Goal: Task Accomplishment & Management: Complete application form

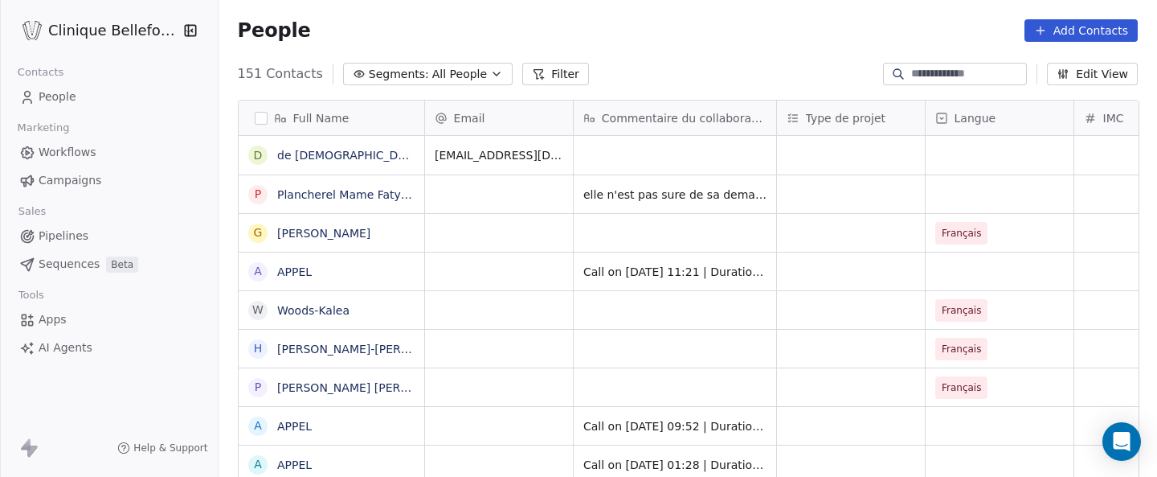
scroll to position [419, 940]
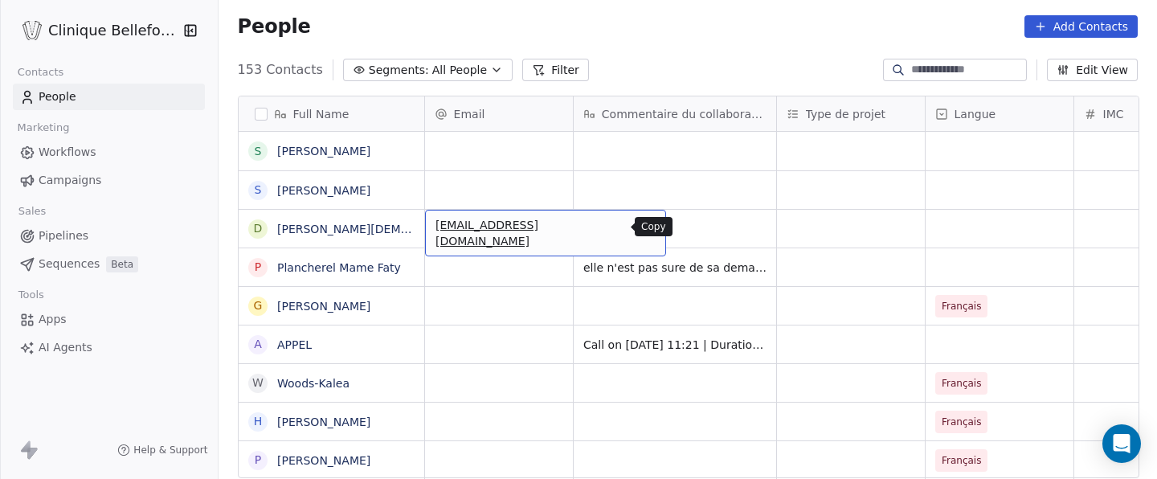
drag, startPoint x: 432, startPoint y: 233, endPoint x: 609, endPoint y: 235, distance: 177.6
click at [637, 227] on button "grid" at bounding box center [646, 226] width 19 height 19
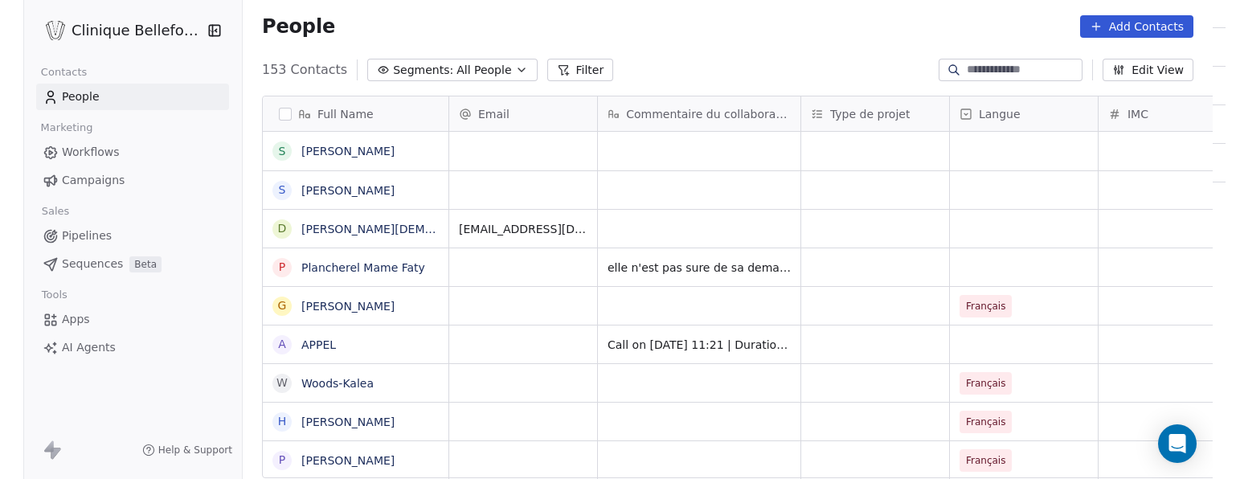
scroll to position [421, 1019]
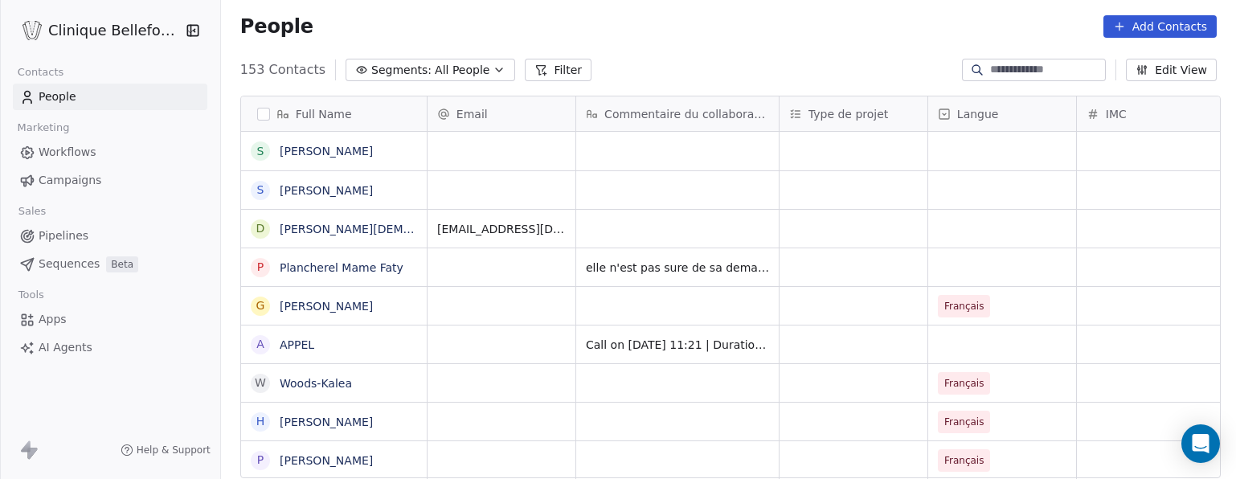
click at [1132, 19] on button "Add Contacts" at bounding box center [1160, 26] width 113 height 23
click at [1138, 64] on span "Create new contact" at bounding box center [1165, 61] width 110 height 17
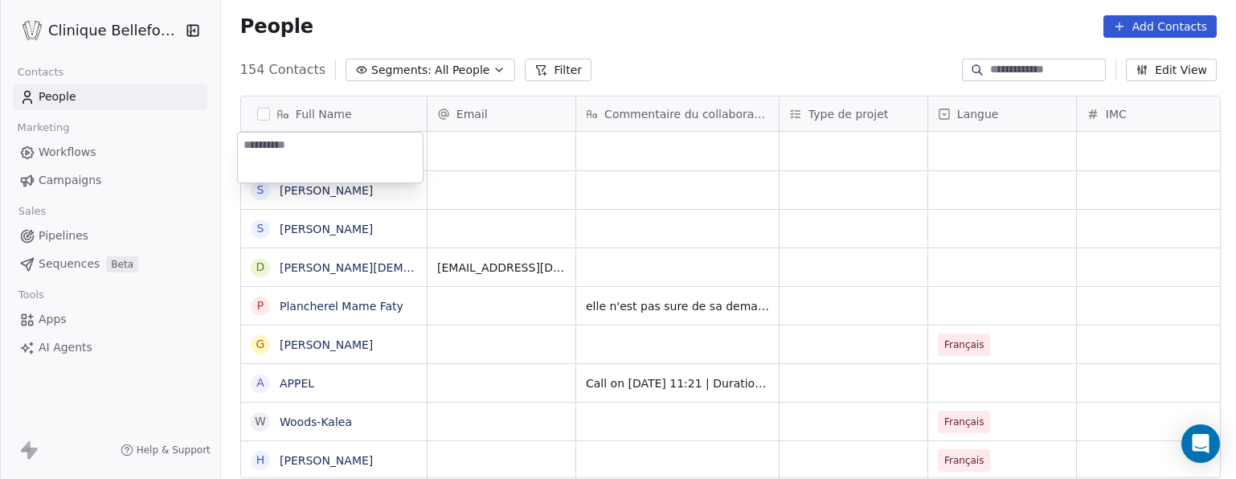
click at [456, 160] on html "Clinique Bellefontaine Contacts People Marketing Workflows Campaigns Sales Pipe…" at bounding box center [618, 239] width 1236 height 479
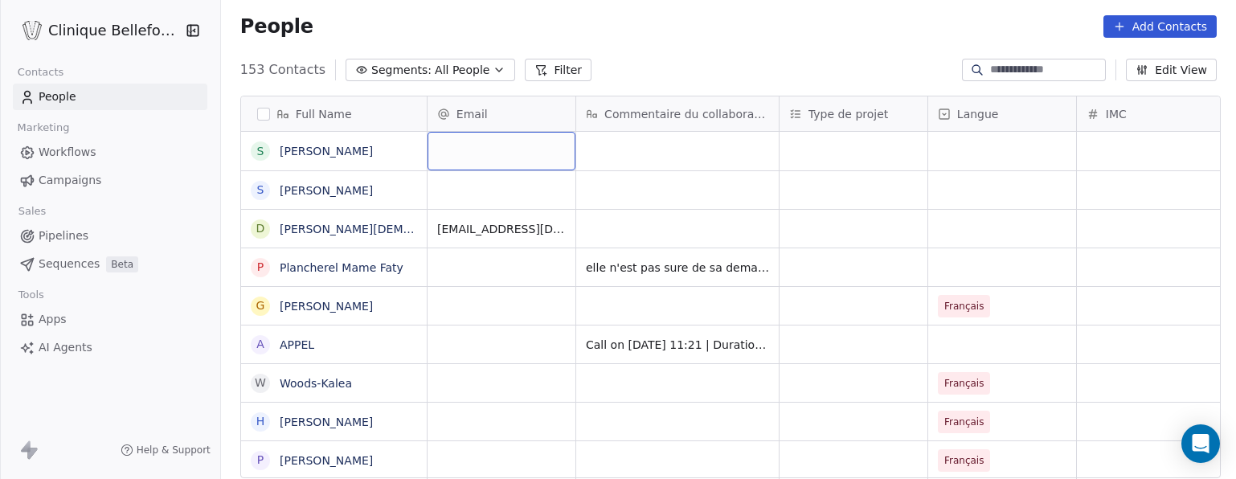
click at [469, 153] on div "grid" at bounding box center [502, 151] width 148 height 39
click at [1133, 23] on button "Add Contacts" at bounding box center [1160, 26] width 113 height 23
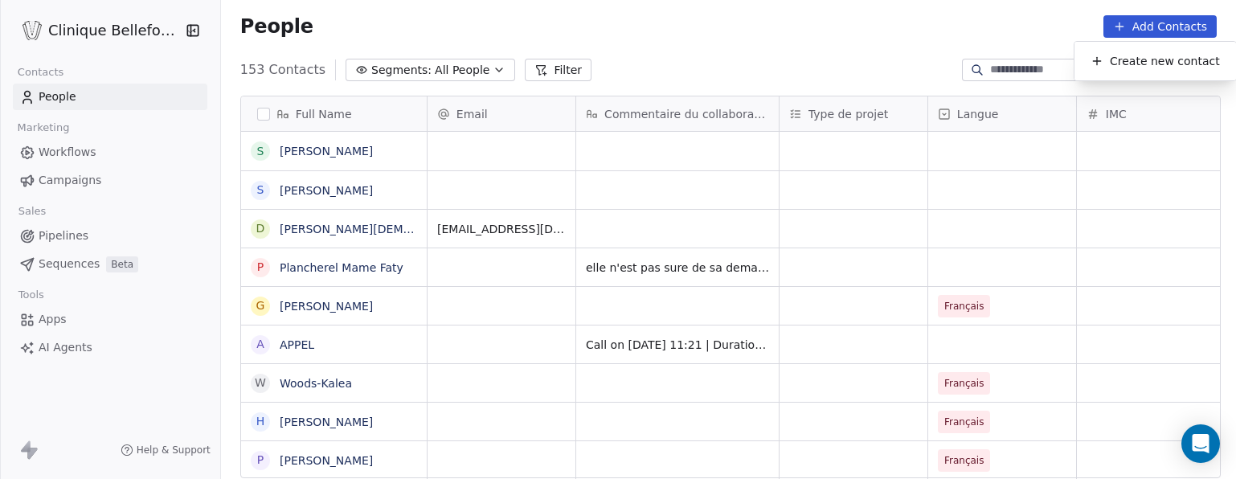
click at [1141, 23] on html "Clinique Bellefontaine Contacts People Marketing Workflows Campaigns Sales Pipe…" at bounding box center [618, 239] width 1236 height 479
click at [1141, 27] on button "Add Contacts" at bounding box center [1160, 26] width 113 height 23
click at [1125, 70] on div "Create new contact" at bounding box center [1155, 61] width 149 height 26
click at [1146, 29] on html "Clinique Bellefontaine Contacts People Marketing Workflows Campaigns Sales Pipe…" at bounding box center [618, 239] width 1236 height 479
click at [1147, 28] on button "Add Contacts" at bounding box center [1160, 26] width 113 height 23
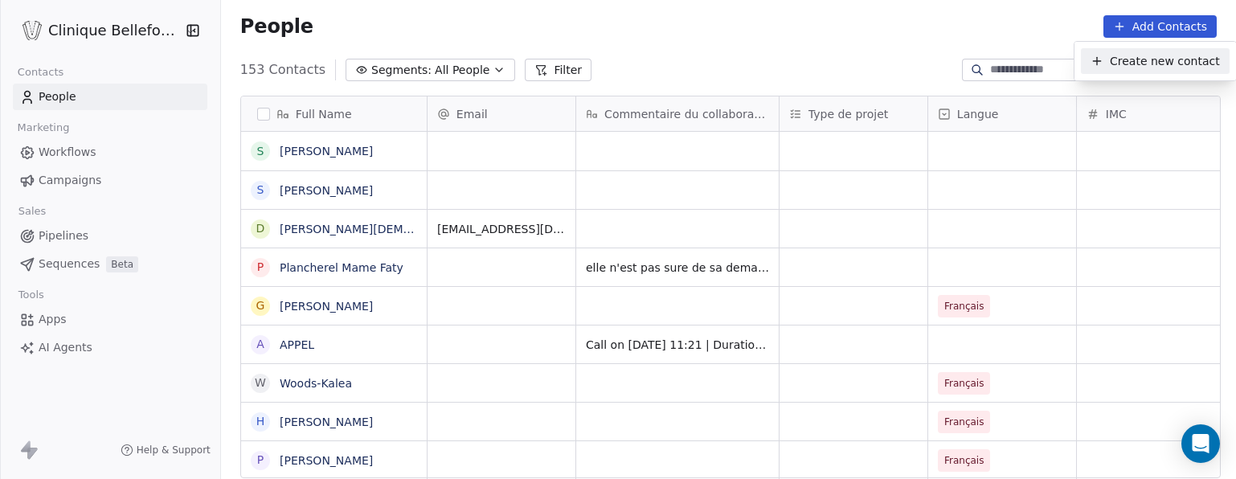
click at [1133, 54] on span "Create new contact" at bounding box center [1165, 61] width 110 height 17
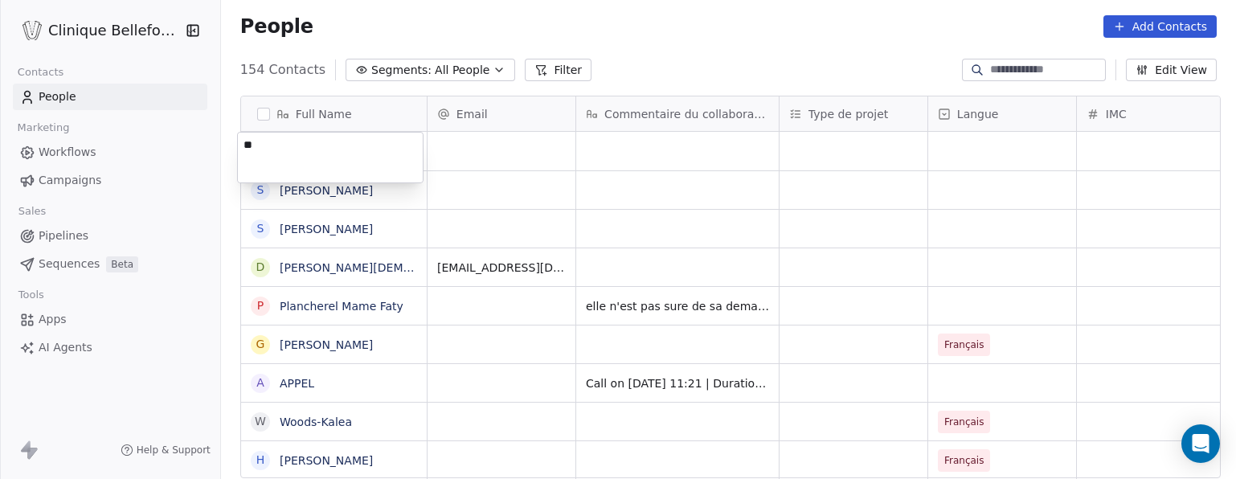
type textarea "***"
click at [534, 145] on html "Clinique Bellefontaine Contacts People Marketing Workflows Campaigns Sales Pipe…" at bounding box center [618, 239] width 1236 height 479
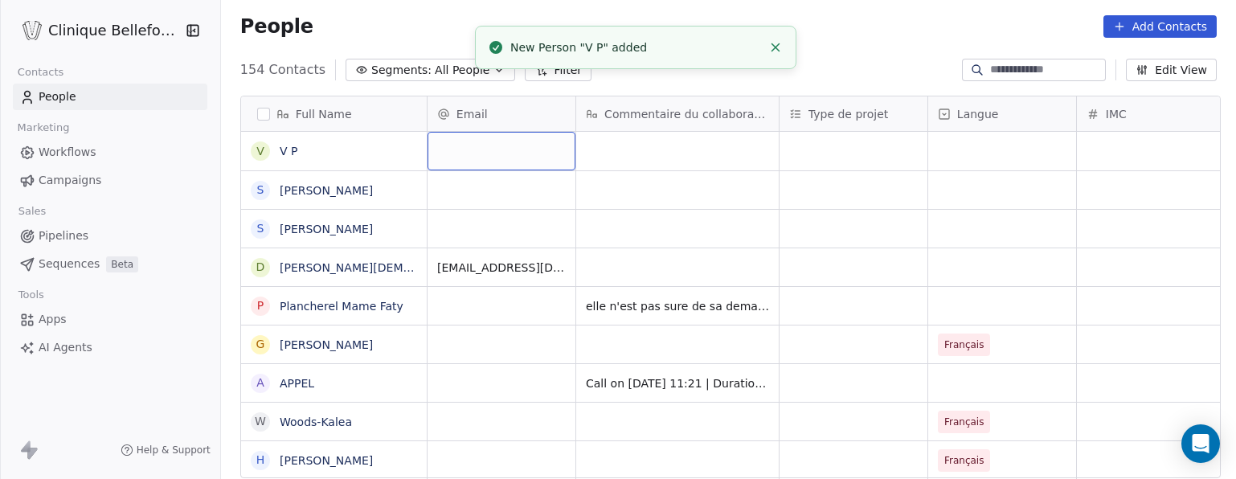
click at [514, 150] on div "grid" at bounding box center [502, 151] width 148 height 39
type input "**********"
click at [622, 153] on html "Clinique Bellefontaine Contacts People Marketing Workflows Campaigns Sales Pipe…" at bounding box center [618, 239] width 1236 height 479
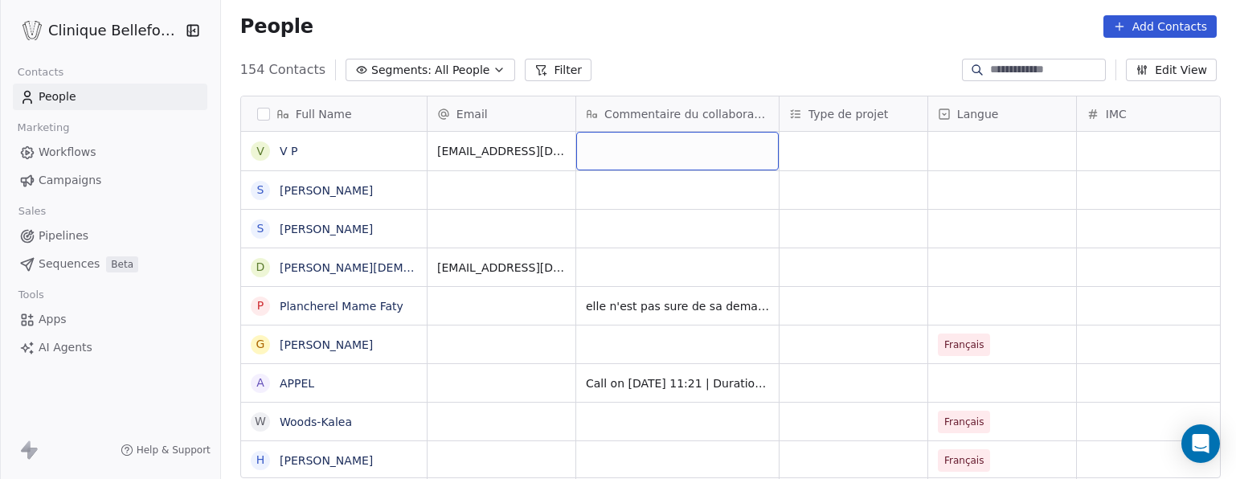
click at [698, 156] on div "grid" at bounding box center [677, 151] width 203 height 39
click at [1157, 29] on button "Add Contacts" at bounding box center [1160, 26] width 113 height 23
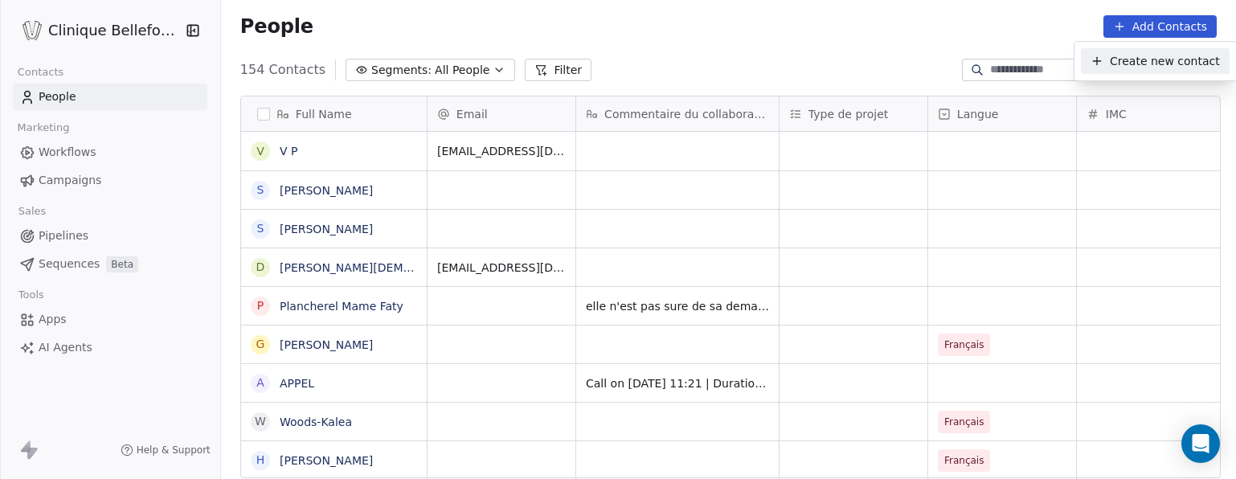
click at [1143, 59] on span "Create new contact" at bounding box center [1165, 61] width 110 height 17
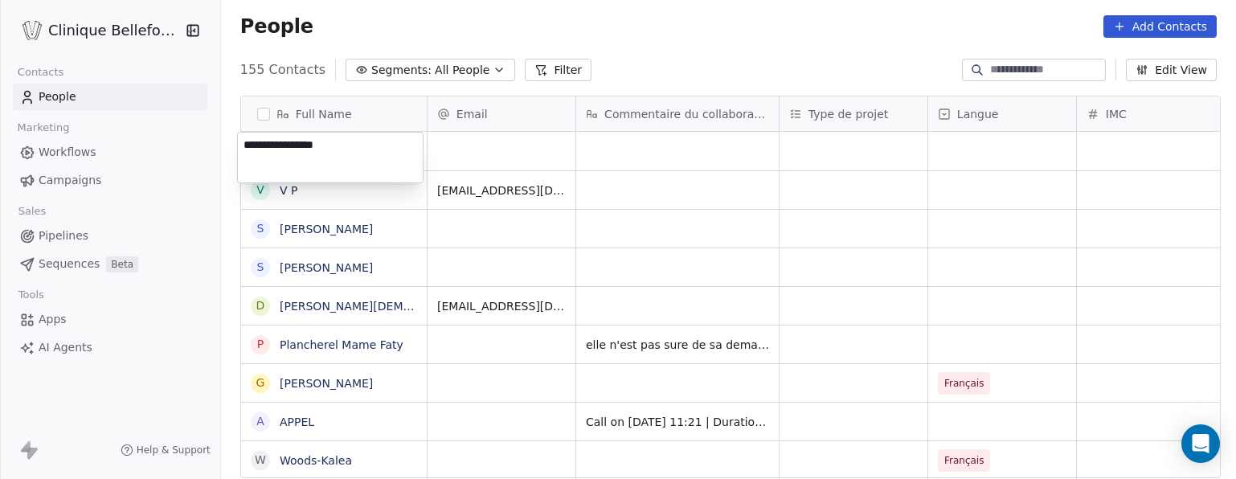
type textarea "**********"
click at [479, 152] on html "Clinique Bellefontaine Contacts People Marketing Workflows Campaigns Sales Pipe…" at bounding box center [618, 239] width 1236 height 479
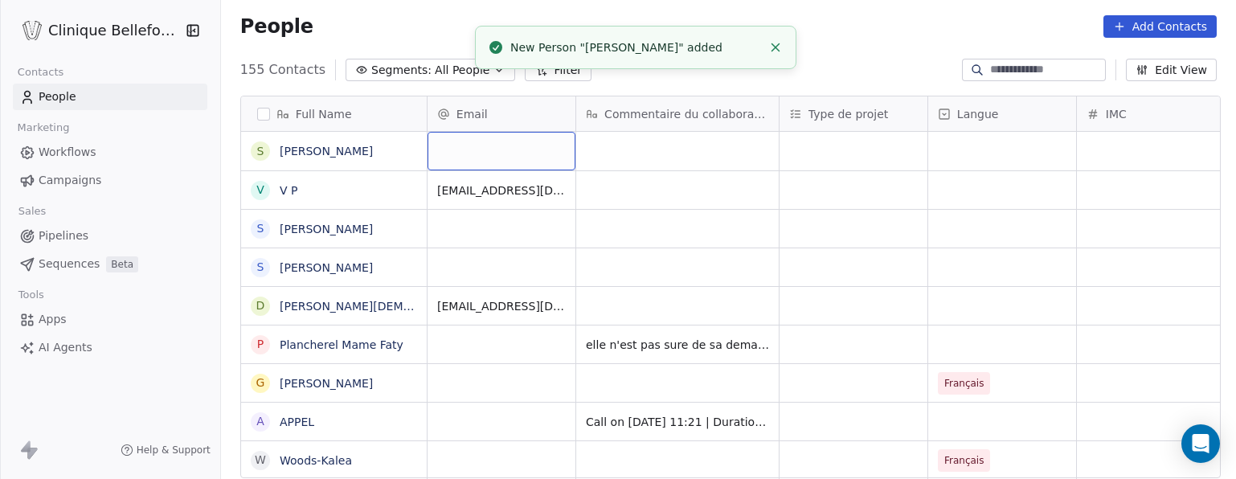
click at [500, 147] on div "grid" at bounding box center [502, 151] width 148 height 39
type input "**********"
click at [689, 148] on html "Clinique Bellefontaine Contacts People Marketing Workflows Campaigns Sales Pipe…" at bounding box center [618, 239] width 1236 height 479
click at [637, 185] on div "grid" at bounding box center [677, 190] width 203 height 38
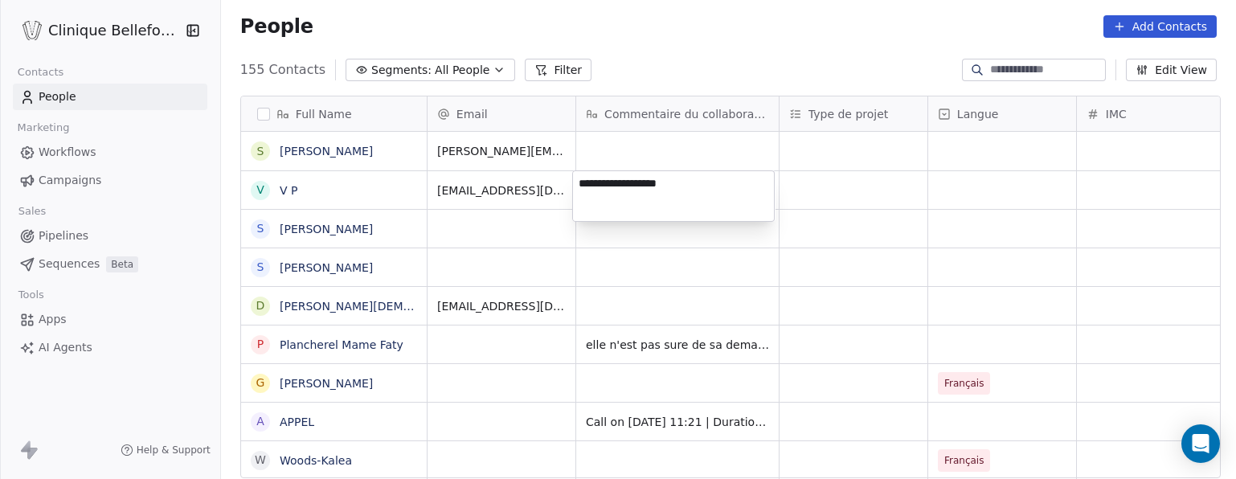
click at [662, 184] on textarea "**********" at bounding box center [673, 196] width 201 height 50
type textarea "**********"
click at [728, 199] on textarea "**********" at bounding box center [673, 196] width 201 height 50
click at [712, 186] on textarea "**********" at bounding box center [673, 196] width 201 height 50
drag, startPoint x: 712, startPoint y: 186, endPoint x: 553, endPoint y: 186, distance: 159.2
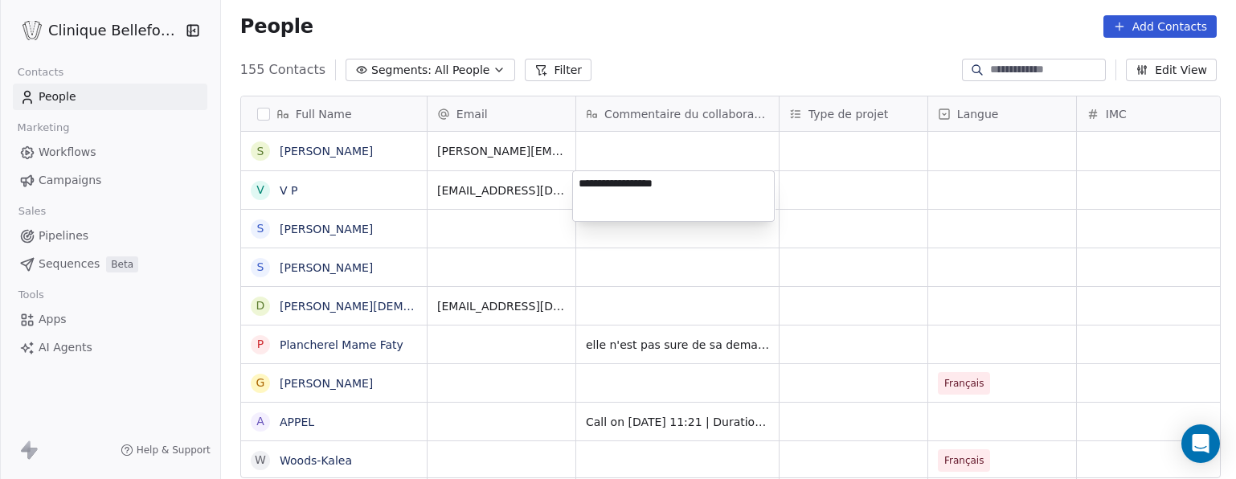
click at [553, 186] on html "Clinique Bellefontaine Contacts People Marketing Workflows Campaigns Sales Pipe…" at bounding box center [618, 239] width 1236 height 479
click at [644, 118] on html "Clinique Bellefontaine Contacts People Marketing Workflows Campaigns Sales Pipe…" at bounding box center [618, 239] width 1236 height 479
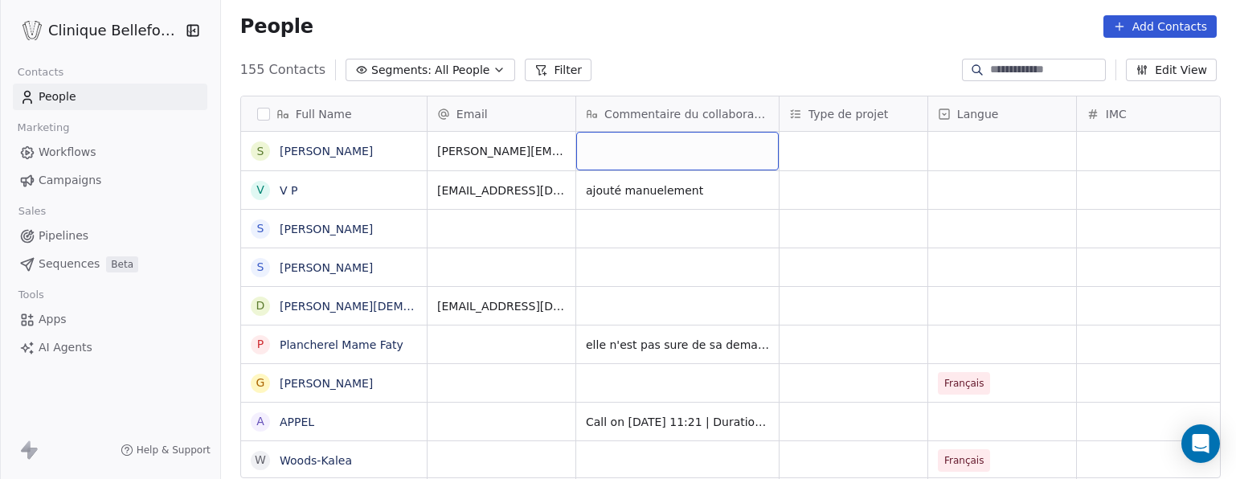
click at [628, 144] on div "grid" at bounding box center [677, 151] width 203 height 39
click at [725, 151] on textarea "**********" at bounding box center [673, 158] width 201 height 50
click at [832, 170] on html "Clinique Bellefontaine Contacts People Marketing Workflows Campaigns Sales Pipe…" at bounding box center [618, 239] width 1236 height 479
click at [1144, 23] on button "Add Contacts" at bounding box center [1160, 26] width 113 height 23
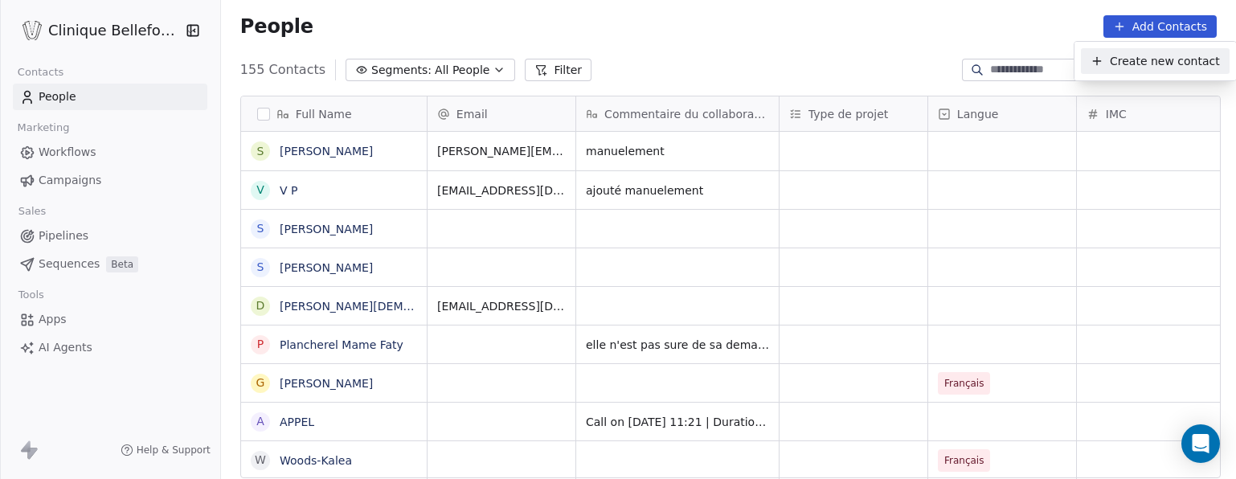
click at [1128, 60] on span "Create new contact" at bounding box center [1165, 61] width 110 height 17
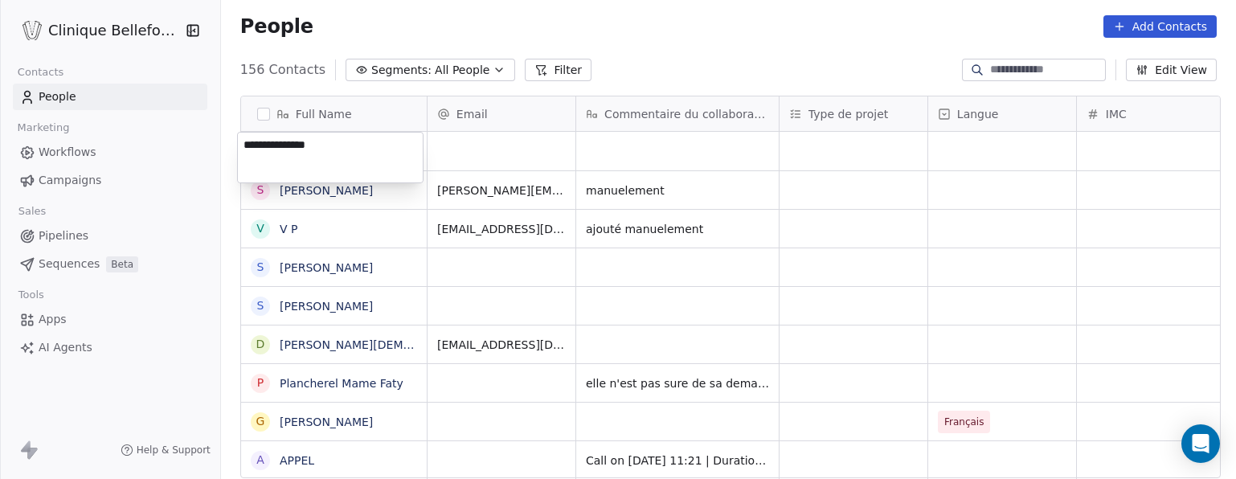
type textarea "**********"
click at [459, 162] on html "Clinique Bellefontaine Contacts People Marketing Workflows Campaigns Sales Pipe…" at bounding box center [618, 239] width 1236 height 479
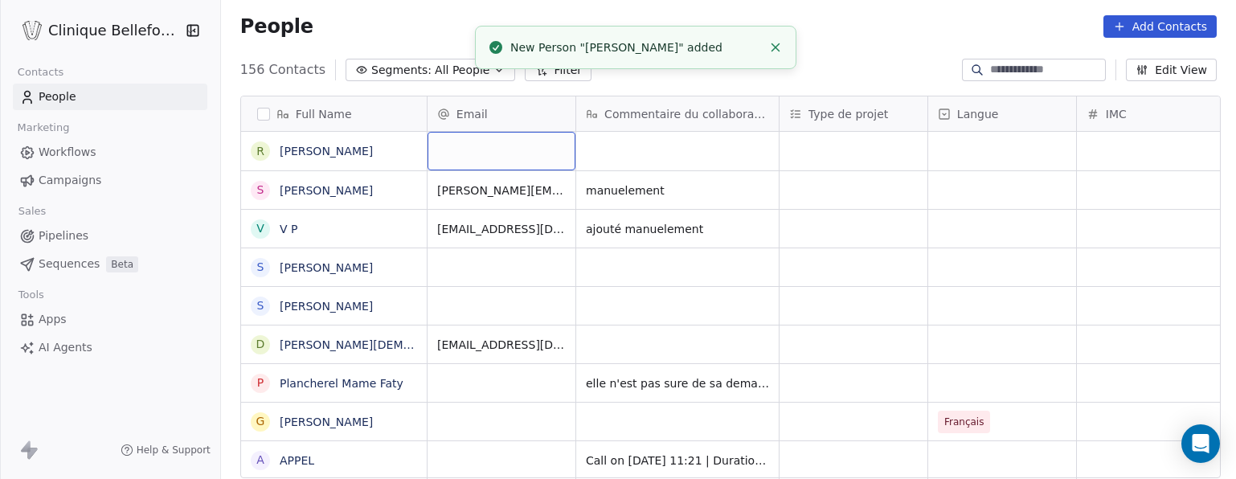
click at [486, 150] on div "grid" at bounding box center [502, 151] width 148 height 39
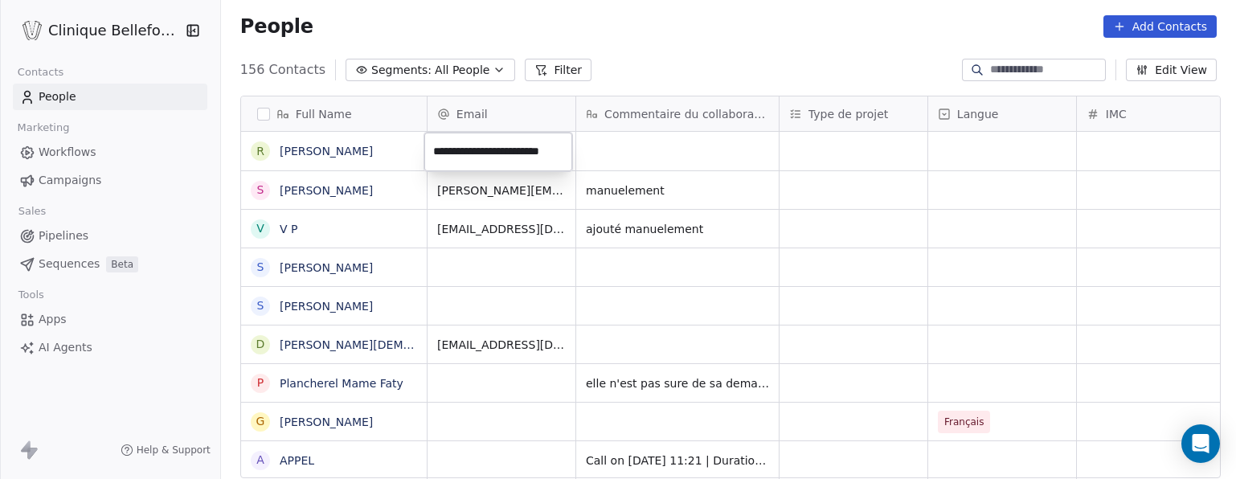
type input "**********"
click at [613, 181] on html "Clinique Bellefontaine Contacts People Marketing Workflows Campaigns Sales Pipe…" at bounding box center [618, 239] width 1236 height 479
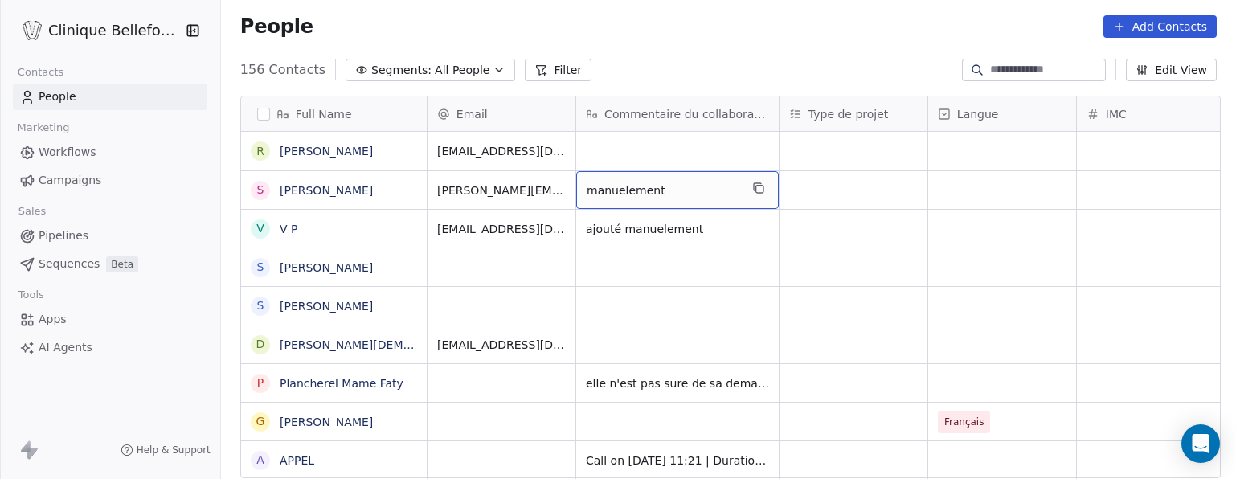
click at [617, 190] on span "manuelement" at bounding box center [663, 190] width 153 height 16
click at [621, 191] on span "manuelement" at bounding box center [663, 190] width 153 height 16
click at [672, 186] on span "manuelement" at bounding box center [663, 190] width 153 height 16
click at [616, 183] on textarea "**********" at bounding box center [673, 196] width 201 height 50
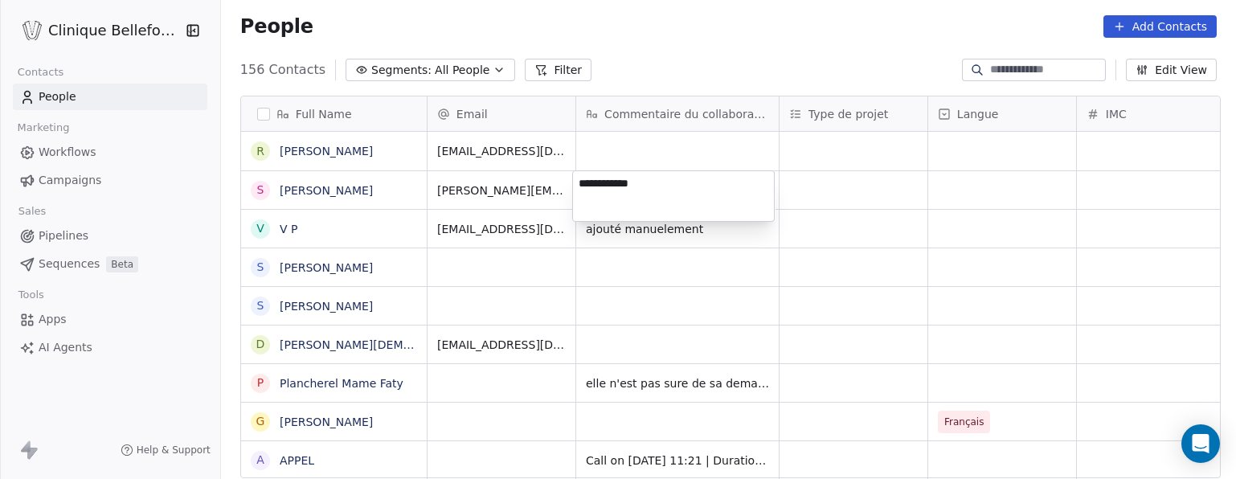
click at [579, 184] on textarea "**********" at bounding box center [673, 196] width 201 height 50
drag, startPoint x: 713, startPoint y: 184, endPoint x: 546, endPoint y: 184, distance: 167.2
click at [546, 184] on html "Clinique Bellefontaine Contacts People Marketing Workflows Campaigns Sales Pipe…" at bounding box center [618, 239] width 1236 height 479
drag, startPoint x: 694, startPoint y: 181, endPoint x: 577, endPoint y: 181, distance: 116.6
click at [577, 181] on textarea "**********" at bounding box center [673, 196] width 201 height 50
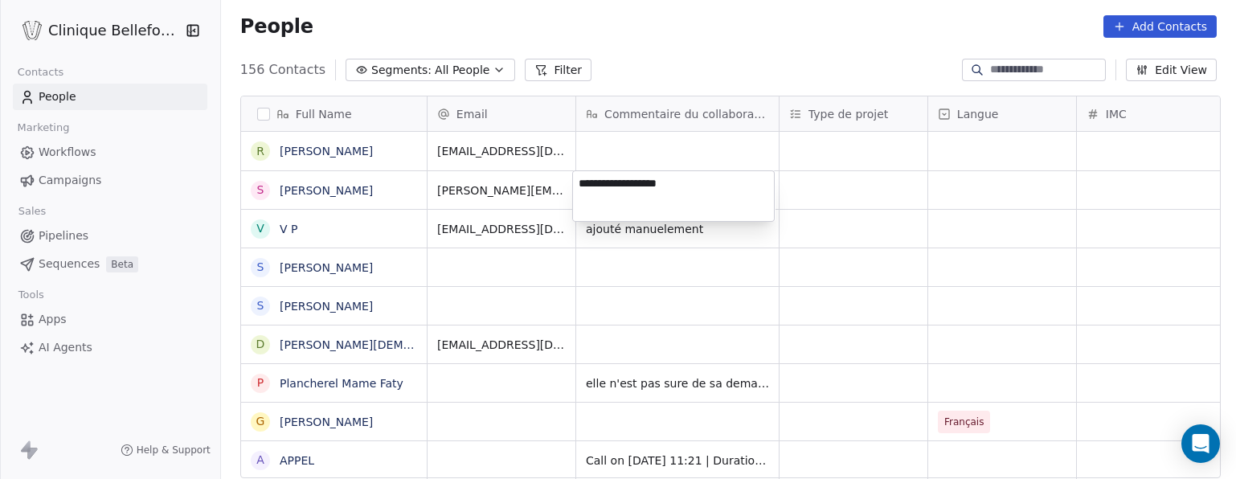
type textarea "**********"
click at [689, 235] on html "Clinique Bellefontaine Contacts People Marketing Workflows Campaigns Sales Pipe…" at bounding box center [618, 239] width 1236 height 479
click at [689, 235] on span "ajouté manuelement" at bounding box center [663, 229] width 153 height 16
click at [695, 231] on span "ajouté manuelement" at bounding box center [663, 229] width 153 height 16
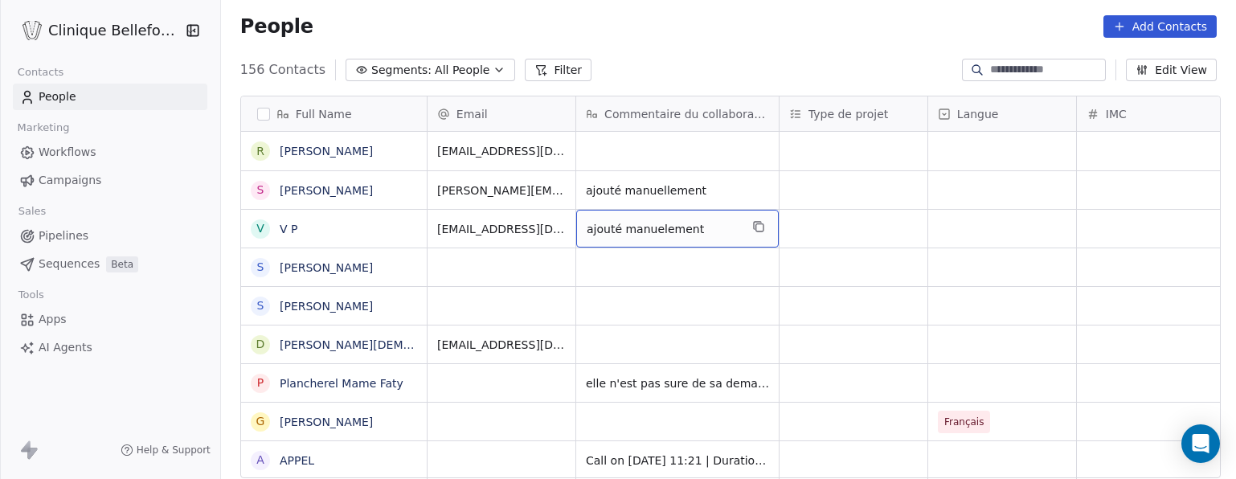
click at [695, 231] on span "ajouté manuelement" at bounding box center [663, 229] width 153 height 16
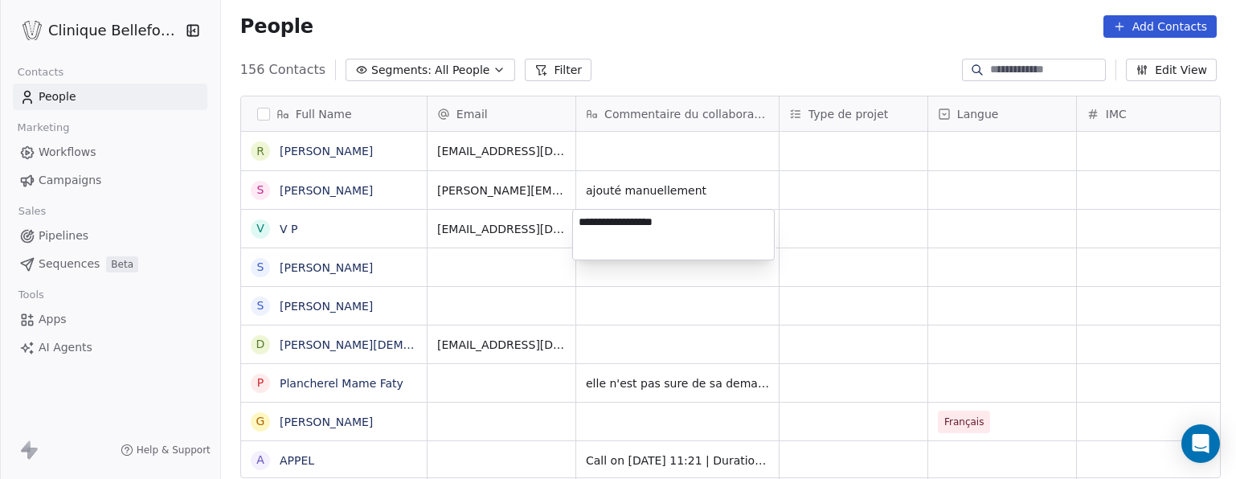
drag, startPoint x: 689, startPoint y: 212, endPoint x: 758, endPoint y: 229, distance: 71.2
click at [758, 229] on textarea "**********" at bounding box center [673, 235] width 201 height 50
type textarea "**********"
click at [637, 140] on html "Clinique Bellefontaine Contacts People Marketing Workflows Campaigns Sales Pipe…" at bounding box center [618, 239] width 1236 height 479
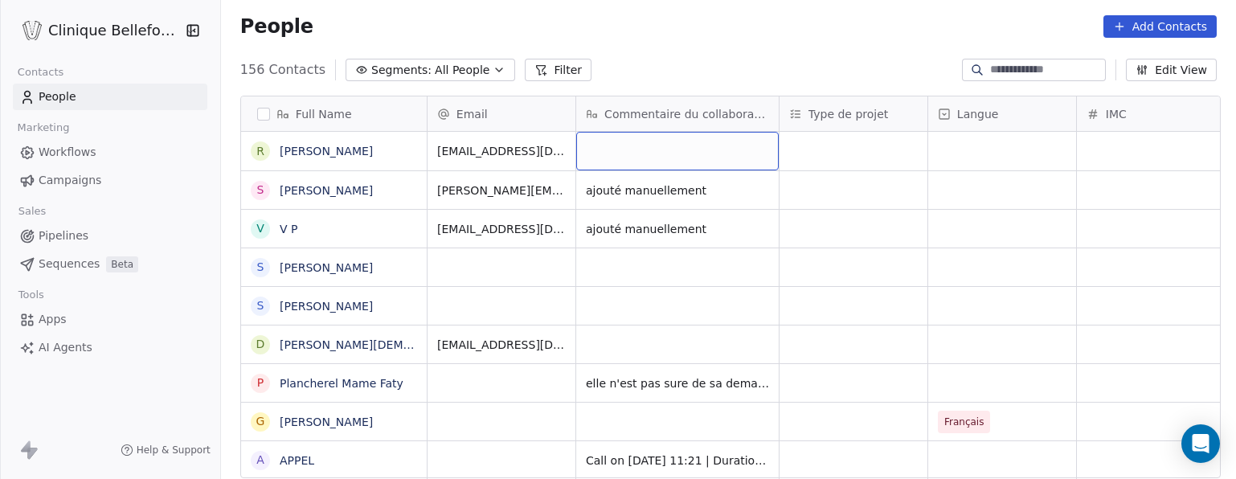
click at [629, 141] on div "grid" at bounding box center [677, 151] width 203 height 39
type textarea "**********"
click at [1157, 32] on html "Clinique Bellefontaine Contacts People Marketing Workflows Campaigns Sales Pipe…" at bounding box center [618, 239] width 1236 height 479
click at [1157, 31] on button "Add Contacts" at bounding box center [1160, 26] width 113 height 23
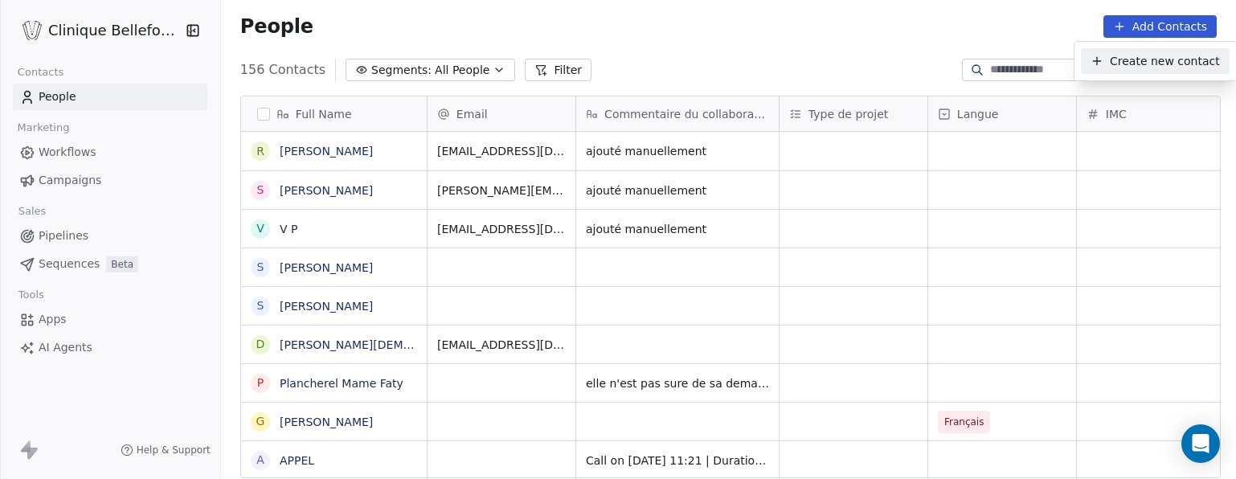
click at [1130, 67] on span "Create new contact" at bounding box center [1165, 61] width 110 height 17
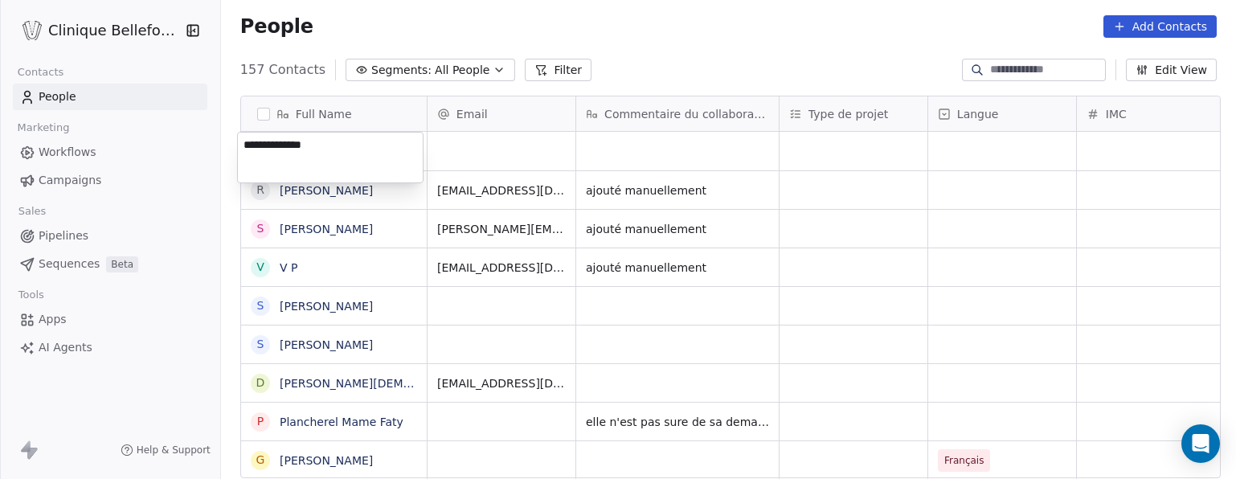
type textarea "**********"
click at [463, 153] on html "Clinique Bellefontaine Contacts People Marketing Workflows Campaigns Sales Pipe…" at bounding box center [618, 239] width 1236 height 479
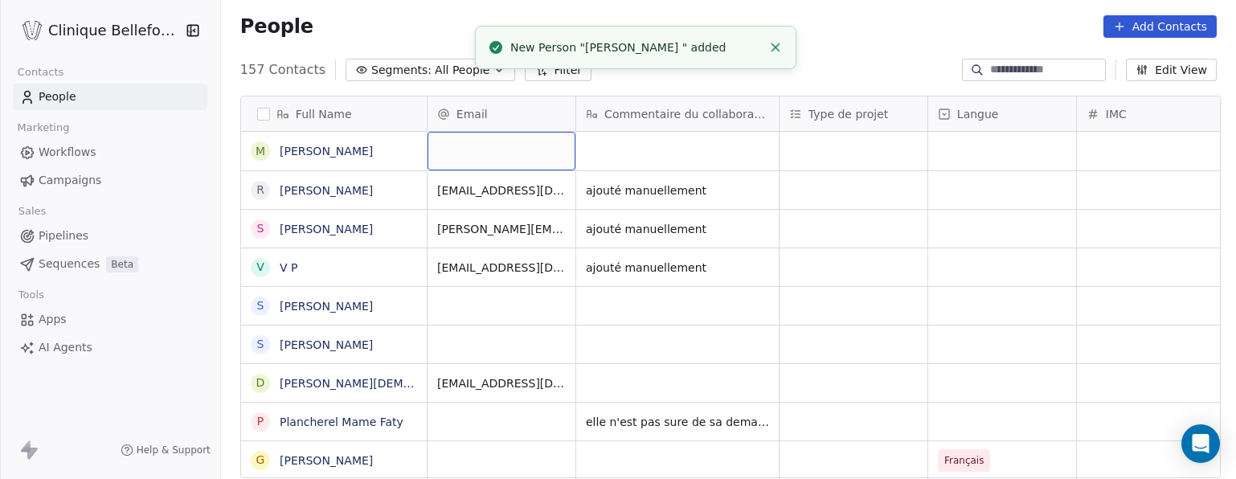
click at [463, 153] on div "grid" at bounding box center [502, 151] width 148 height 39
type input "**********"
click at [689, 184] on html "Clinique Bellefontaine Contacts People Marketing Workflows Campaigns Sales Pipe…" at bounding box center [618, 239] width 1236 height 479
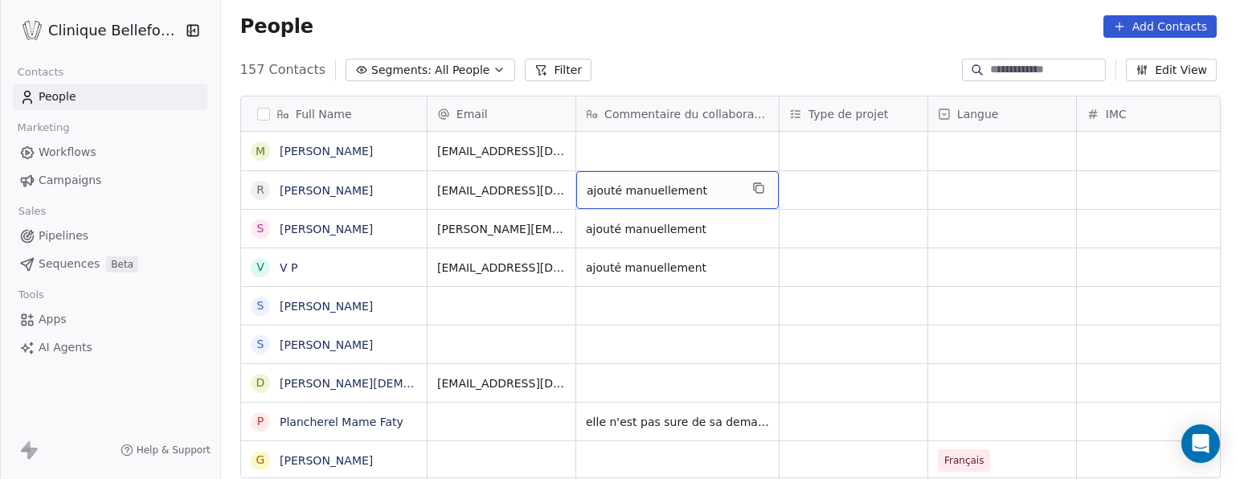
drag, startPoint x: 696, startPoint y: 192, endPoint x: 630, endPoint y: 186, distance: 66.2
click at [754, 189] on icon "grid" at bounding box center [758, 188] width 13 height 13
click at [645, 149] on div "grid" at bounding box center [677, 151] width 203 height 39
type textarea "**********"
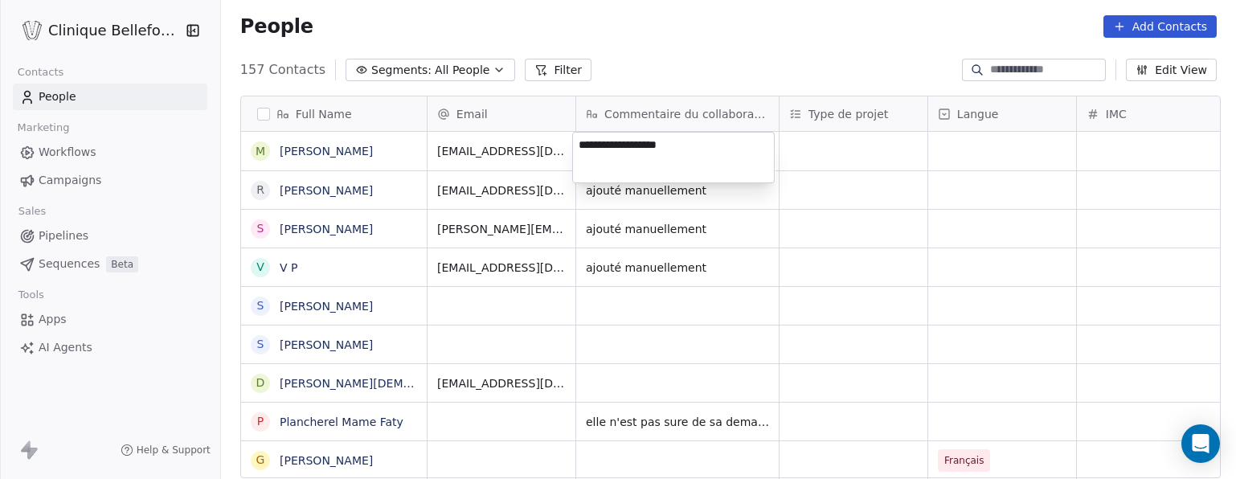
click at [1157, 20] on html "Clinique Bellefontaine Contacts People Marketing Workflows Campaigns Sales Pipe…" at bounding box center [618, 239] width 1236 height 479
click at [1146, 24] on button "Add Contacts" at bounding box center [1160, 26] width 113 height 23
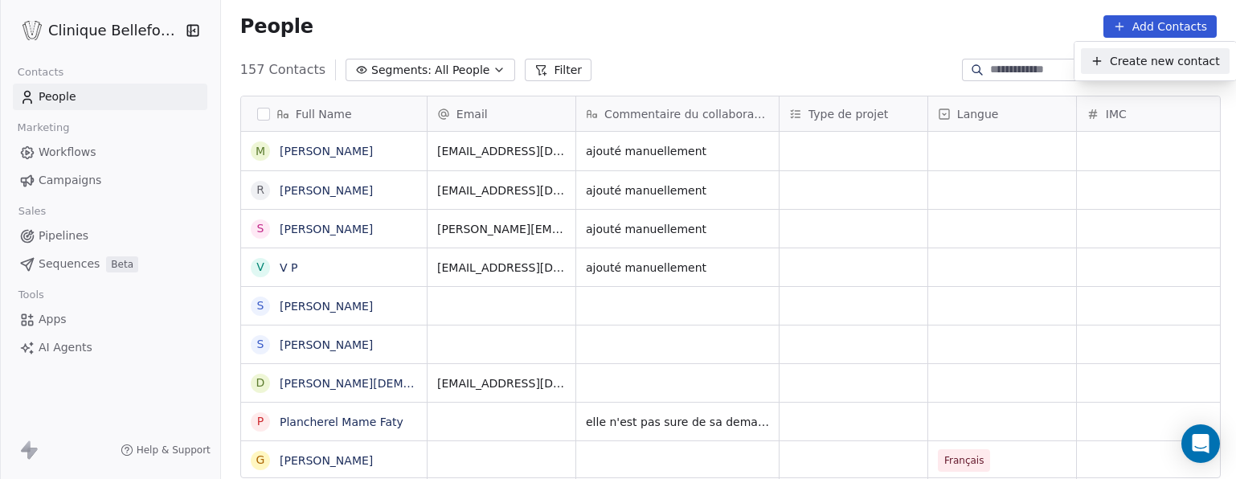
click at [1133, 59] on span "Create new contact" at bounding box center [1165, 61] width 110 height 17
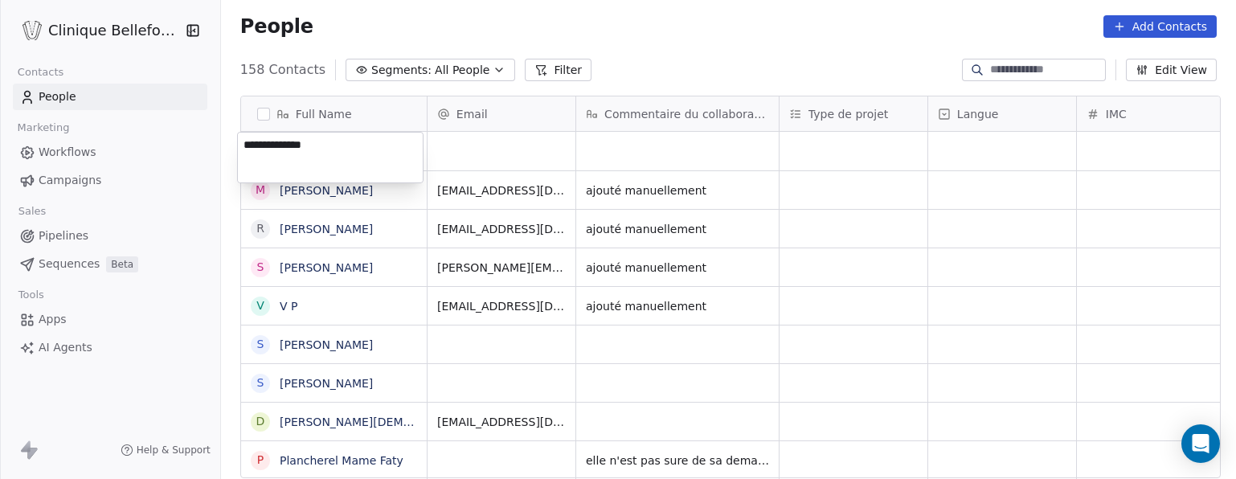
type textarea "**********"
click at [428, 148] on html "Clinique Bellefontaine Contacts People Marketing Workflows Campaigns Sales Pipe…" at bounding box center [618, 239] width 1236 height 479
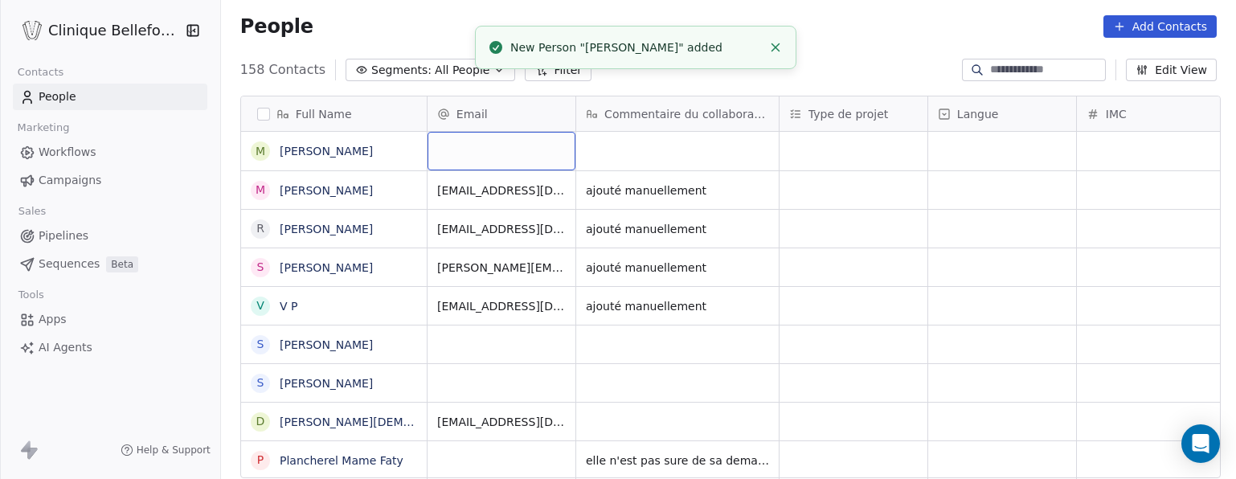
click at [461, 152] on div "grid" at bounding box center [502, 151] width 148 height 39
type input "**********"
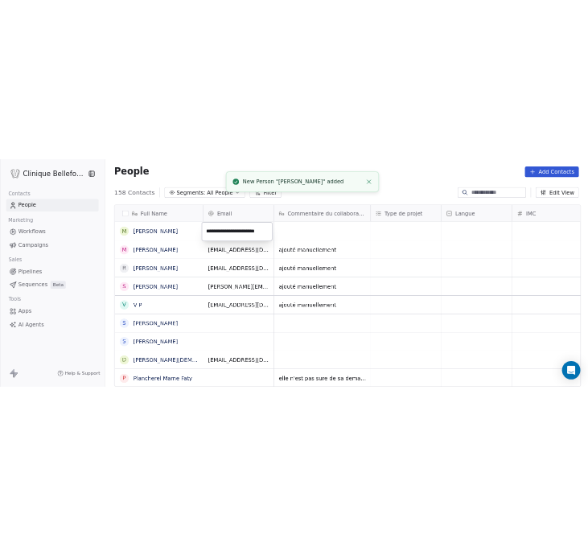
scroll to position [0, 21]
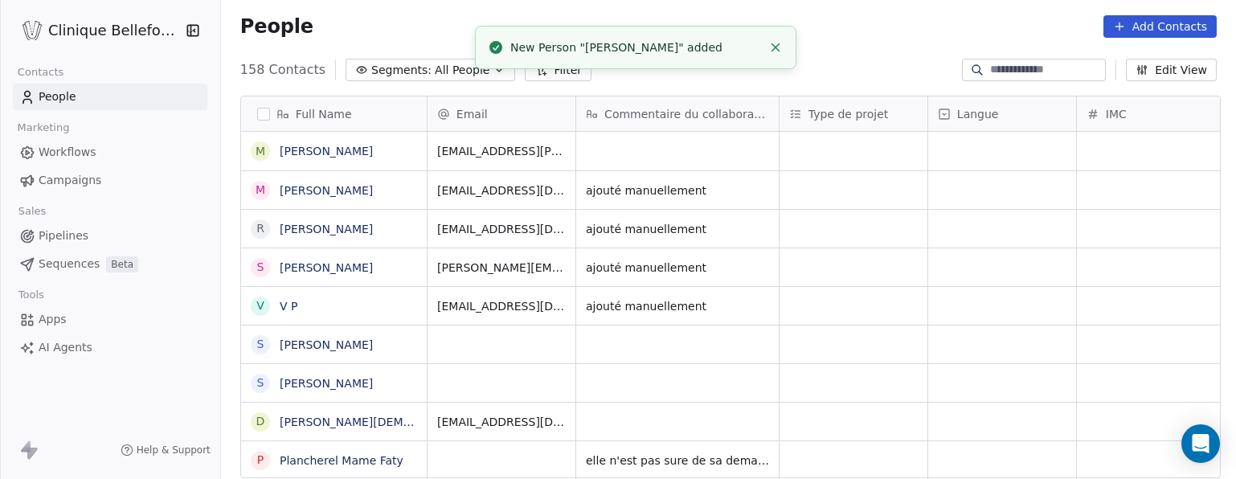
click at [694, 186] on html "Clinique Bellefontaine Contacts People Marketing Workflows Campaigns Sales Pipe…" at bounding box center [618, 239] width 1236 height 479
click at [756, 193] on icon "grid" at bounding box center [759, 189] width 7 height 7
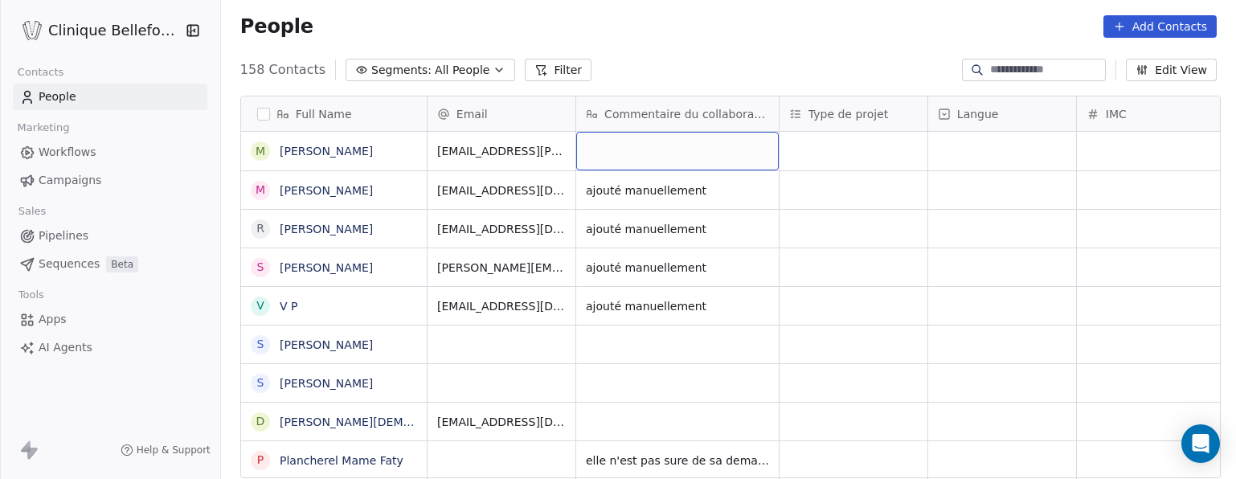
click at [685, 158] on div "grid" at bounding box center [677, 151] width 203 height 39
type textarea "**********"
click at [751, 279] on html "Clinique Bellefontaine Contacts People Marketing Workflows Campaigns Sales Pipe…" at bounding box center [618, 239] width 1236 height 479
click at [1157, 26] on button "Add Contacts" at bounding box center [1160, 26] width 113 height 23
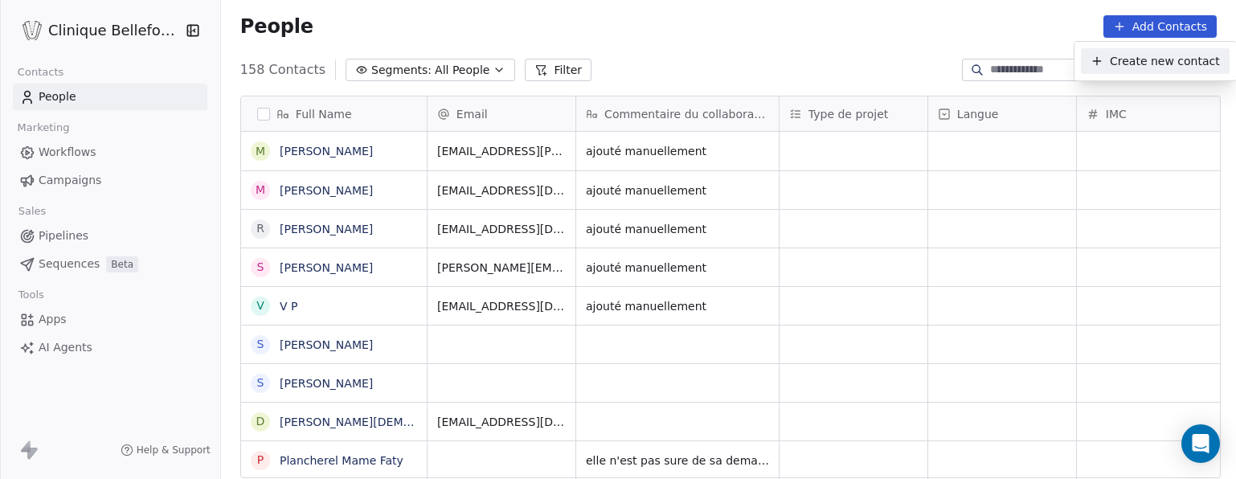
click at [1127, 63] on span "Create new contact" at bounding box center [1165, 61] width 110 height 17
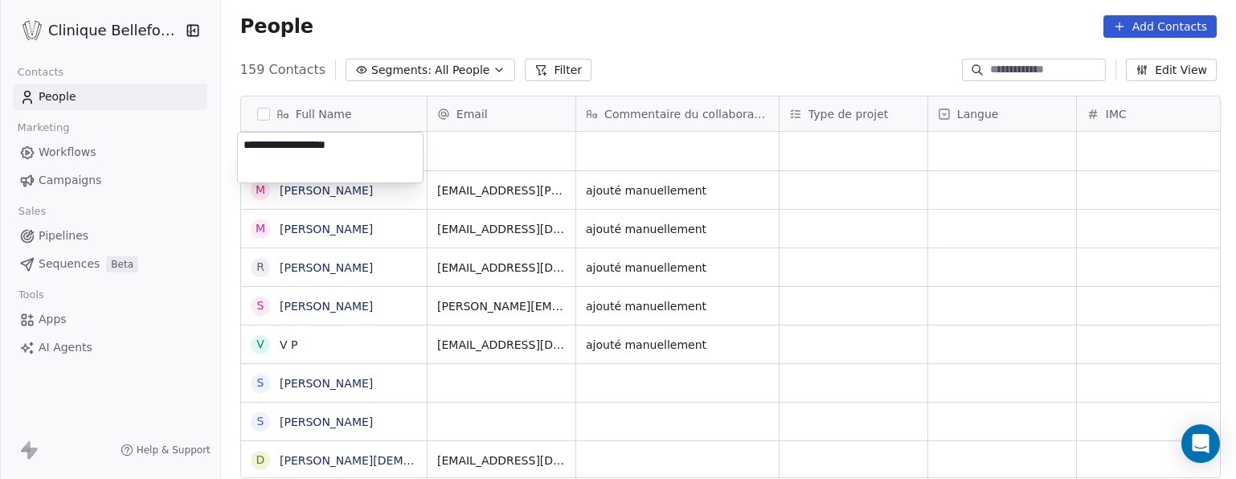
type textarea "**********"
click at [481, 160] on html "Clinique Bellefontaine Contacts People Marketing Workflows Campaigns Sales Pipe…" at bounding box center [618, 239] width 1236 height 479
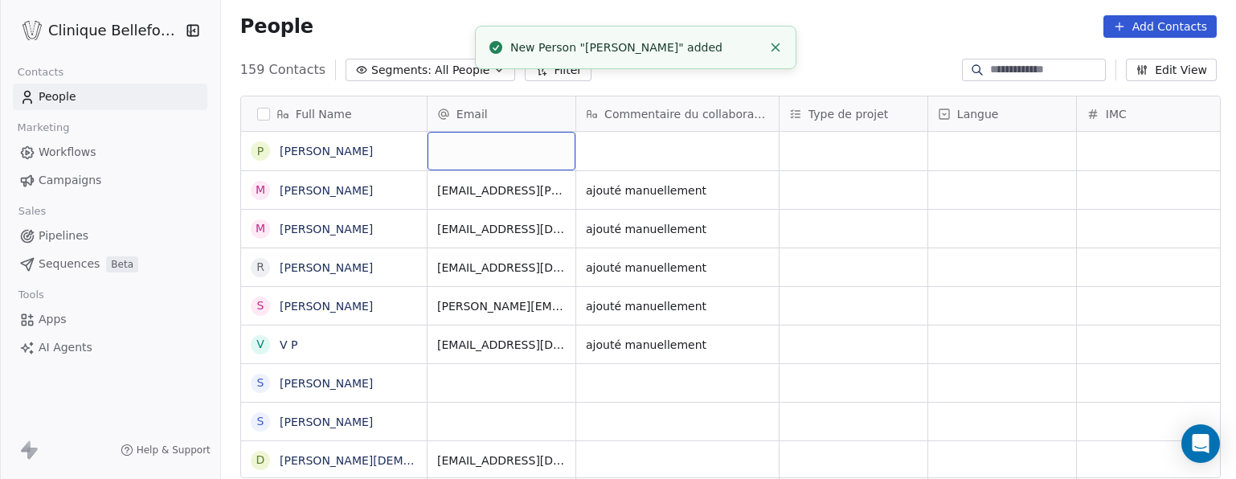
click at [481, 160] on div "grid" at bounding box center [502, 151] width 148 height 39
type input "**********"
click at [674, 156] on html "Clinique Bellefontaine Contacts People Marketing Workflows Campaigns Sales Pipe…" at bounding box center [618, 239] width 1236 height 479
click at [694, 195] on span "ajouté manuellement" at bounding box center [663, 190] width 153 height 16
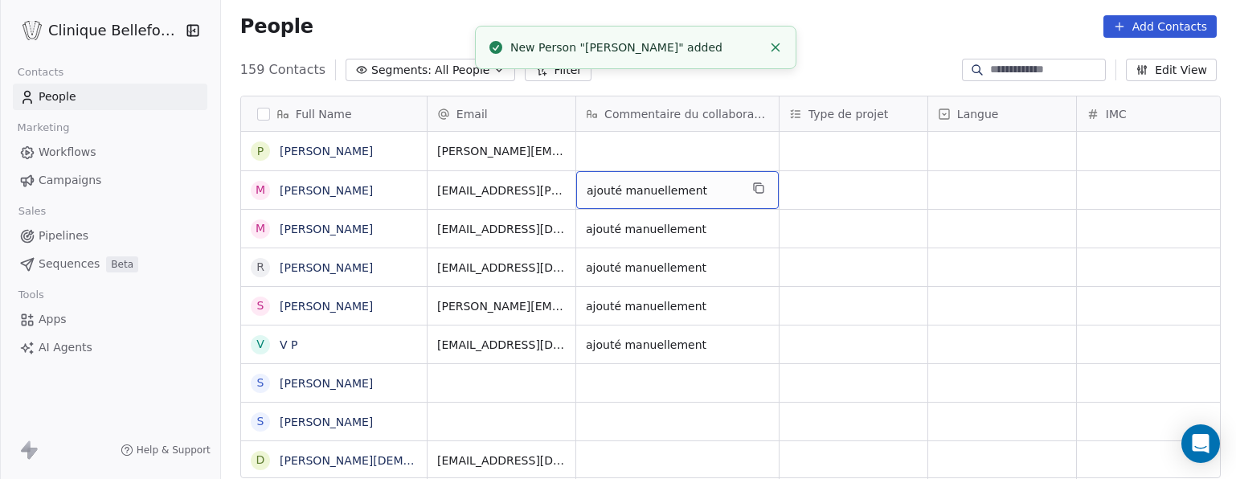
click at [694, 190] on span "ajouté manuellement" at bounding box center [663, 190] width 153 height 16
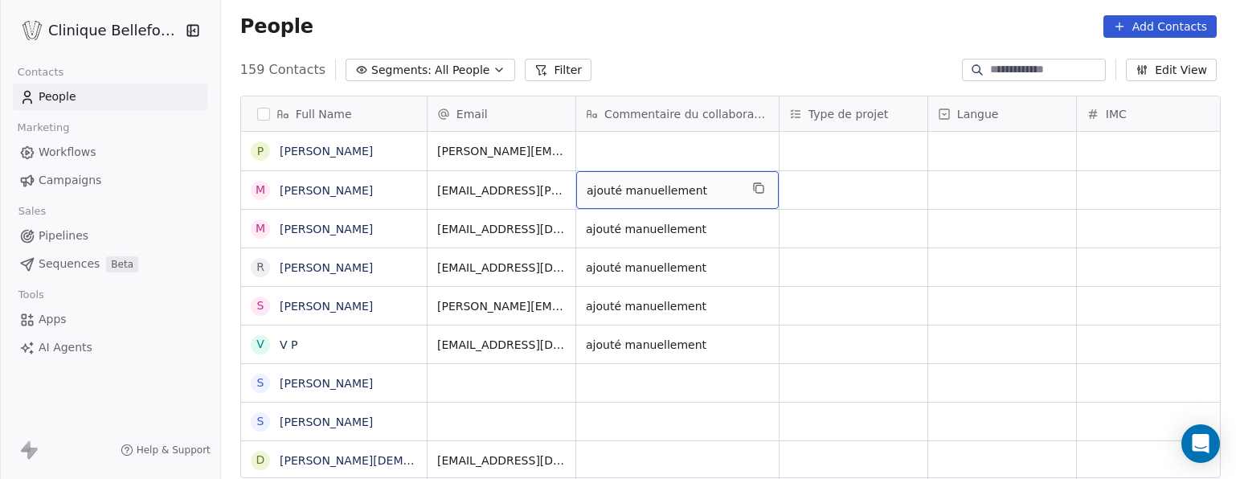
click at [758, 188] on icon "grid" at bounding box center [758, 188] width 13 height 13
click at [606, 151] on div "grid" at bounding box center [677, 151] width 203 height 39
type textarea "**********"
click at [760, 22] on html "Clinique Bellefontaine Contacts People Marketing Workflows Campaigns Sales Pipe…" at bounding box center [618, 239] width 1236 height 479
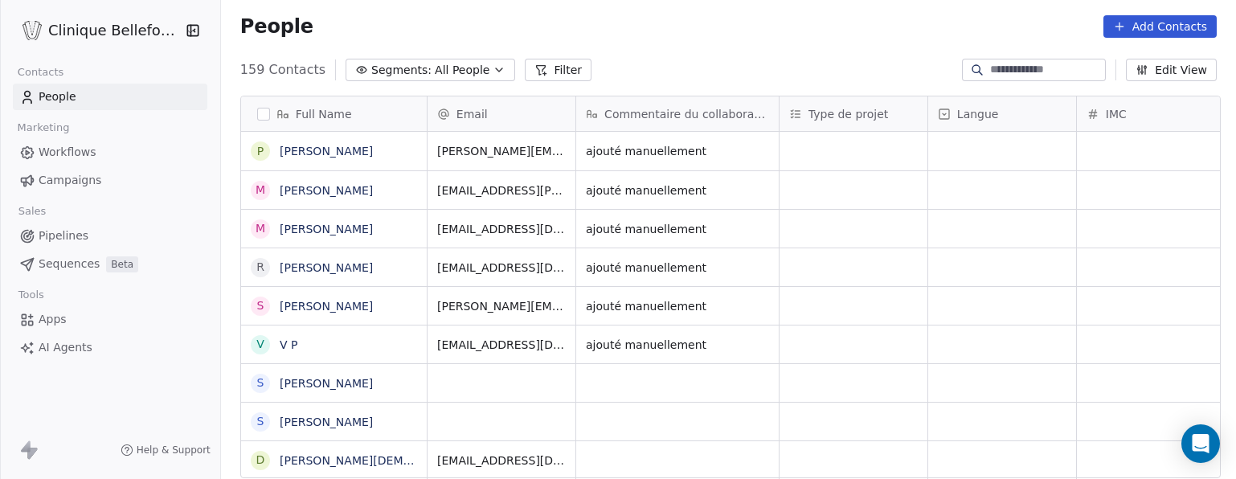
click at [879, 203] on html "Clinique Bellefontaine Contacts People Marketing Workflows Campaigns Sales Pipe…" at bounding box center [618, 239] width 1236 height 479
click at [1120, 25] on icon at bounding box center [1119, 26] width 13 height 13
click at [1103, 55] on icon "Suggestions" at bounding box center [1097, 61] width 13 height 13
click at [1141, 138] on html "Clinique Bellefontaine Contacts People Marketing Workflows Campaigns Sales Pipe…" at bounding box center [618, 240] width 1236 height 480
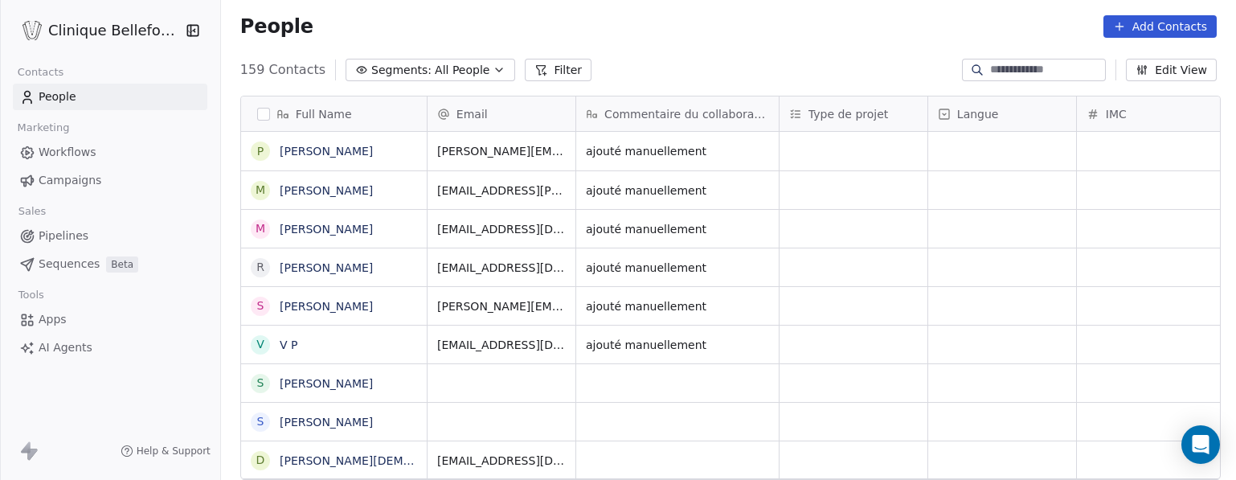
click at [1157, 25] on button "Add Contacts" at bounding box center [1160, 26] width 113 height 23
click at [1149, 59] on span "Create new contact" at bounding box center [1165, 61] width 110 height 17
click at [1143, 20] on html "Clinique Bellefontaine Contacts People Marketing Workflows Campaigns Sales Pipe…" at bounding box center [618, 240] width 1236 height 480
click at [1145, 23] on button "Add Contacts" at bounding box center [1160, 26] width 113 height 23
click at [1129, 64] on span "Create new contact" at bounding box center [1165, 61] width 110 height 17
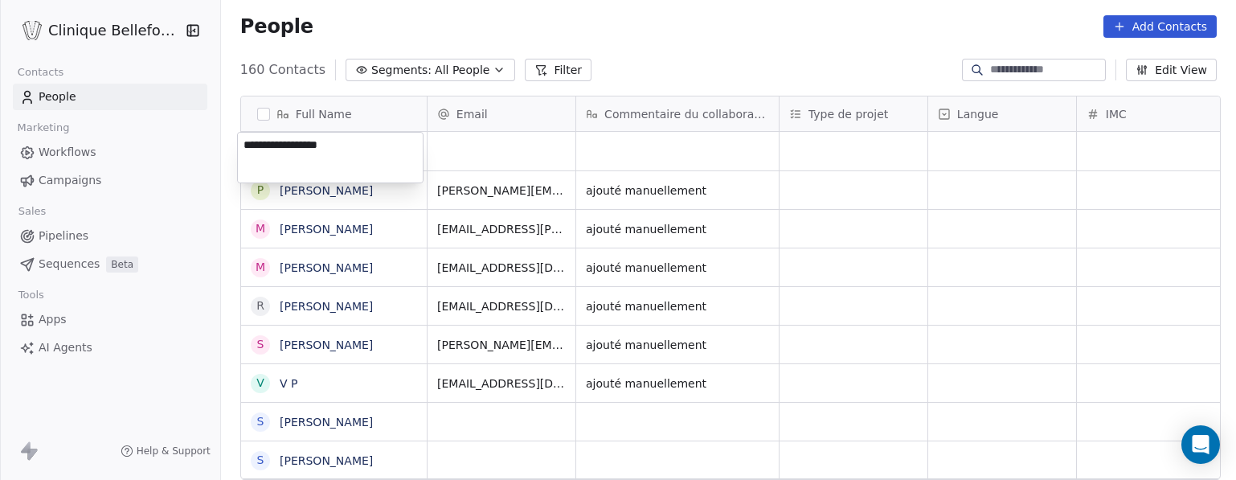
type textarea "**********"
click at [473, 158] on html "Clinique Bellefontaine Contacts People Marketing Workflows Campaigns Sales Pipe…" at bounding box center [618, 240] width 1236 height 480
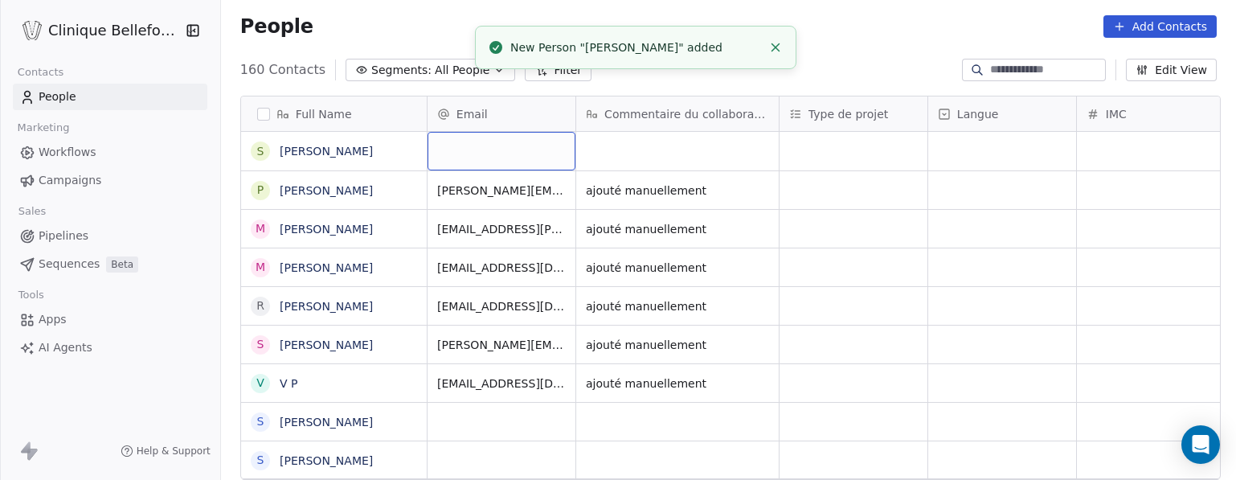
click at [471, 156] on div "grid" at bounding box center [502, 151] width 148 height 39
click at [471, 156] on input "email" at bounding box center [498, 152] width 141 height 32
type input "**********"
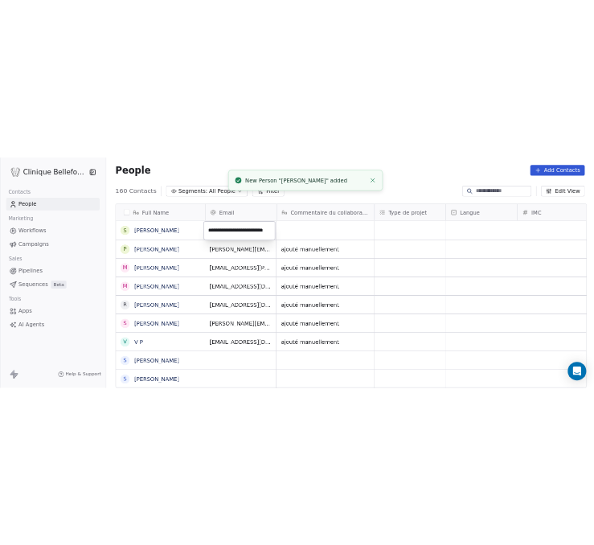
scroll to position [0, 27]
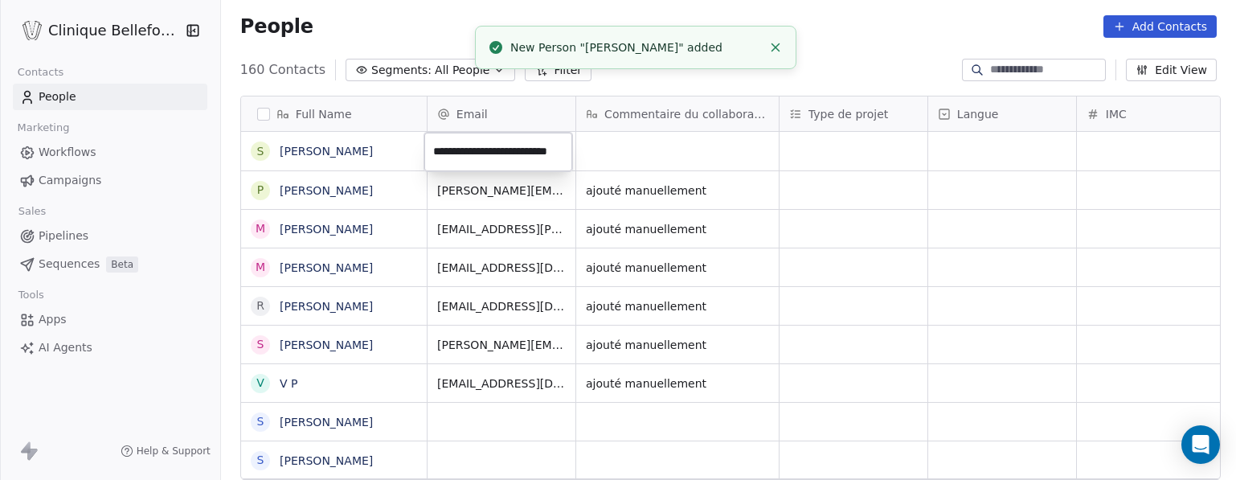
click at [641, 203] on html "Clinique Bellefontaine Contacts People Marketing Workflows Campaigns Sales Pipe…" at bounding box center [618, 240] width 1236 height 480
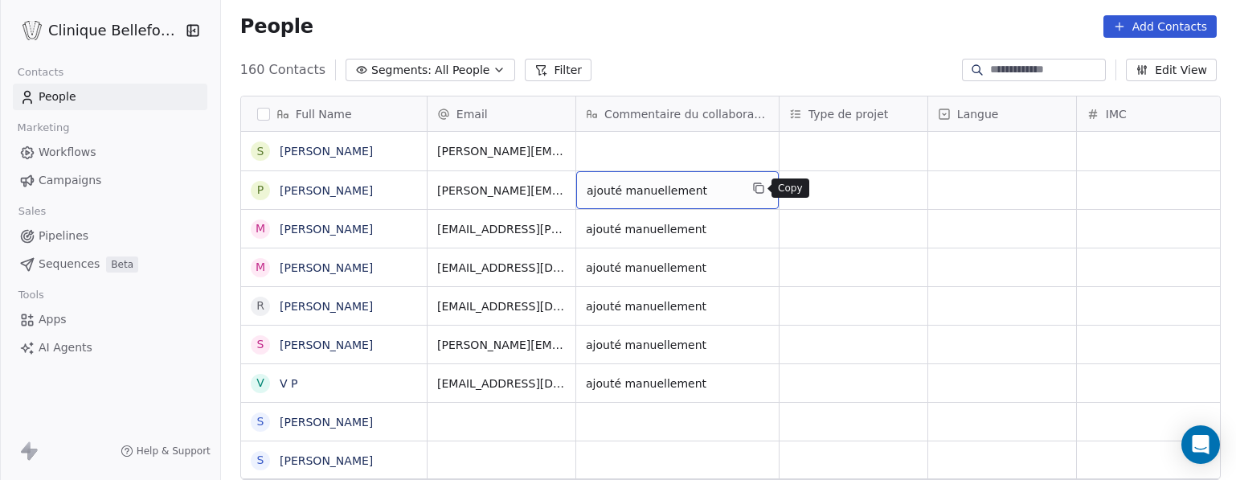
click at [759, 190] on icon "grid" at bounding box center [758, 188] width 13 height 13
click at [735, 150] on div "grid" at bounding box center [677, 151] width 203 height 39
type textarea "**********"
click at [840, 162] on html "Clinique Bellefontaine Contacts People Marketing Workflows Campaigns Sales Pipe…" at bounding box center [618, 240] width 1236 height 480
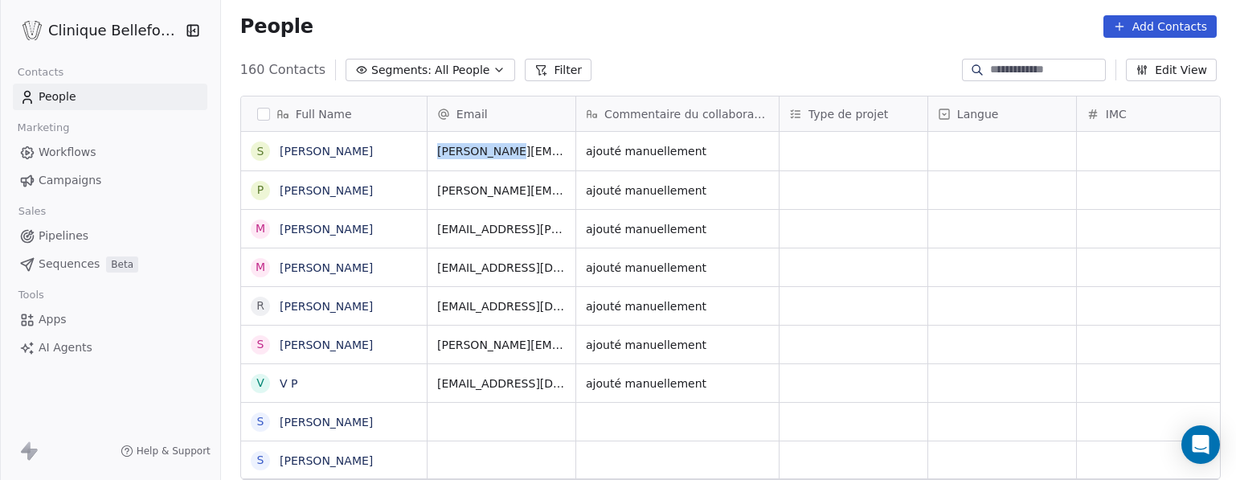
click at [1126, 24] on icon at bounding box center [1119, 26] width 13 height 13
click at [1117, 66] on span "Create new contact" at bounding box center [1165, 61] width 110 height 17
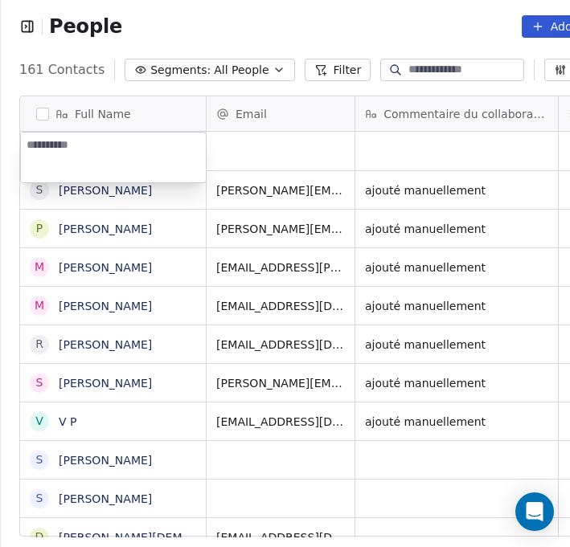
scroll to position [481, 649]
click at [96, 154] on textarea at bounding box center [113, 158] width 185 height 50
type textarea "*"
type textarea "**********"
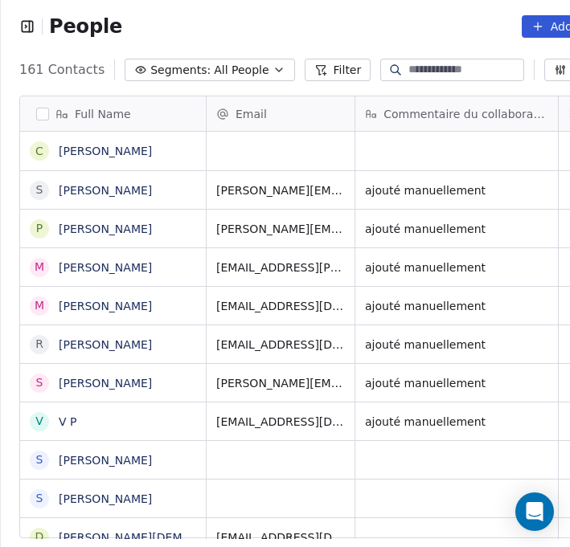
click at [248, 153] on html "People Add Contacts 161 Contacts Segments: All People Filter Edit View Tag Add …" at bounding box center [285, 273] width 570 height 547
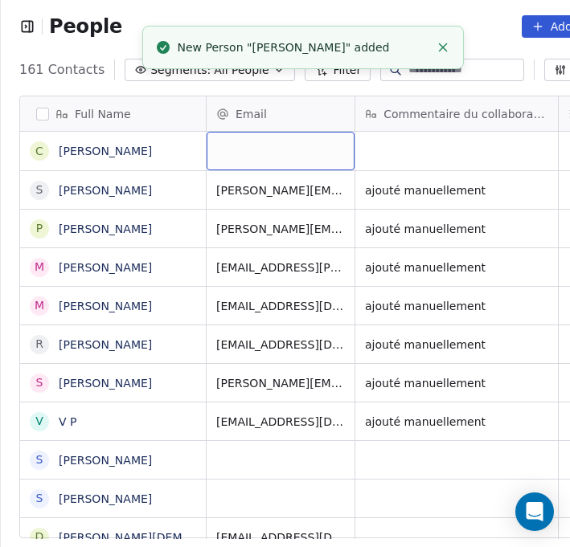
click at [248, 153] on div "grid" at bounding box center [281, 151] width 148 height 39
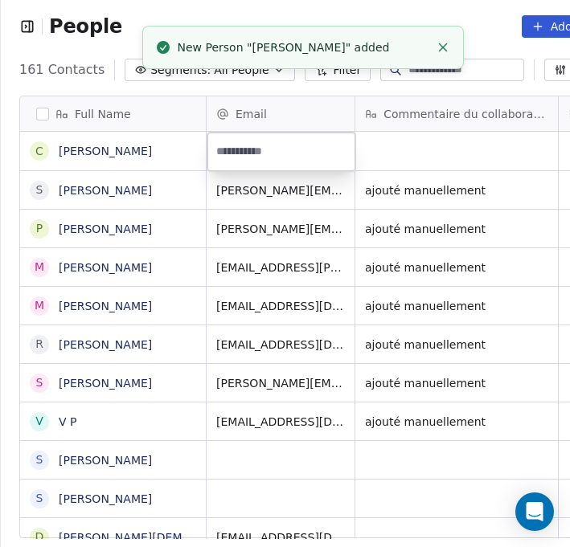
type input "**********"
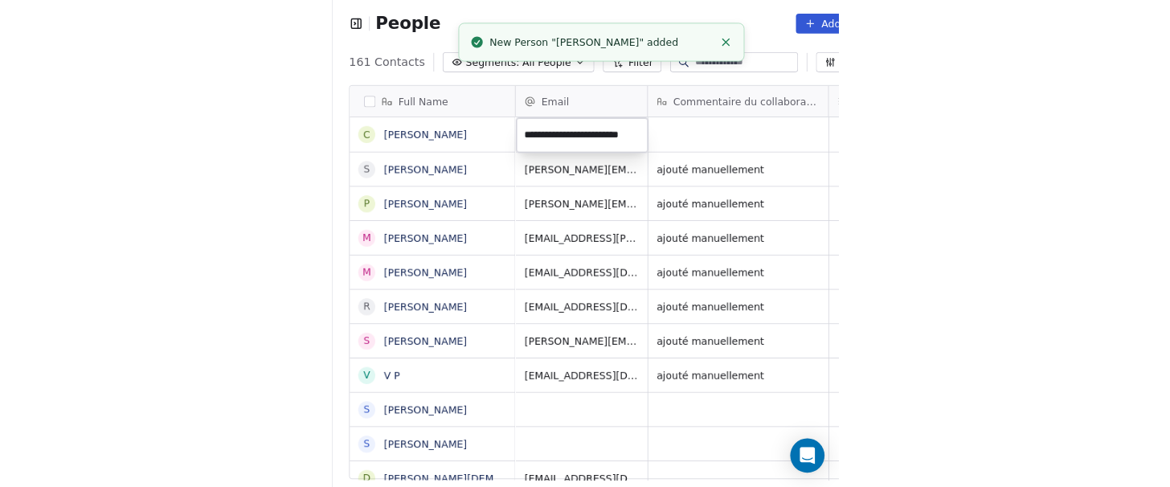
scroll to position [0, 2]
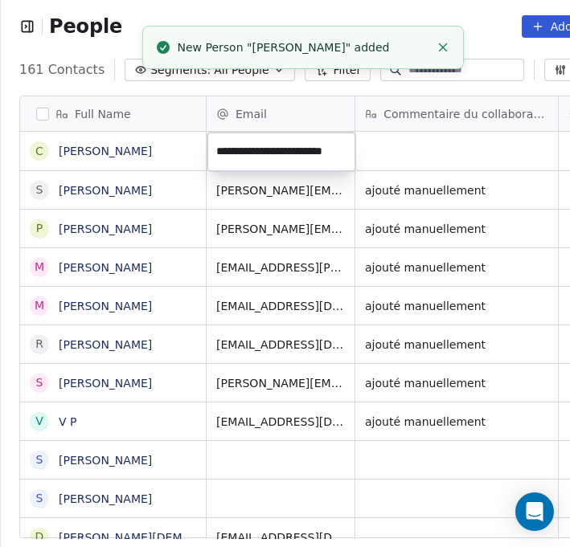
click at [500, 195] on html "People Add Contacts 161 Contacts Segments: All People Filter Edit View Tag Add …" at bounding box center [285, 273] width 570 height 547
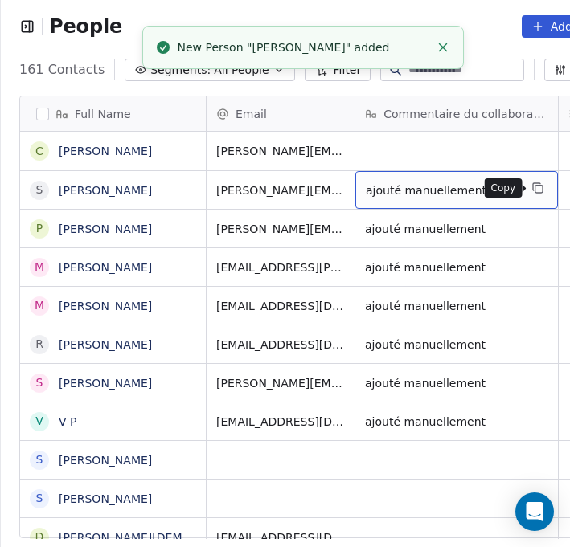
click at [543, 195] on button "grid" at bounding box center [537, 187] width 19 height 19
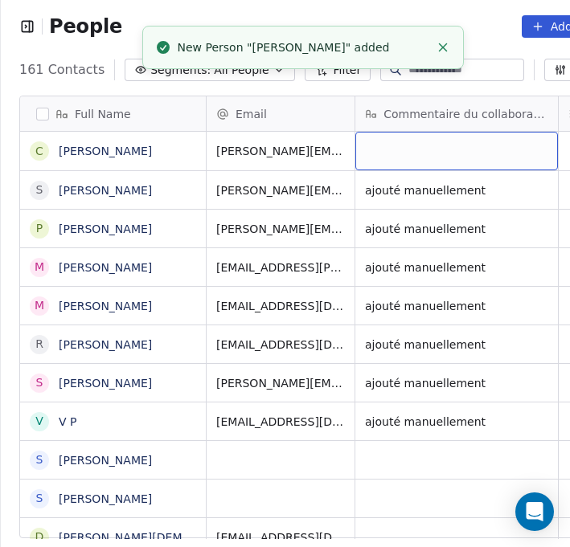
click at [465, 140] on div "grid" at bounding box center [456, 151] width 203 height 39
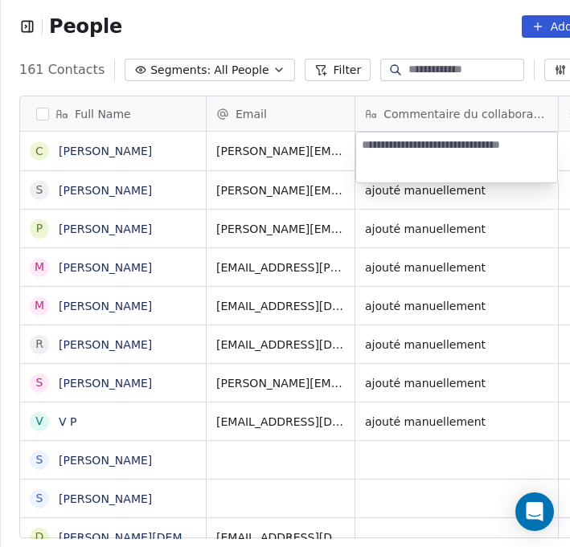
type textarea "**********"
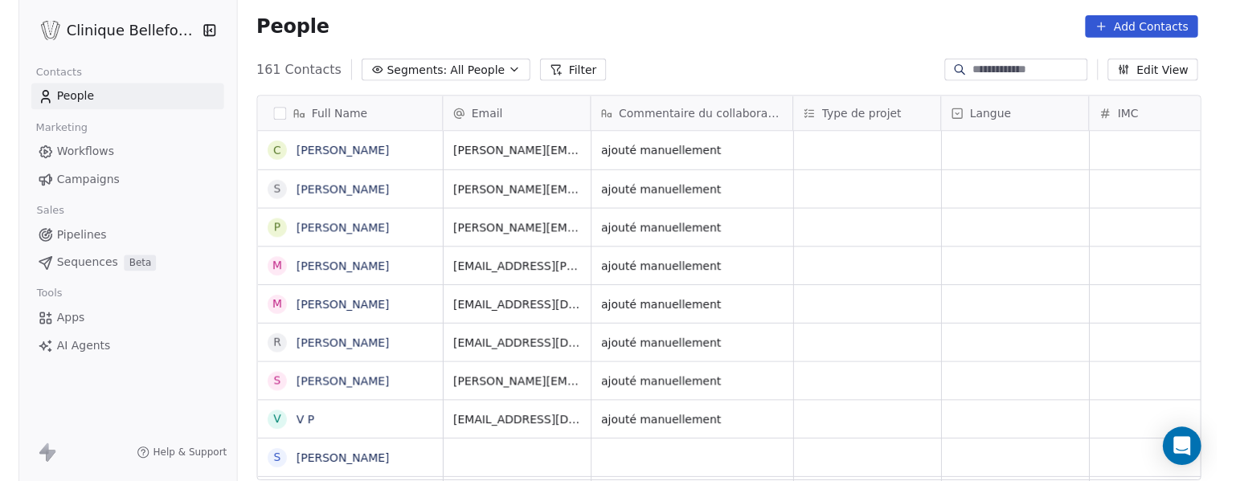
scroll to position [424, 1019]
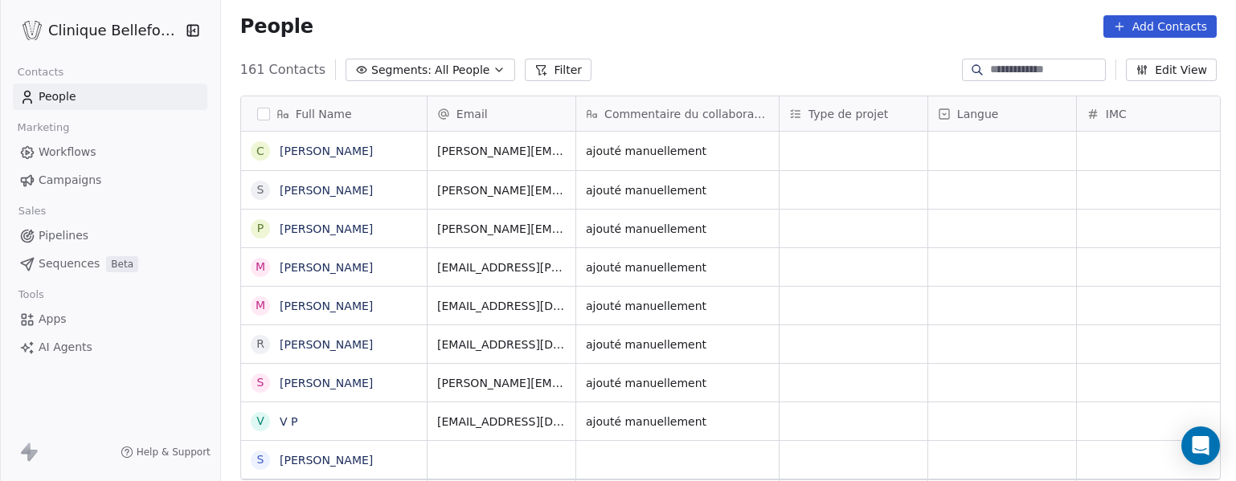
click at [1157, 26] on button "Add Contacts" at bounding box center [1160, 26] width 113 height 23
click at [1127, 64] on span "Create new contact" at bounding box center [1165, 61] width 110 height 17
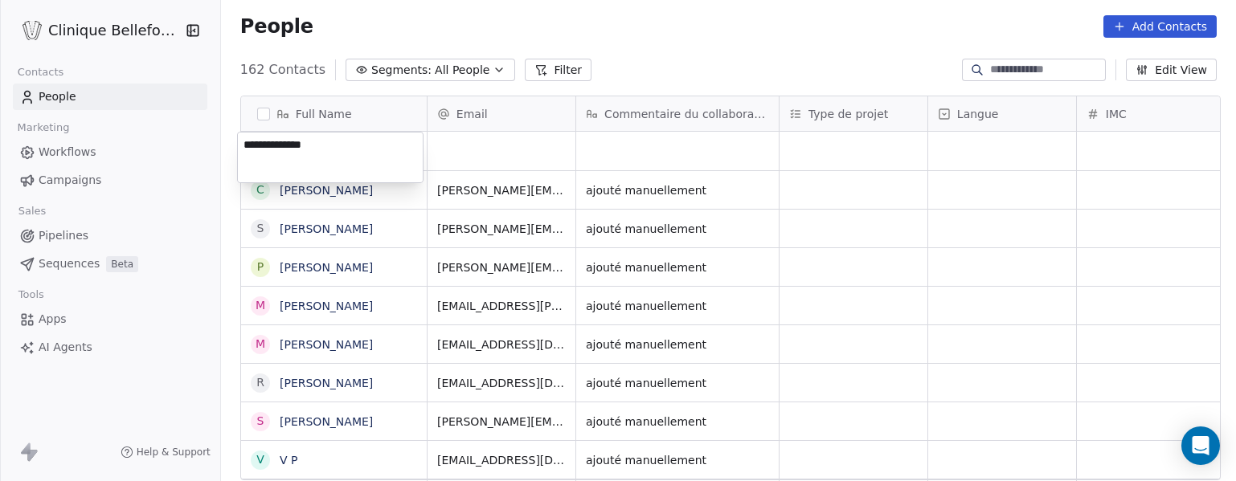
type textarea "**********"
click at [471, 156] on html "Clinique Bellefontaine Contacts People Marketing Workflows Campaigns Sales Pipe…" at bounding box center [618, 240] width 1236 height 481
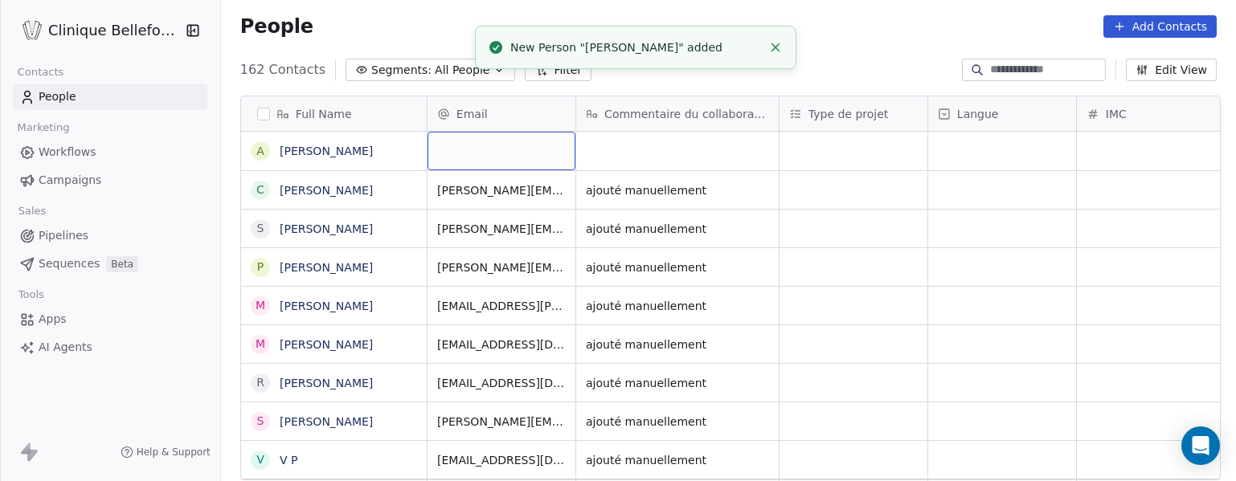
click at [471, 156] on div "grid" at bounding box center [502, 151] width 148 height 39
type input "**********"
click at [589, 154] on html "Clinique Bellefontaine Contacts People Marketing Workflows Campaigns Sales Pipe…" at bounding box center [618, 240] width 1236 height 481
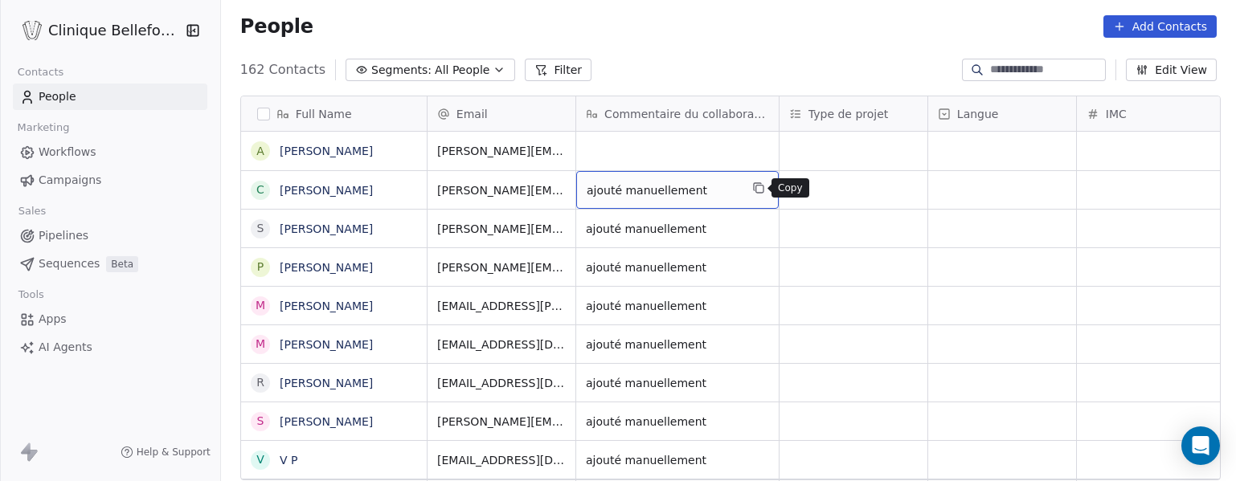
click at [761, 195] on button "grid" at bounding box center [758, 187] width 19 height 19
click at [715, 153] on div "grid" at bounding box center [677, 151] width 203 height 39
type textarea "**********"
click at [812, 133] on html "Clinique Bellefontaine Contacts People Marketing Workflows Campaigns Sales Pipe…" at bounding box center [618, 240] width 1236 height 481
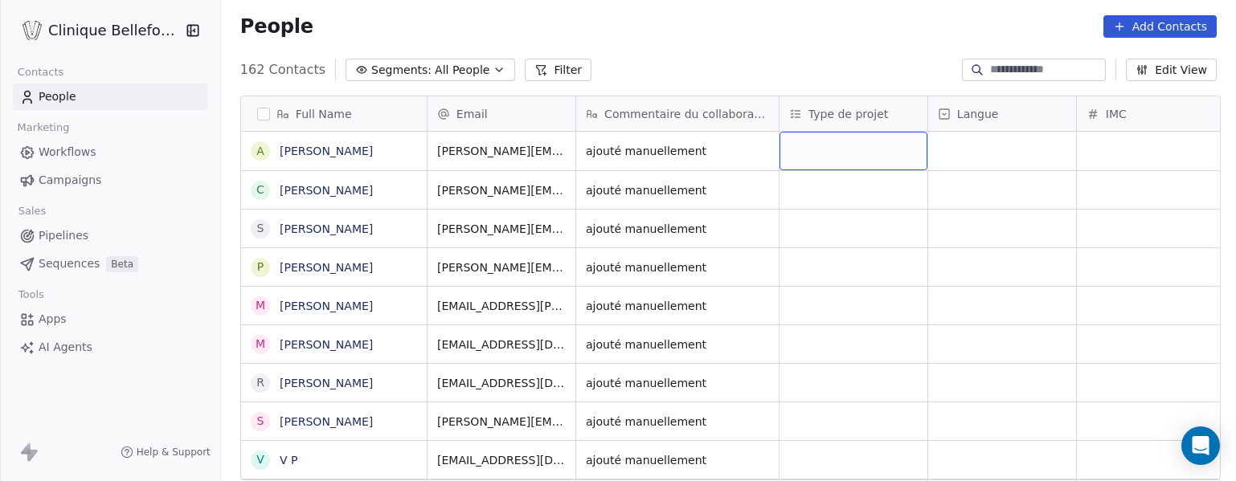
drag, startPoint x: 812, startPoint y: 133, endPoint x: 1172, endPoint y: 21, distance: 377.3
click at [1157, 21] on button "Add Contacts" at bounding box center [1160, 26] width 113 height 23
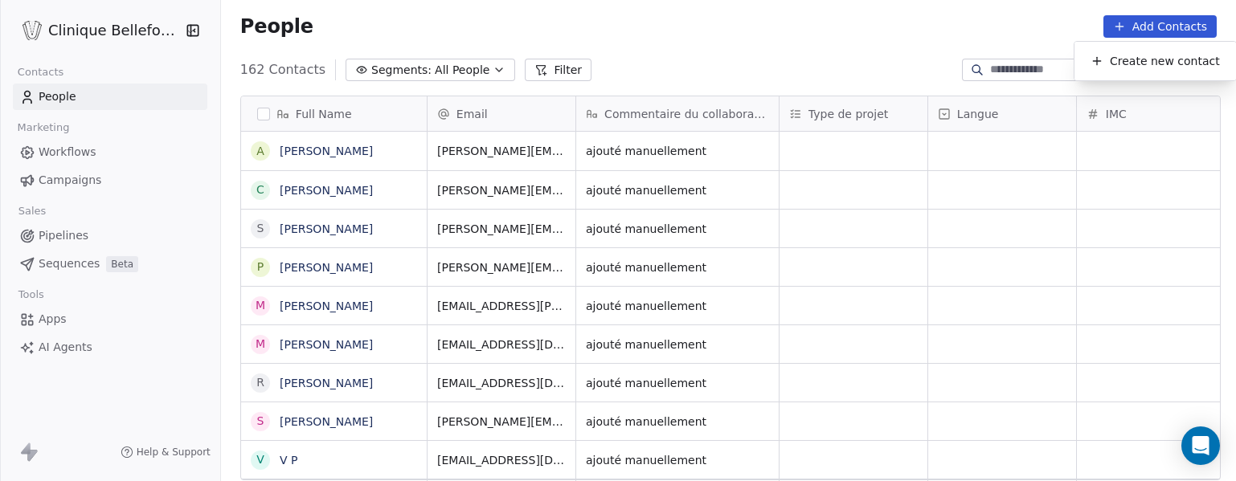
click at [1121, 72] on div "Create new contact" at bounding box center [1155, 61] width 149 height 26
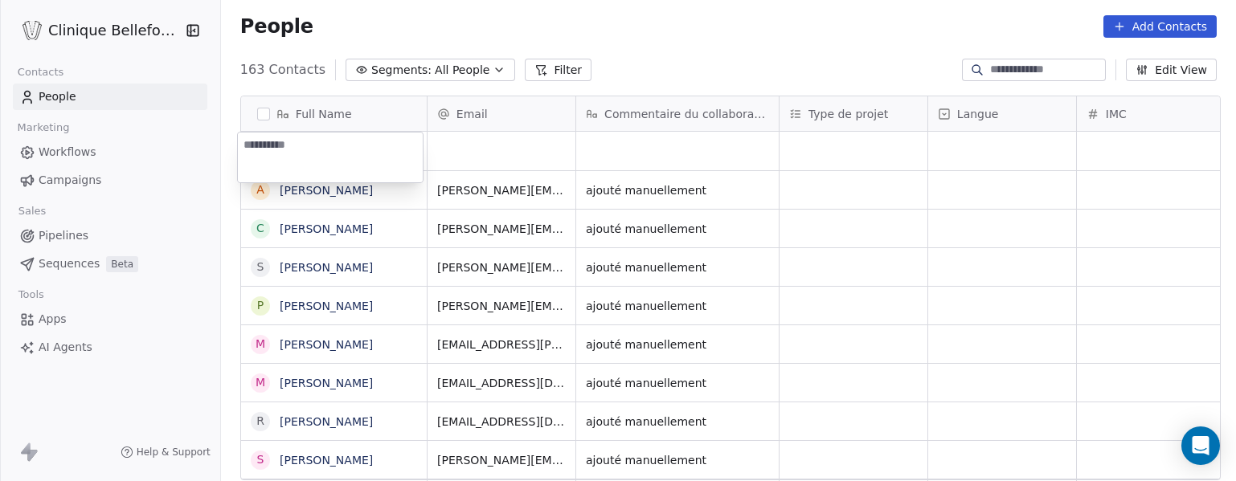
drag, startPoint x: 1172, startPoint y: 21, endPoint x: 289, endPoint y: 140, distance: 891.4
click at [289, 140] on textarea at bounding box center [330, 158] width 185 height 50
type textarea "**********"
click at [465, 150] on html "Clinique Bellefontaine Contacts People Marketing Workflows Campaigns Sales Pipe…" at bounding box center [618, 240] width 1236 height 481
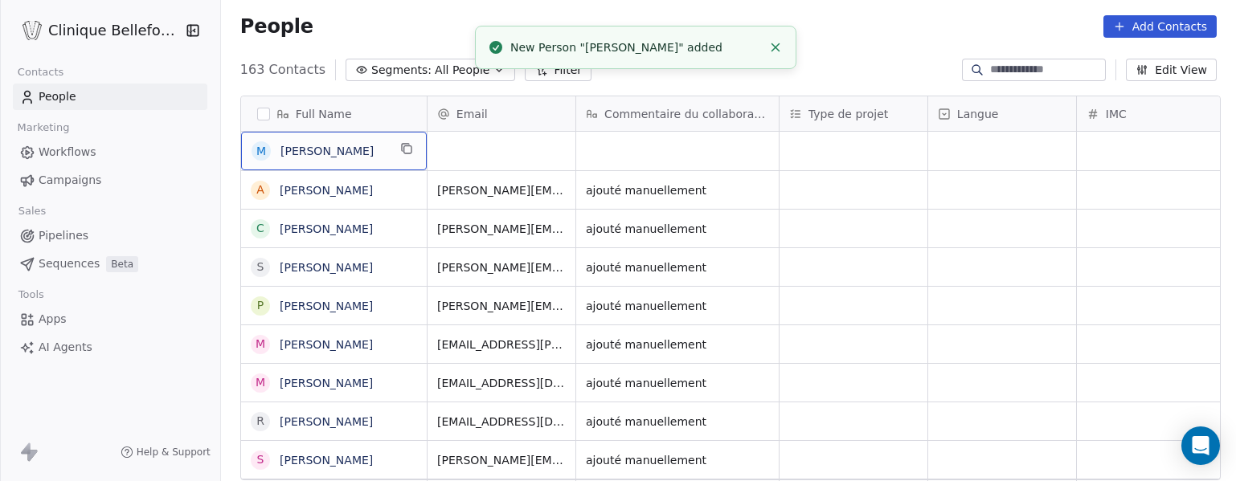
click at [374, 145] on span "[PERSON_NAME]" at bounding box center [334, 151] width 107 height 16
drag, startPoint x: 289, startPoint y: 140, endPoint x: 313, endPoint y: 141, distance: 24.2
click at [313, 141] on textarea "**********" at bounding box center [330, 158] width 184 height 50
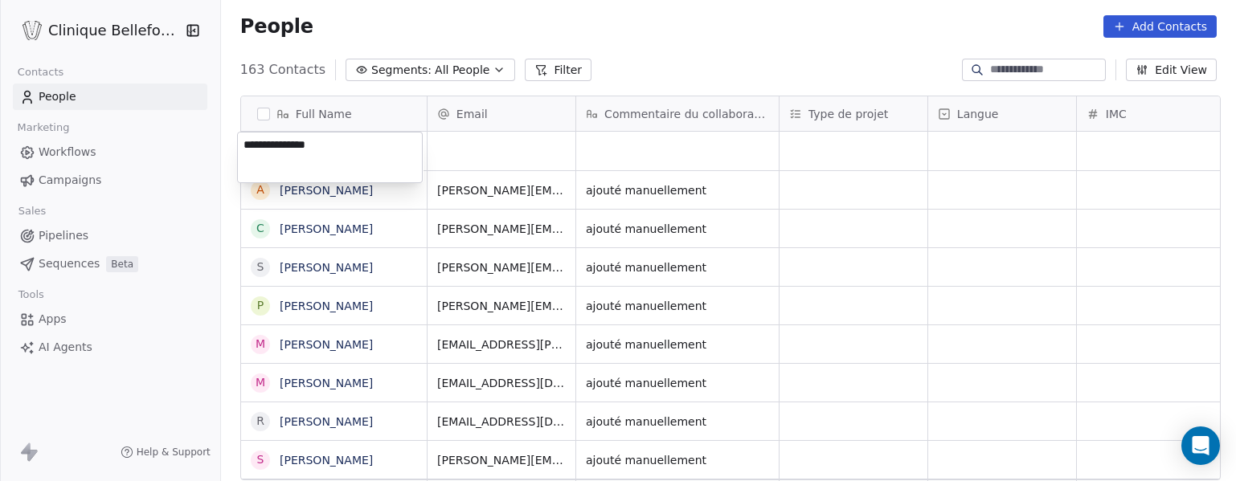
type textarea "**********"
click at [492, 144] on html "Clinique Bellefontaine Contacts People Marketing Workflows Campaigns Sales Pipe…" at bounding box center [618, 240] width 1236 height 481
click at [492, 144] on div "grid" at bounding box center [502, 151] width 148 height 39
click at [494, 158] on div "grid" at bounding box center [502, 151] width 148 height 39
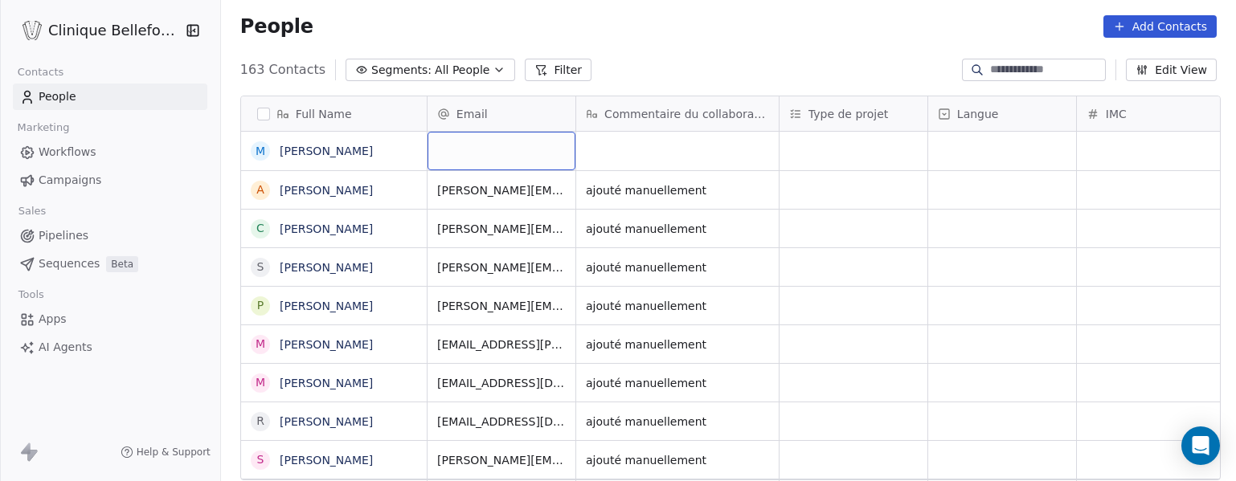
click at [494, 158] on div "grid" at bounding box center [502, 151] width 148 height 39
type input "**********"
click at [704, 177] on html "Clinique Bellefontaine Contacts People Marketing Workflows Campaigns Sales Pipe…" at bounding box center [618, 240] width 1236 height 481
click at [755, 190] on icon "grid" at bounding box center [758, 188] width 13 height 13
click at [723, 143] on div "grid" at bounding box center [677, 151] width 203 height 39
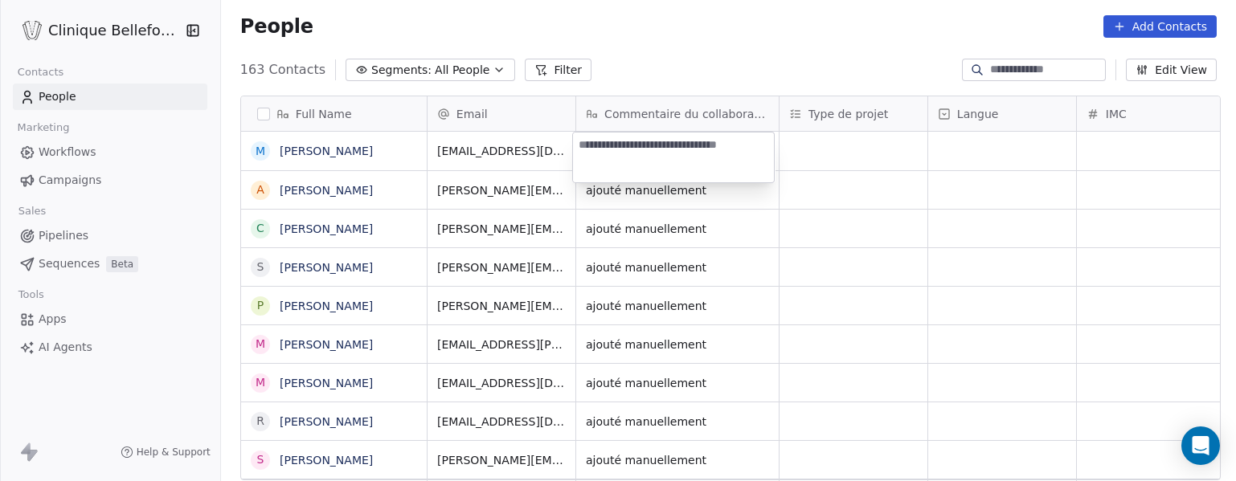
click at [723, 143] on textarea at bounding box center [673, 158] width 201 height 50
type textarea "**********"
click at [810, 146] on html "Clinique Bellefontaine Contacts People Marketing Workflows Campaigns Sales Pipe…" at bounding box center [618, 240] width 1236 height 481
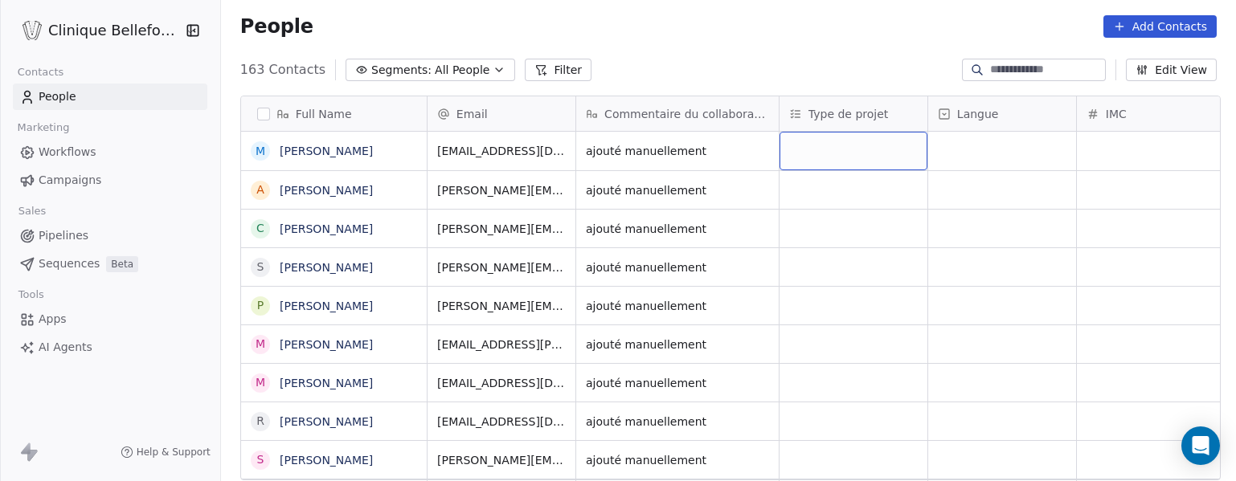
click at [815, 145] on div "grid" at bounding box center [854, 151] width 148 height 39
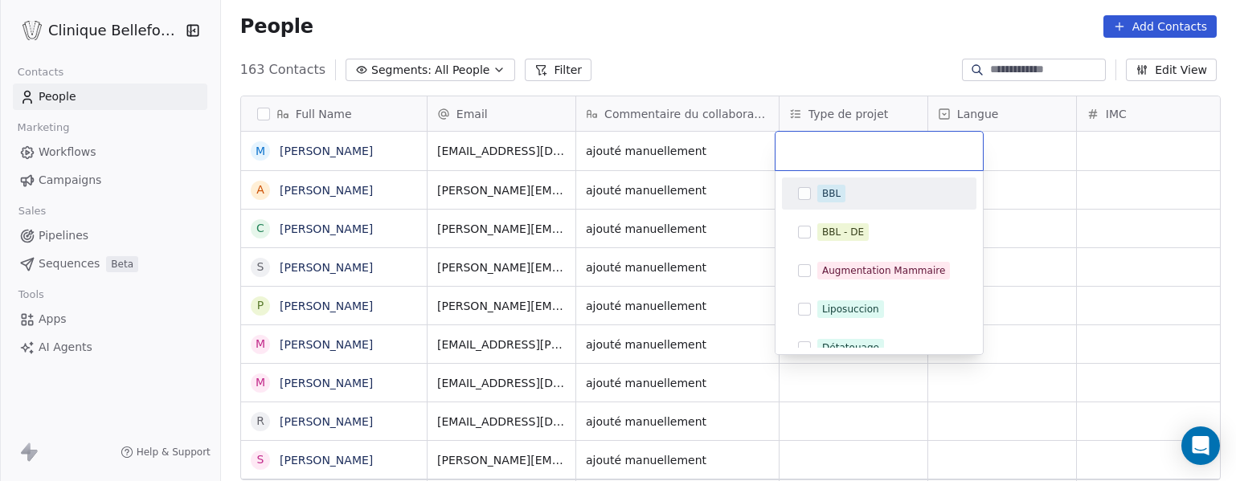
click at [815, 145] on input "text" at bounding box center [879, 151] width 188 height 18
click at [807, 198] on button "Suggestions" at bounding box center [804, 193] width 13 height 13
click at [1035, 195] on html "Clinique Bellefontaine Contacts People Marketing Workflows Campaigns Sales Pipe…" at bounding box center [618, 240] width 1236 height 481
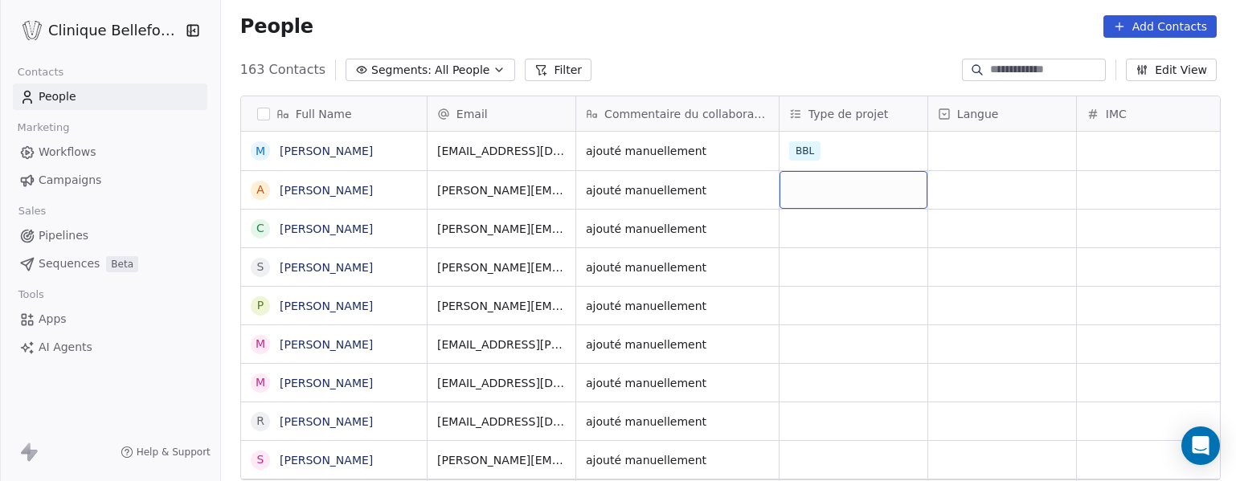
click at [834, 195] on div "grid" at bounding box center [854, 190] width 148 height 38
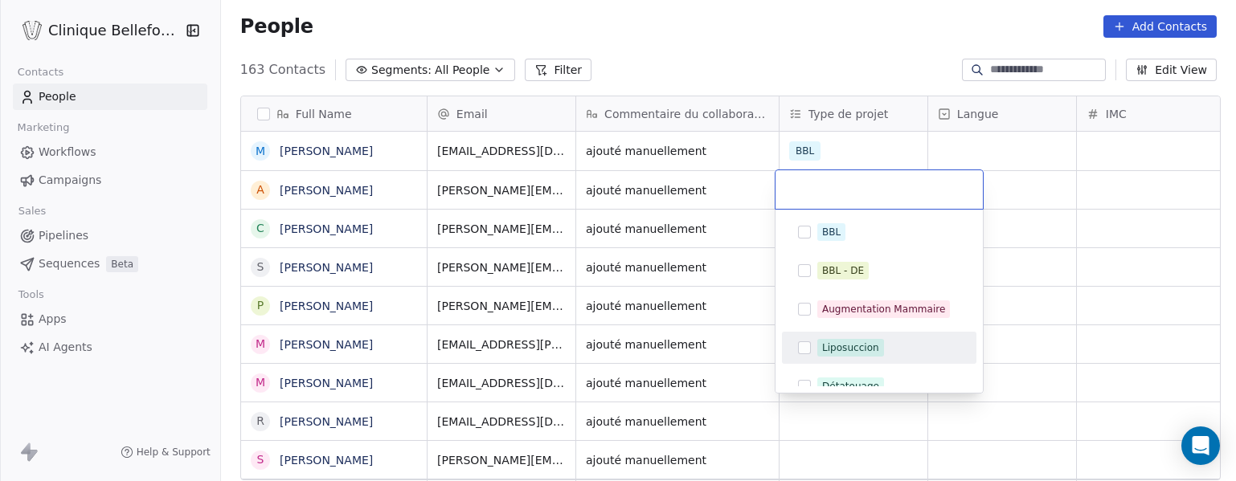
scroll to position [34, 0]
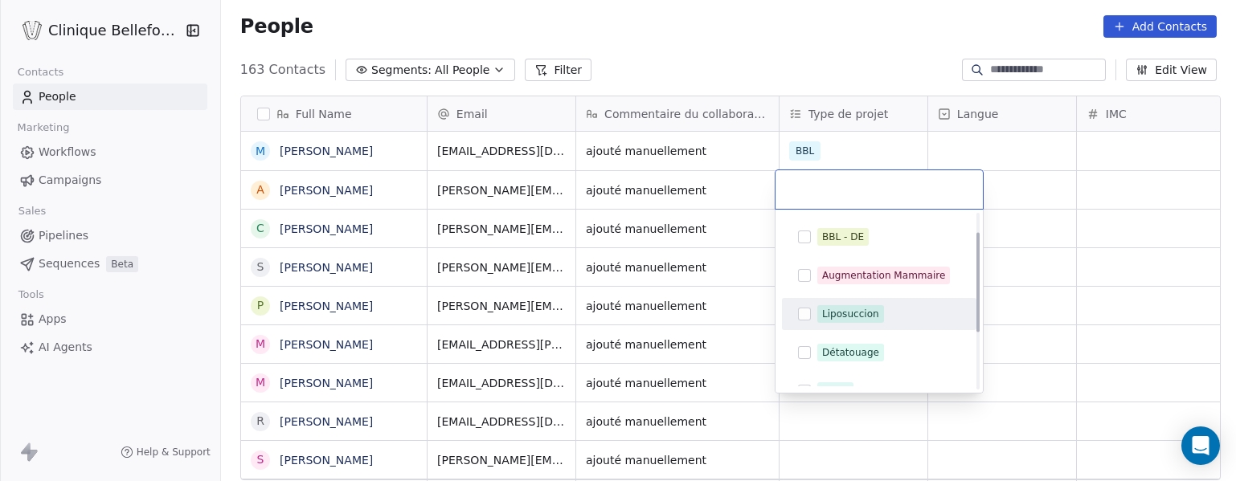
click at [806, 318] on button "Suggestions" at bounding box center [804, 314] width 13 height 13
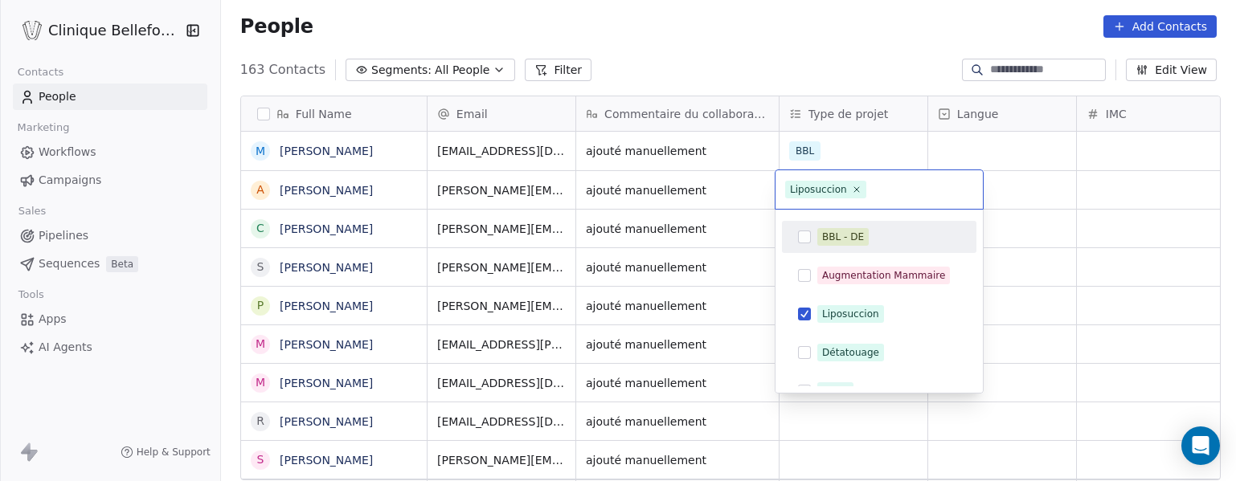
click at [1046, 167] on html "Clinique Bellefontaine Contacts People Marketing Workflows Campaigns Sales Pipe…" at bounding box center [618, 240] width 1236 height 481
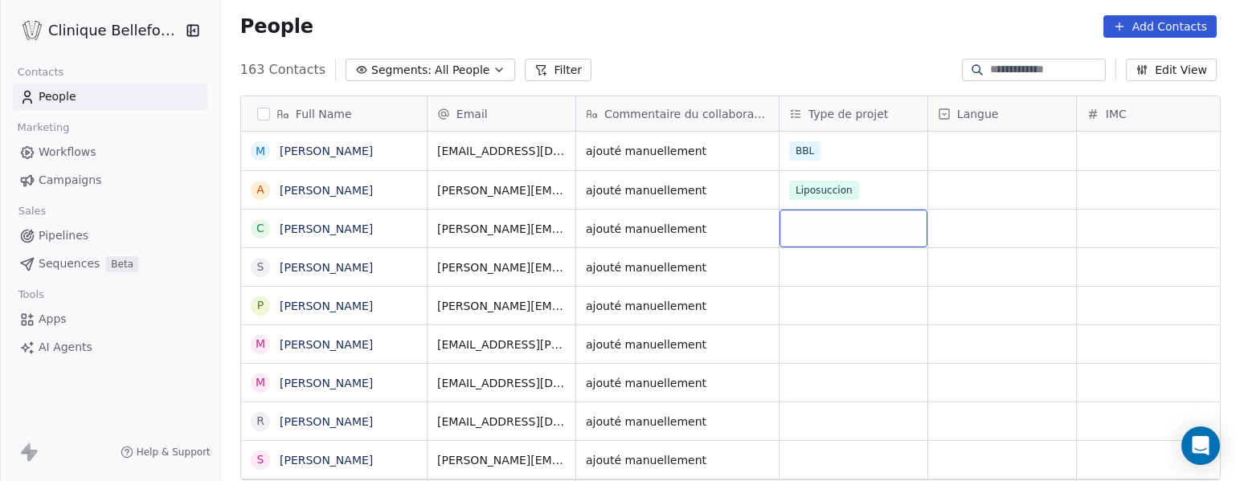
click at [826, 224] on div "grid" at bounding box center [854, 229] width 148 height 38
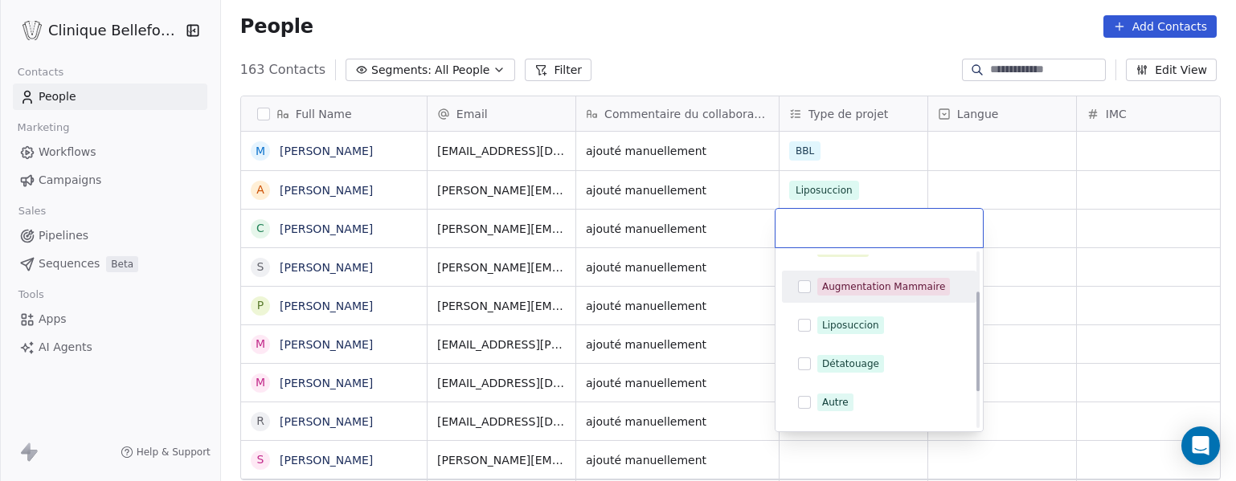
scroll to position [76, 0]
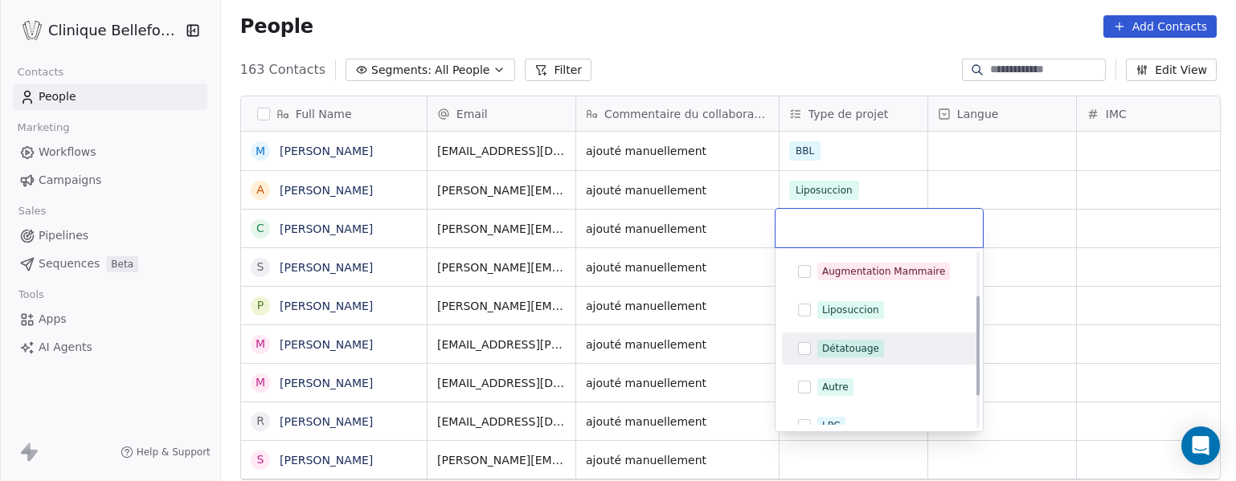
click at [804, 350] on button "Suggestions" at bounding box center [804, 348] width 13 height 13
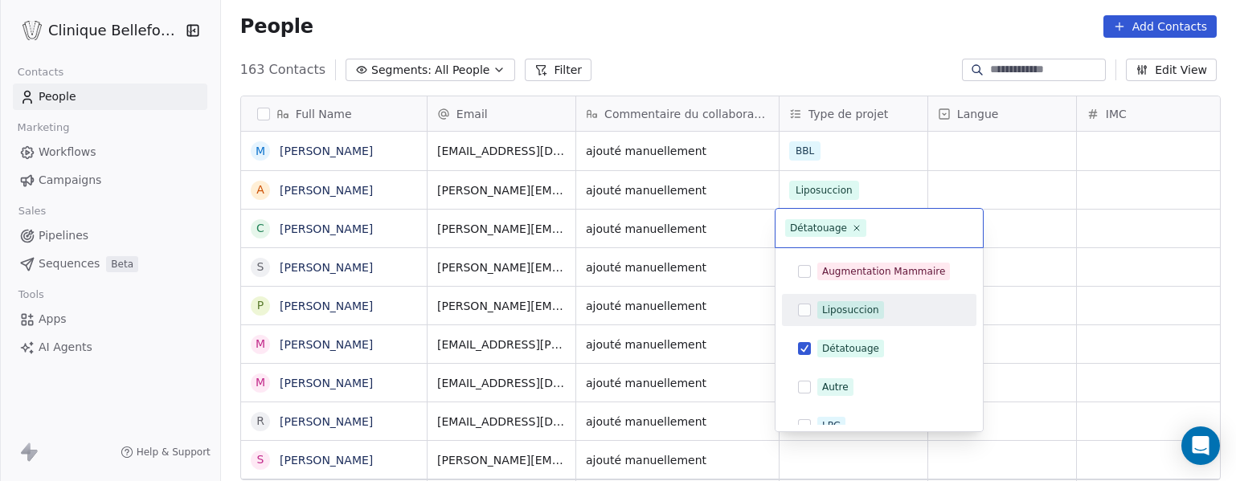
click at [1005, 316] on html "Clinique Bellefontaine Contacts People Marketing Workflows Campaigns Sales Pipe…" at bounding box center [618, 240] width 1236 height 481
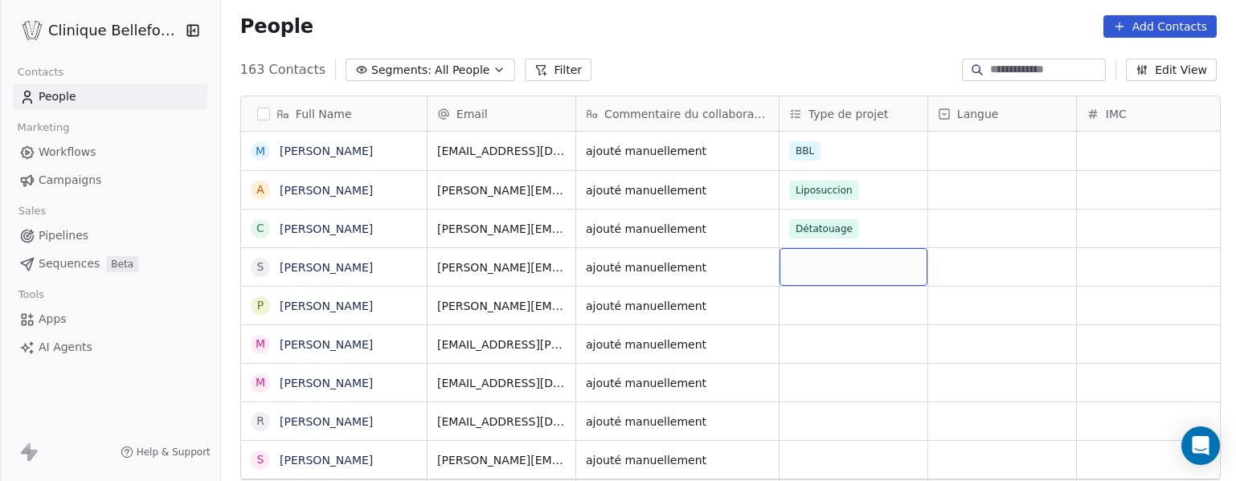
click at [836, 265] on div "grid" at bounding box center [854, 267] width 148 height 38
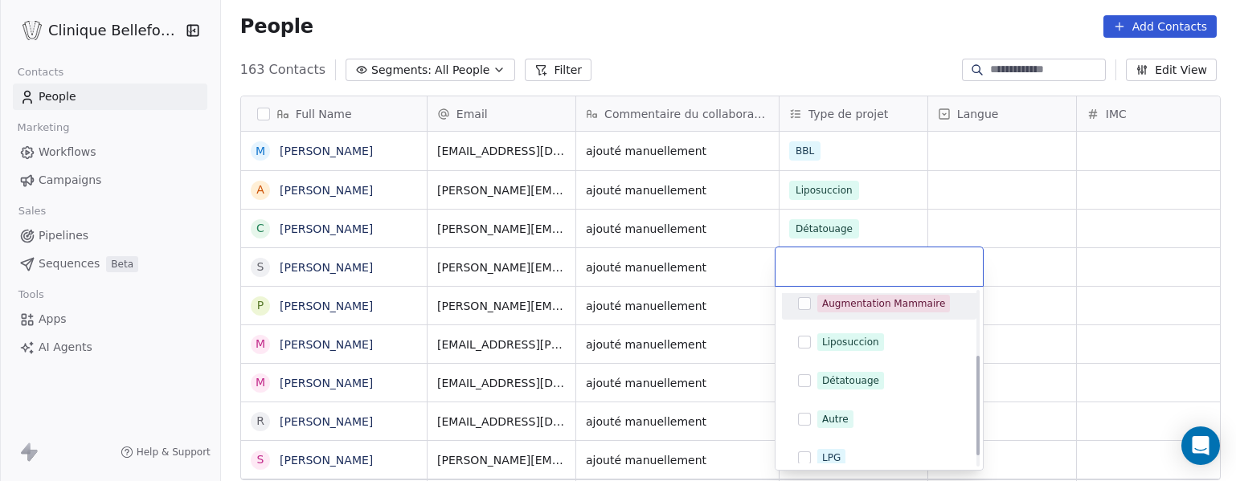
scroll to position [132, 0]
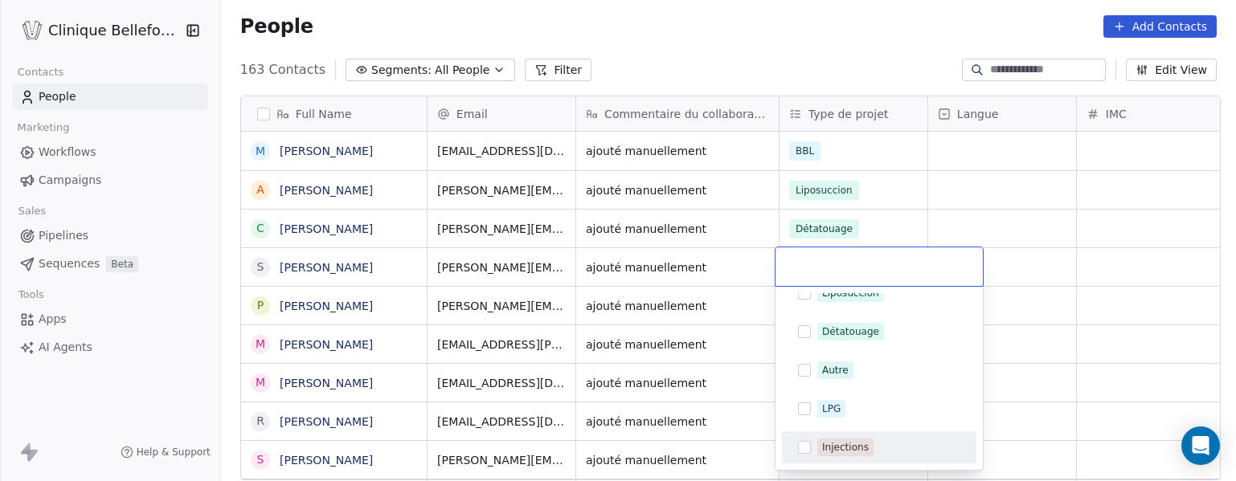
click at [806, 451] on button "Suggestions" at bounding box center [804, 447] width 13 height 13
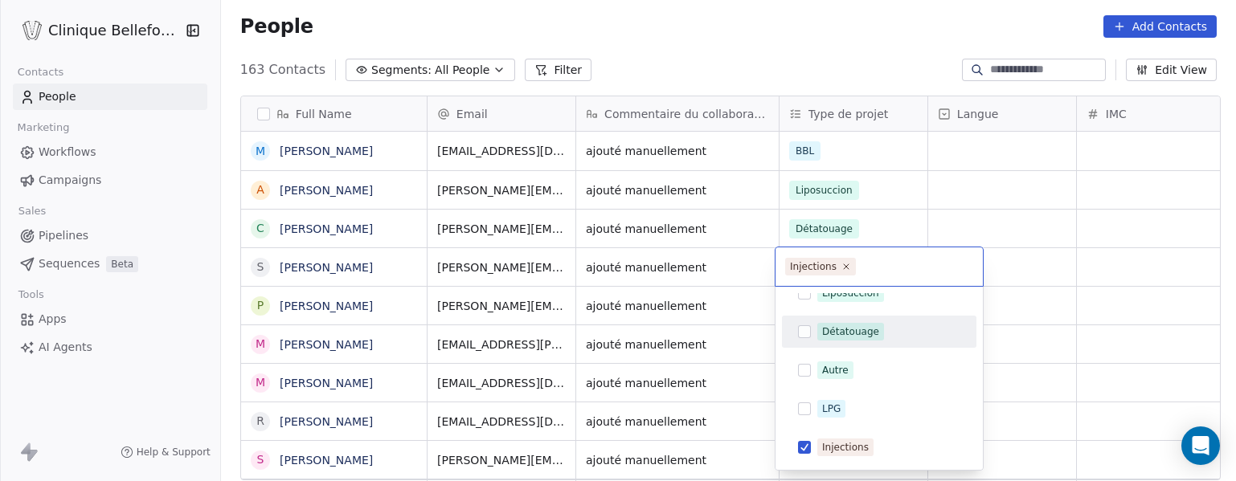
click at [1070, 308] on html "Clinique Bellefontaine Contacts People Marketing Workflows Campaigns Sales Pipe…" at bounding box center [618, 240] width 1236 height 481
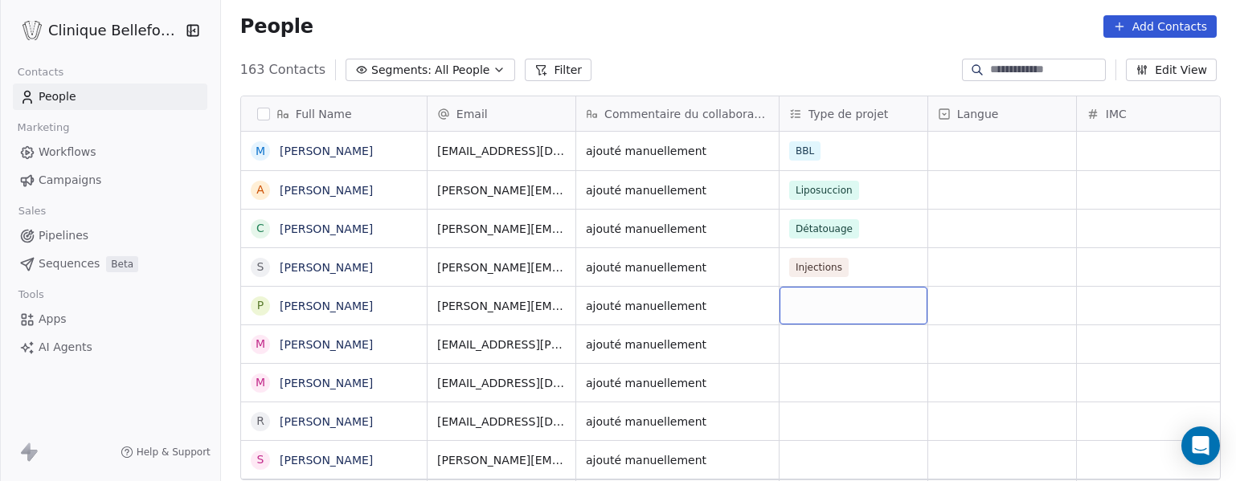
click at [830, 305] on div "grid" at bounding box center [854, 306] width 148 height 38
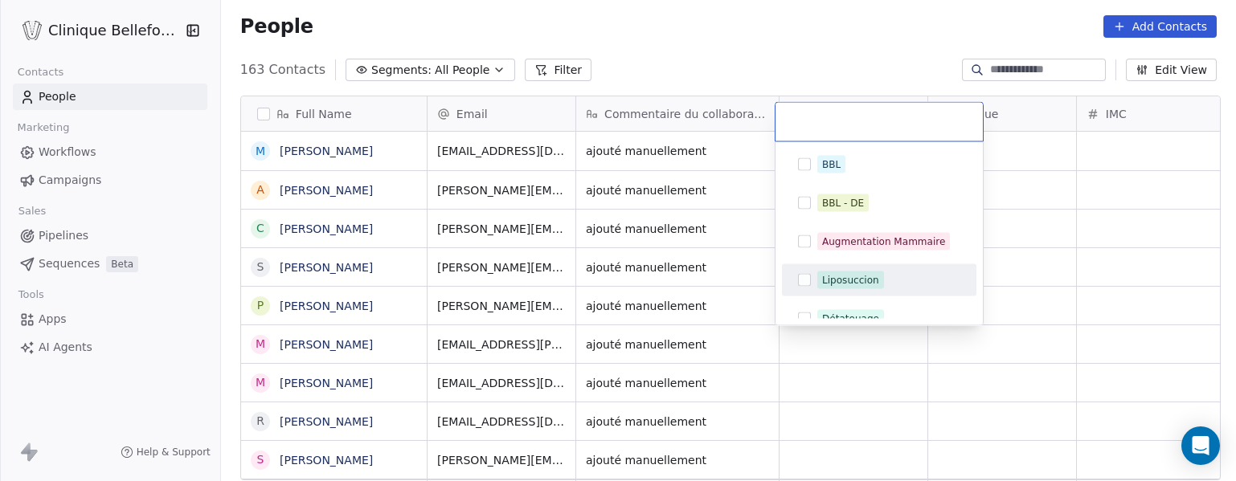
click at [830, 285] on div "Liposuccion" at bounding box center [850, 280] width 57 height 14
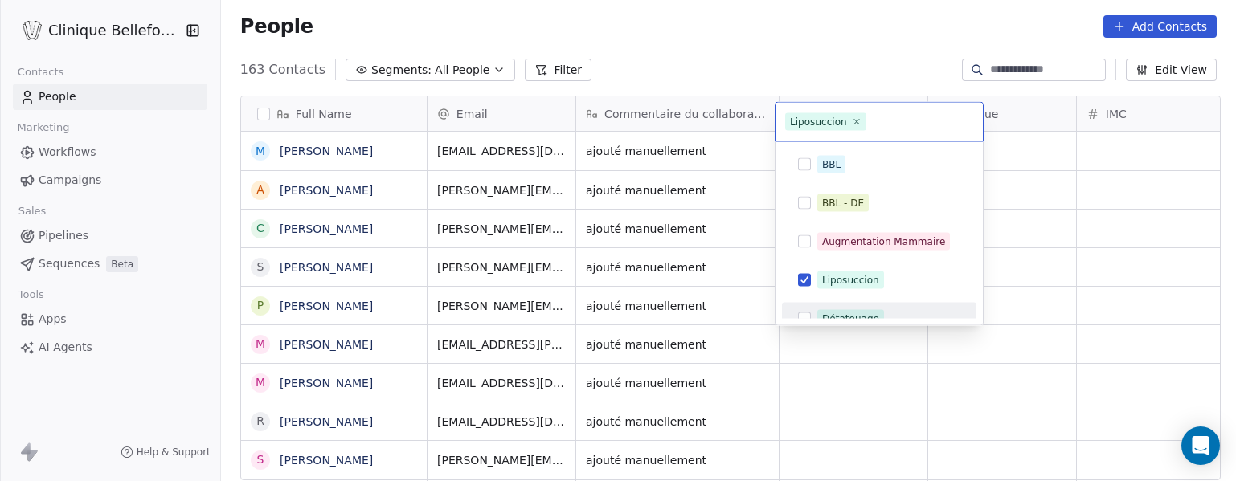
click at [801, 347] on html "Clinique Bellefontaine Contacts People Marketing Workflows Campaigns Sales Pipe…" at bounding box center [618, 240] width 1236 height 481
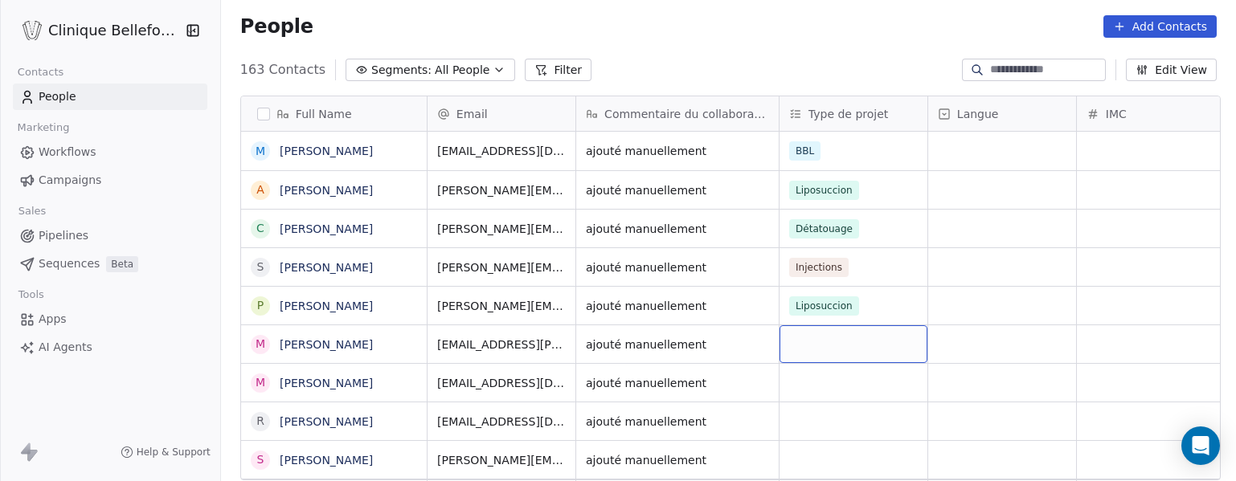
click at [802, 346] on div "grid" at bounding box center [854, 345] width 148 height 38
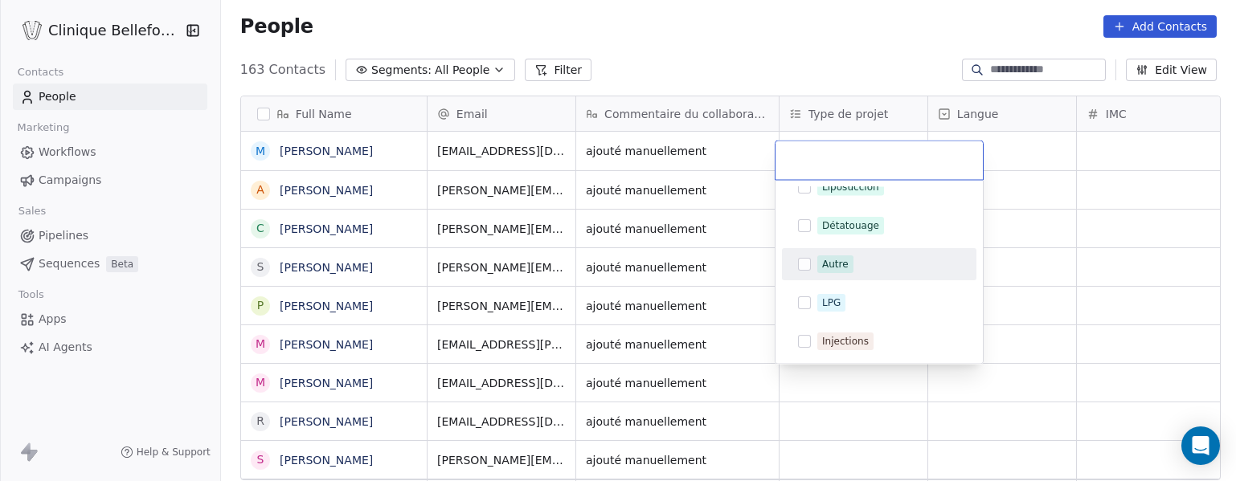
click at [801, 259] on button "Suggestions" at bounding box center [804, 264] width 13 height 13
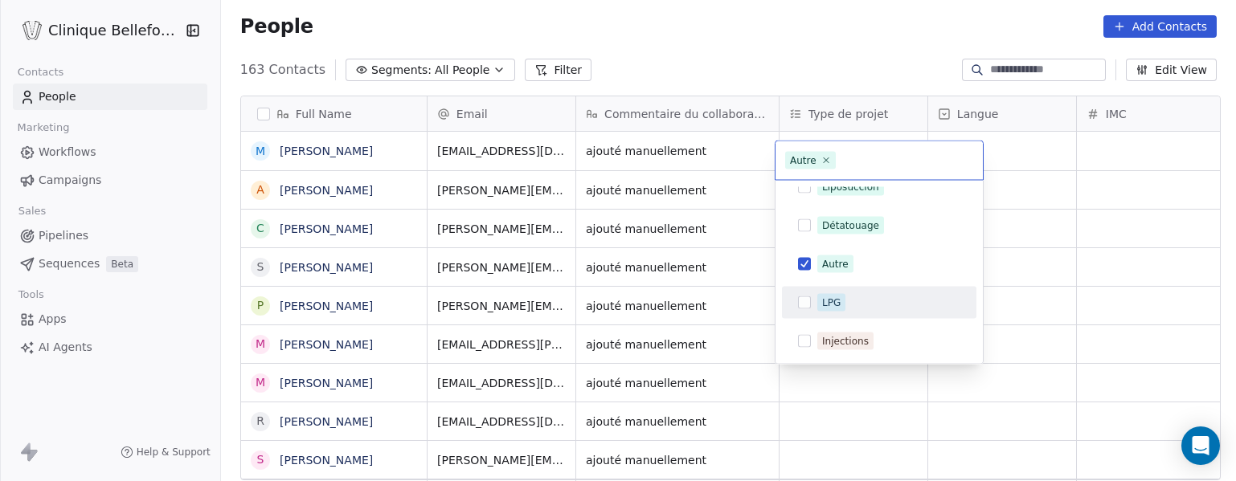
click at [1050, 258] on html "Clinique Bellefontaine Contacts People Marketing Workflows Campaigns Sales Pipe…" at bounding box center [618, 240] width 1236 height 481
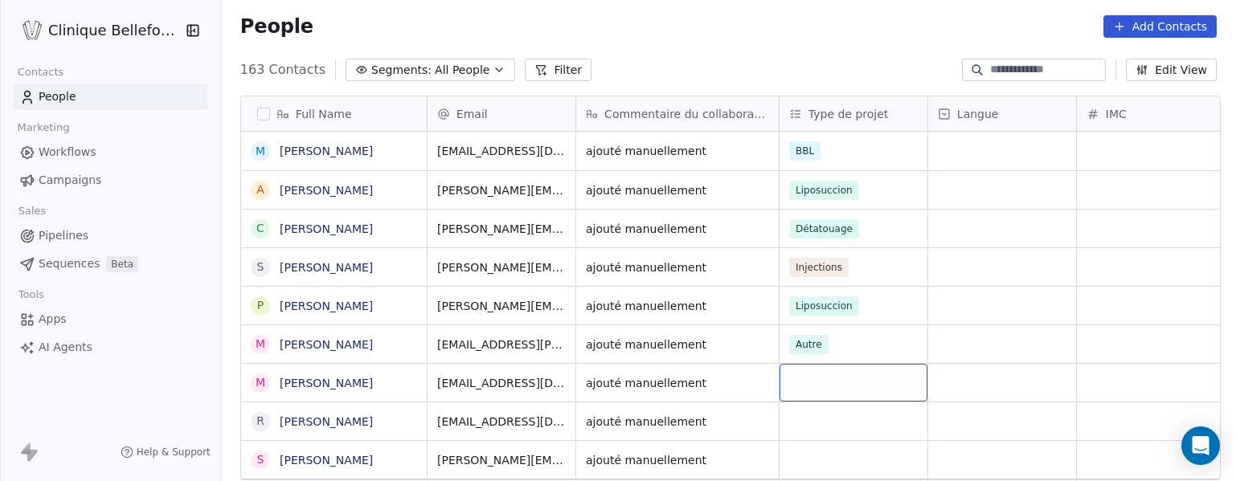
click at [802, 382] on div "grid" at bounding box center [854, 383] width 148 height 38
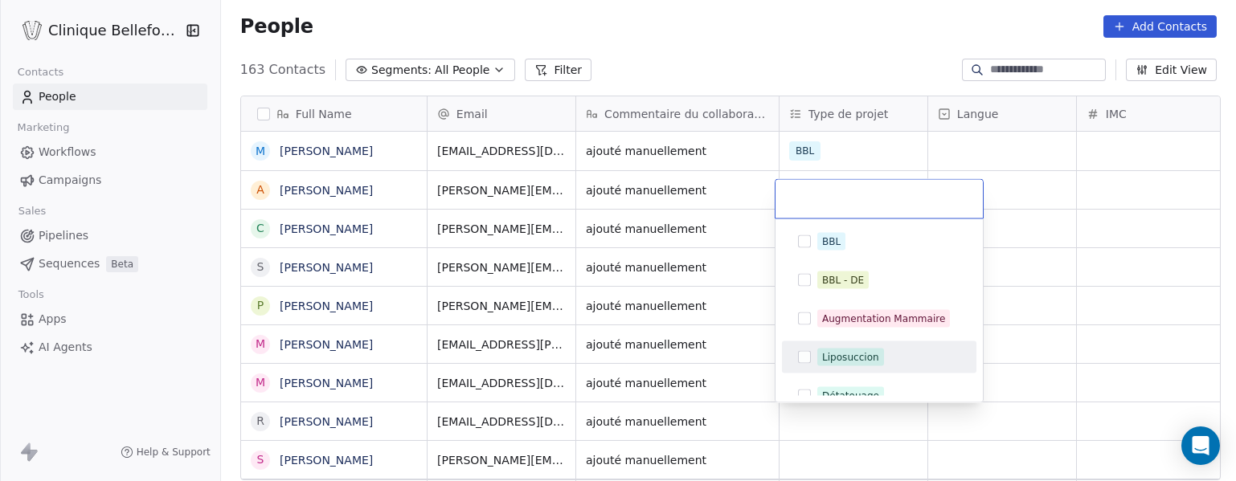
click at [827, 362] on div "Liposuccion" at bounding box center [850, 357] width 57 height 14
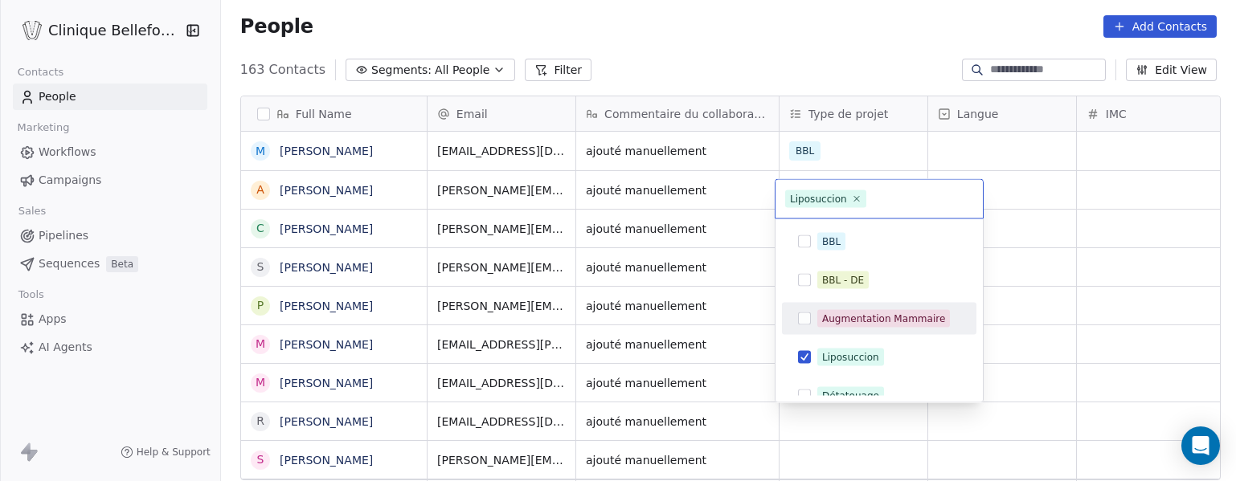
click at [1111, 290] on html "Clinique Bellefontaine Contacts People Marketing Workflows Campaigns Sales Pipe…" at bounding box center [618, 240] width 1236 height 481
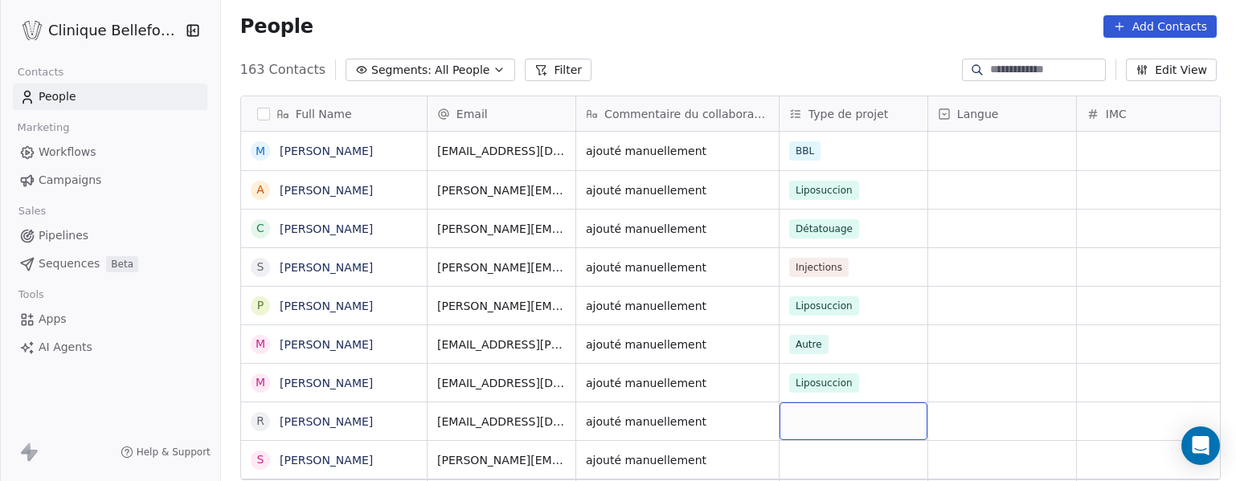
click at [821, 415] on div "grid" at bounding box center [854, 422] width 148 height 38
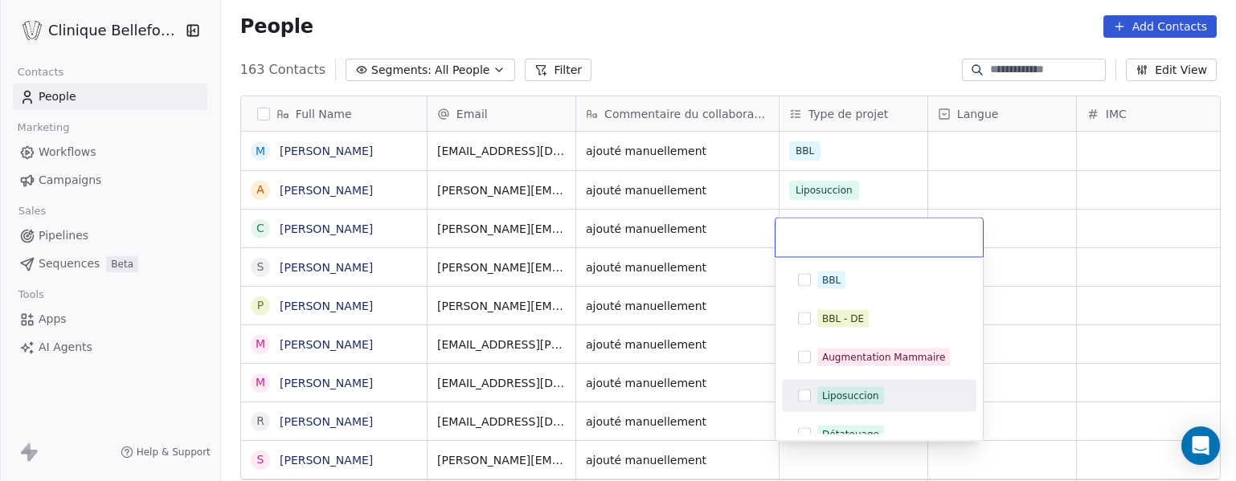
click at [840, 404] on span "Liposuccion" at bounding box center [850, 396] width 67 height 18
click at [1049, 391] on html "Clinique Bellefontaine Contacts People Marketing Workflows Campaigns Sales Pipe…" at bounding box center [618, 240] width 1236 height 481
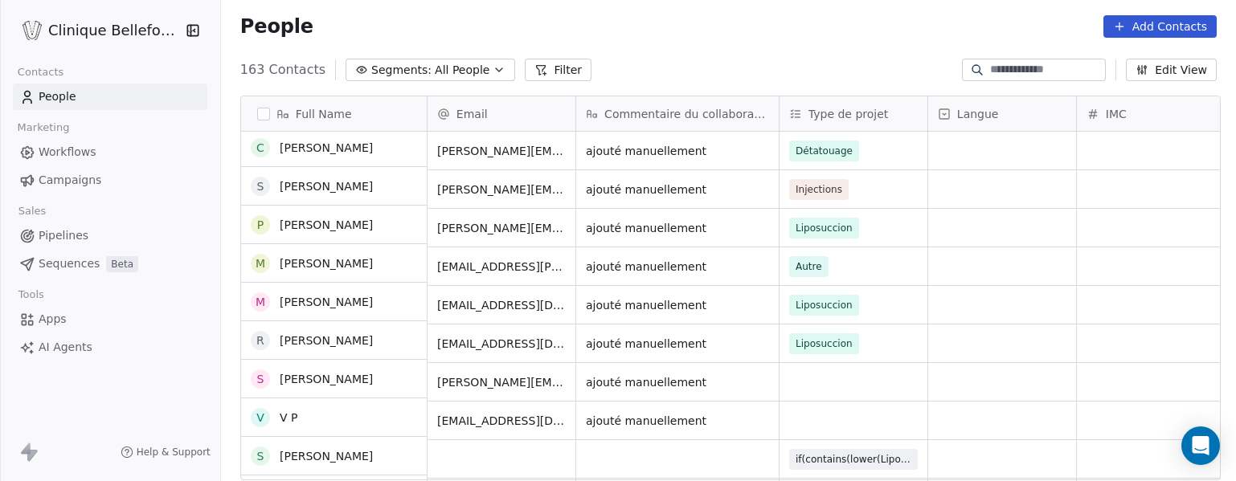
scroll to position [81, 0]
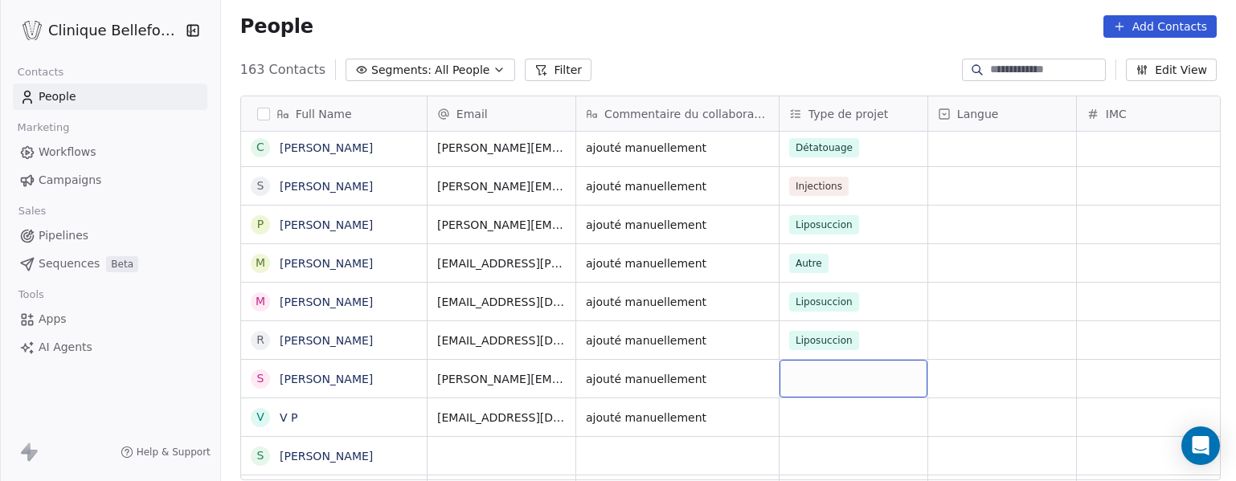
click at [819, 381] on div "grid" at bounding box center [854, 379] width 148 height 38
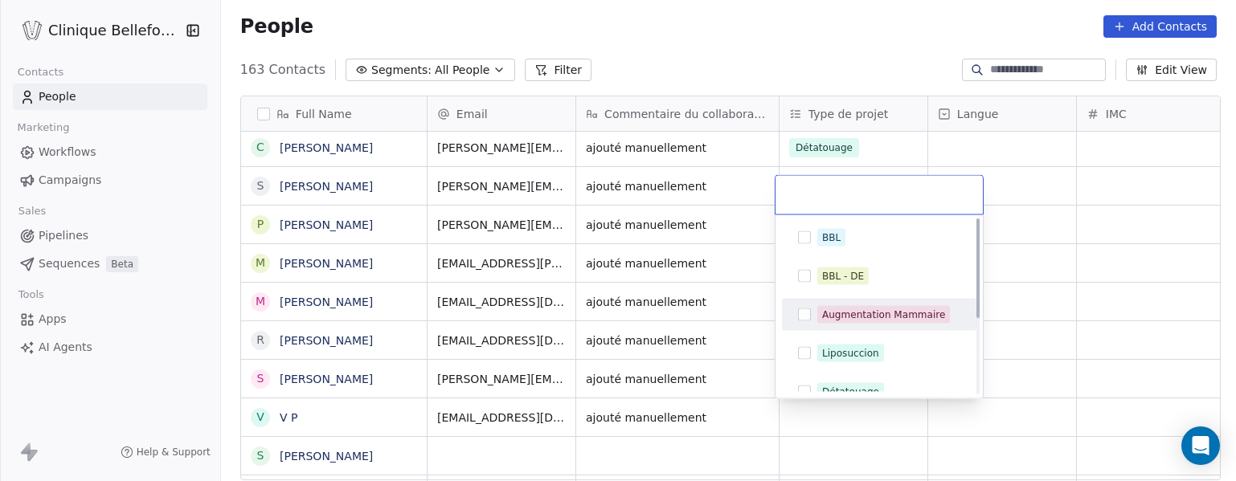
scroll to position [1, 0]
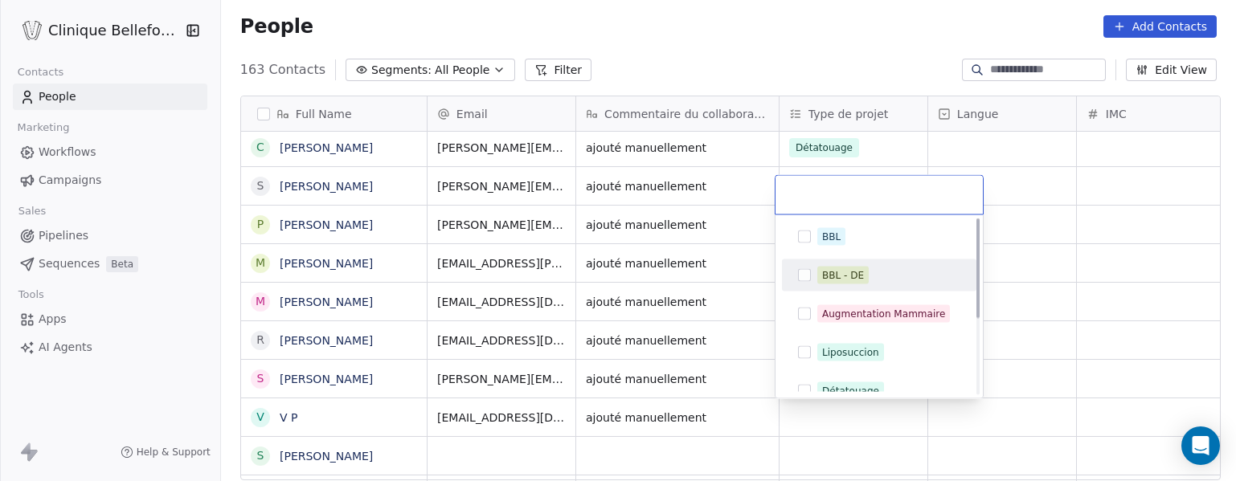
drag, startPoint x: 819, startPoint y: 381, endPoint x: 911, endPoint y: 269, distance: 144.5
click at [911, 269] on div "BBL BBL - DE Augmentation Mammaire Liposuccion Détatouage Autre LPG Injections" at bounding box center [879, 372] width 195 height 302
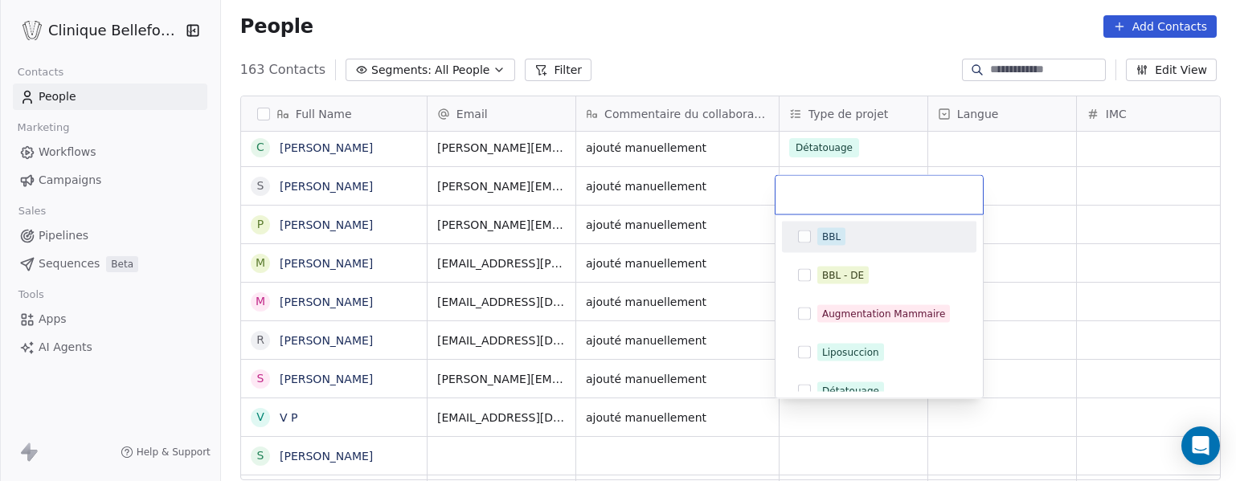
drag, startPoint x: 911, startPoint y: 269, endPoint x: 920, endPoint y: 198, distance: 72.2
click at [920, 198] on div "BBL BBL - DE Augmentation Mammaire Liposuccion Détatouage Autre LPG Injections" at bounding box center [879, 287] width 209 height 224
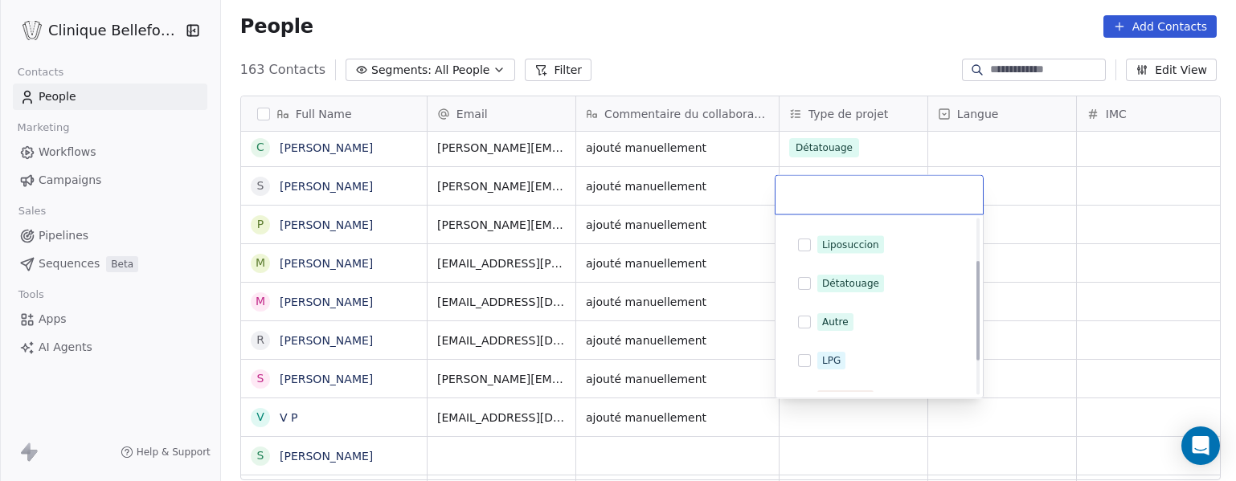
scroll to position [113, 0]
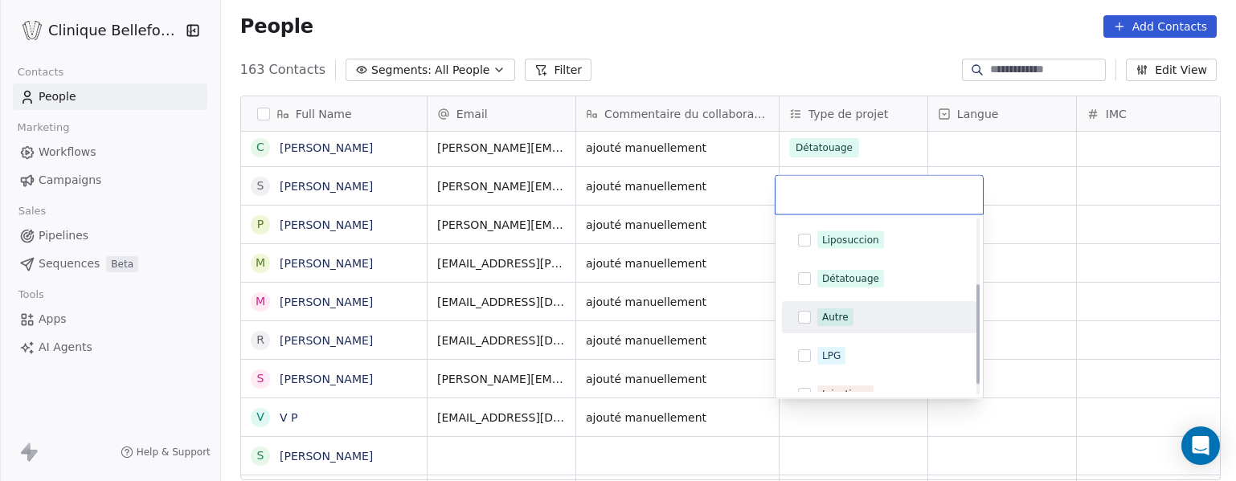
click at [824, 322] on div "Autre" at bounding box center [835, 317] width 27 height 14
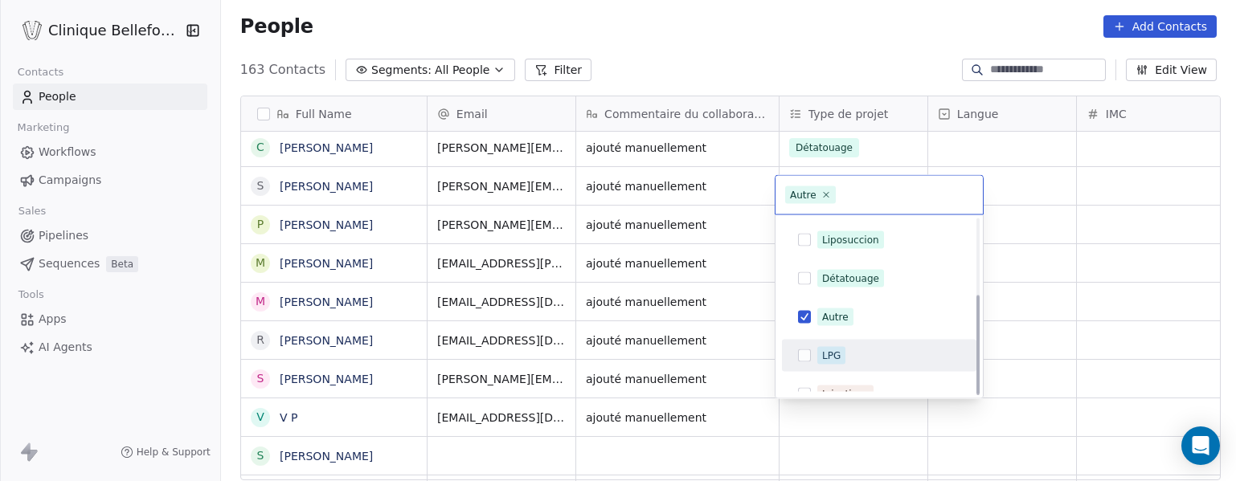
scroll to position [132, 0]
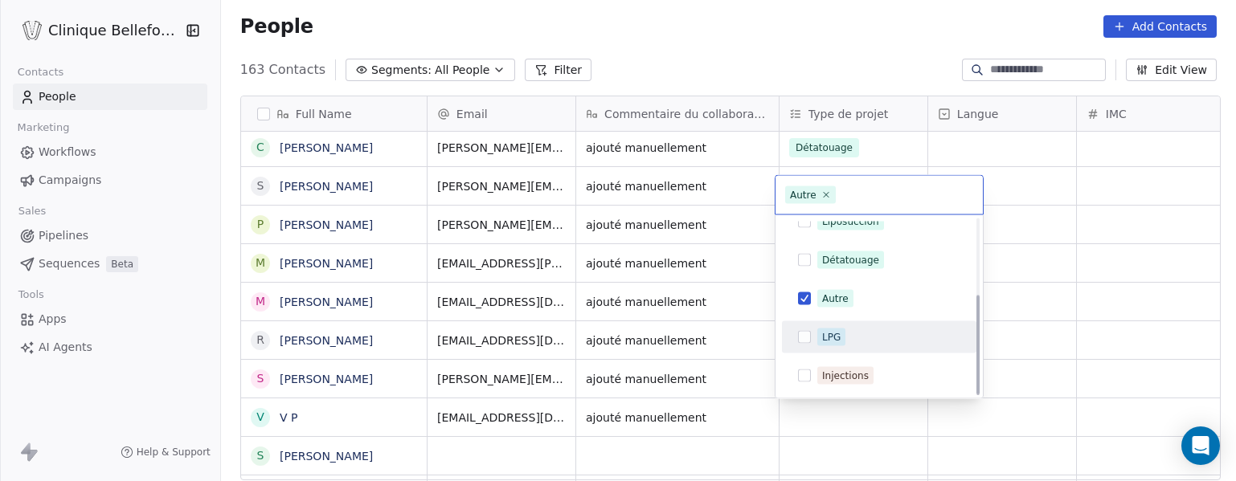
click at [1040, 346] on html "Clinique Bellefontaine Contacts People Marketing Workflows Campaigns Sales Pipe…" at bounding box center [618, 240] width 1236 height 481
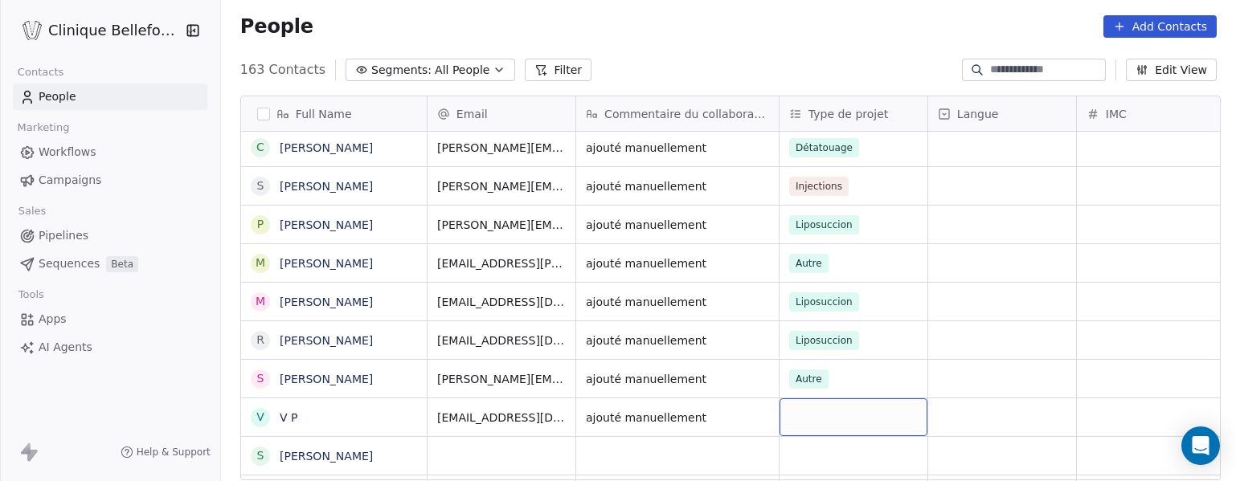
click at [818, 420] on div "grid" at bounding box center [854, 418] width 148 height 38
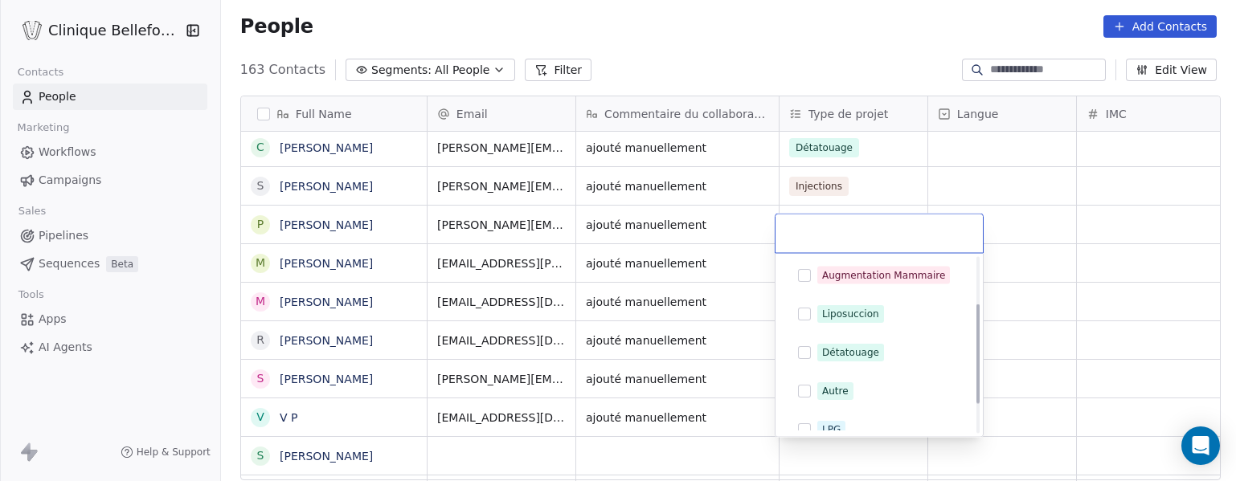
scroll to position [81, 0]
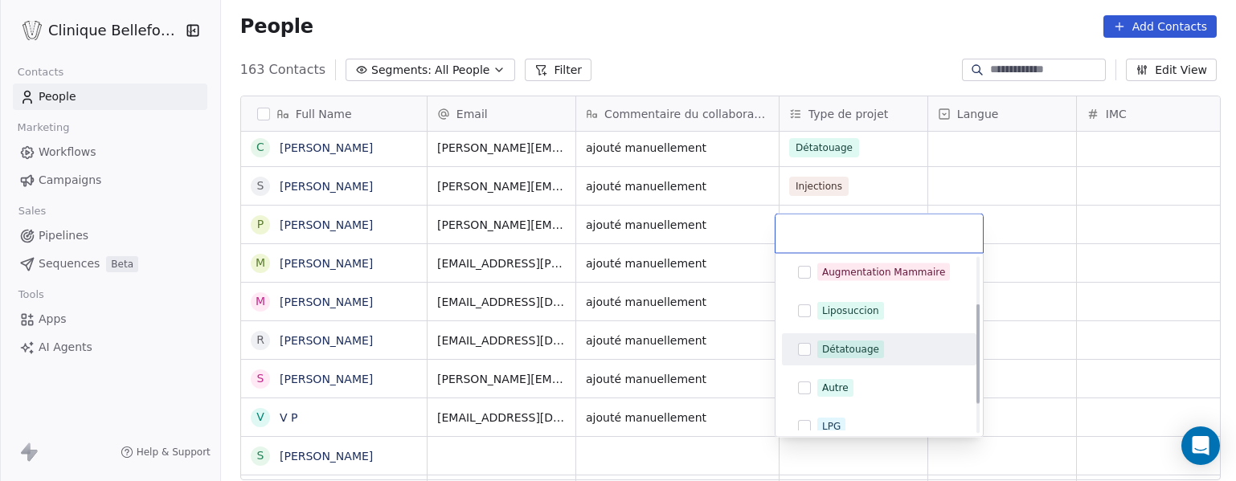
click at [822, 357] on span "Détatouage" at bounding box center [850, 350] width 67 height 18
click at [1071, 354] on html "Clinique Bellefontaine Contacts People Marketing Workflows Campaigns Sales Pipe…" at bounding box center [618, 240] width 1236 height 481
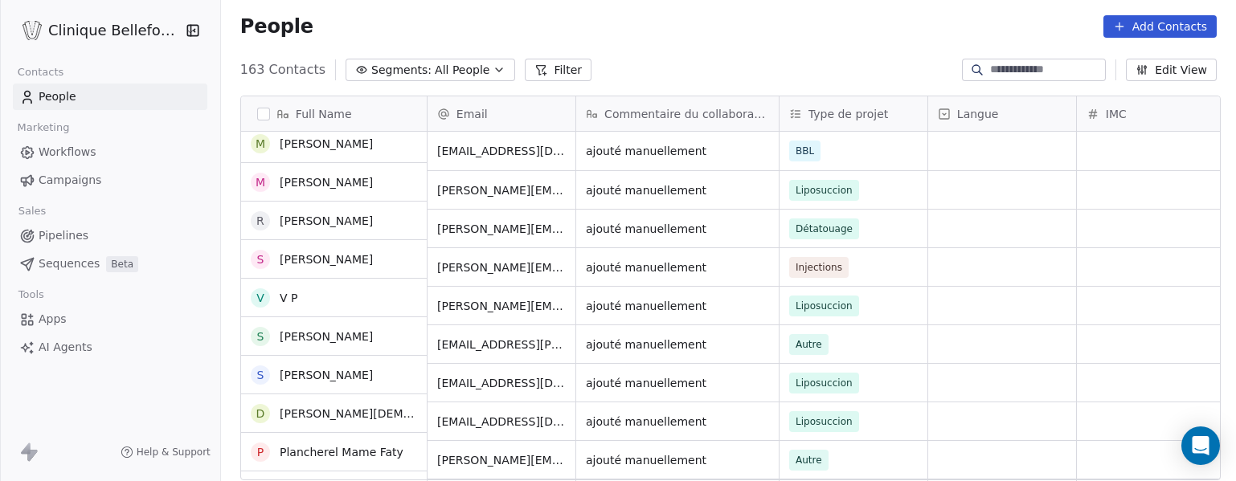
scroll to position [0, 0]
